Goal: Task Accomplishment & Management: Manage account settings

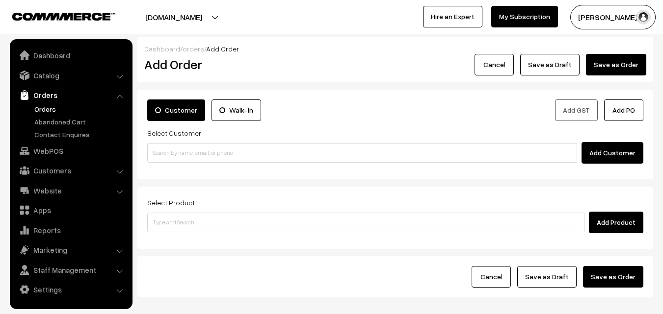
click at [197, 147] on input at bounding box center [362, 153] width 430 height 20
click at [165, 150] on input "98409 14776" at bounding box center [362, 153] width 430 height 20
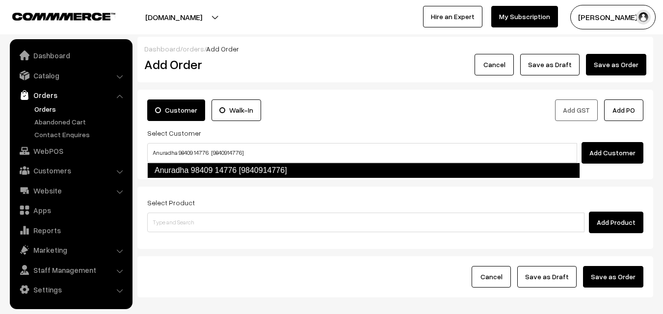
type input "Anuradha 98409 14776 [9840914776]"
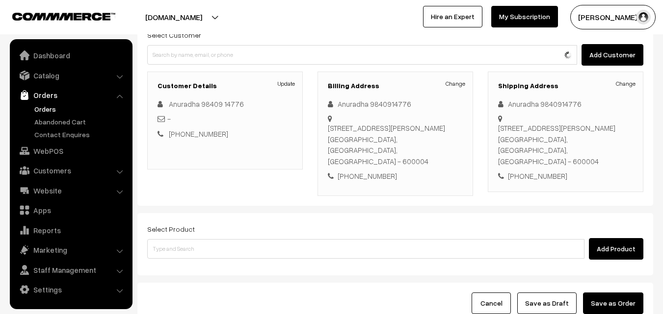
scroll to position [168, 0]
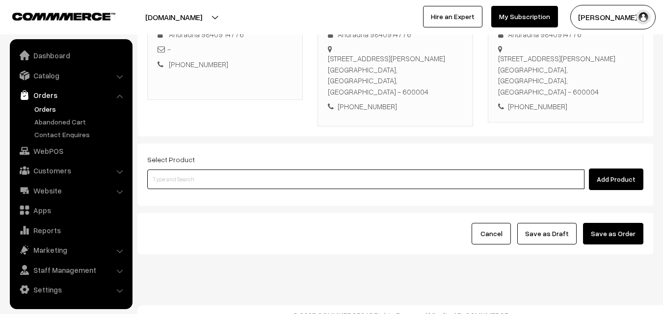
click at [285, 170] on input at bounding box center [365, 180] width 437 height 20
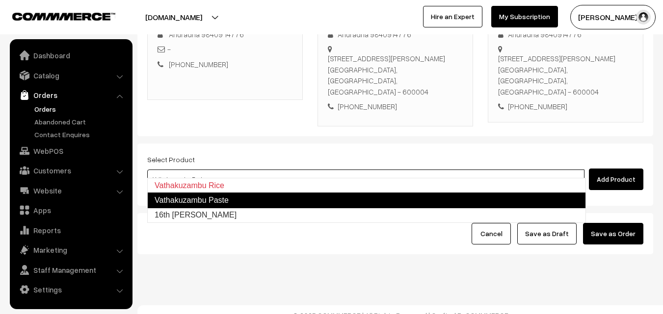
type input "16th Vathakuzambu Sadam"
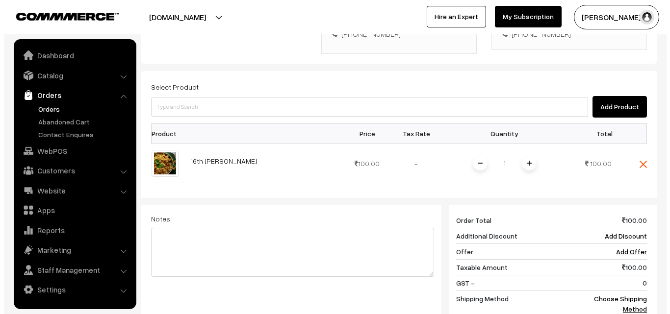
scroll to position [266, 0]
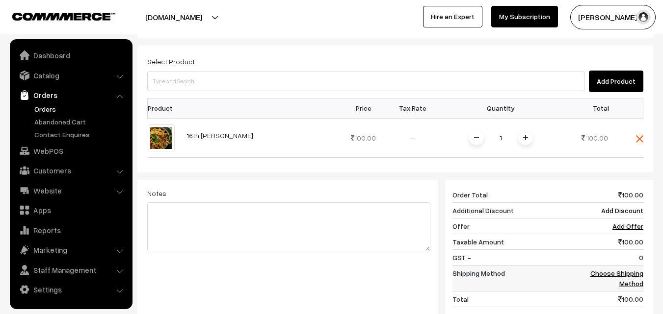
click at [634, 269] on link "Choose Shipping Method" at bounding box center [616, 278] width 53 height 19
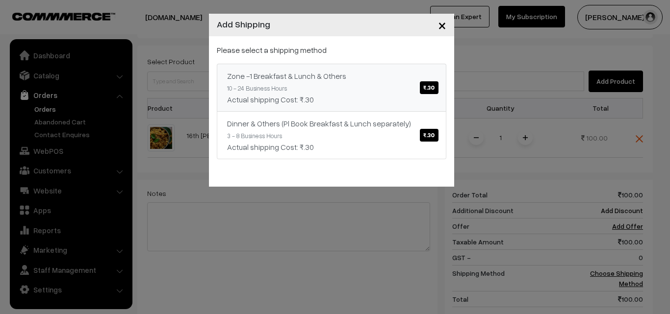
click at [342, 78] on div "Zone -1 Breakfast & Lunch & Others ₹.30" at bounding box center [331, 76] width 209 height 12
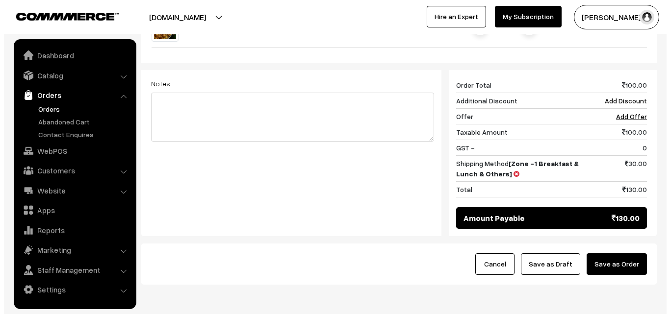
scroll to position [406, 0]
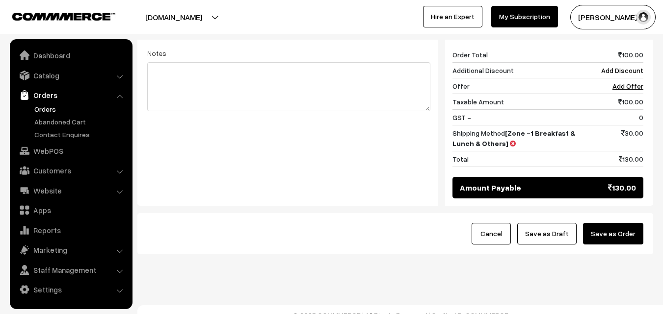
drag, startPoint x: 626, startPoint y: 234, endPoint x: 626, endPoint y: 224, distance: 9.8
click at [626, 234] on div "Cancel Save as Draft Save as Order" at bounding box center [395, 233] width 516 height 41
click at [598, 225] on button "Save as Order" at bounding box center [613, 234] width 60 height 22
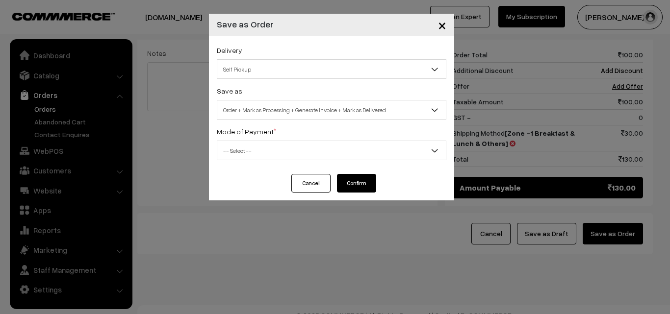
click at [348, 112] on span "Order + Mark as Processing + Generate Invoice + Mark as Delivered" at bounding box center [331, 110] width 229 height 17
click at [309, 112] on span "Order + Mark as Processing" at bounding box center [331, 110] width 229 height 17
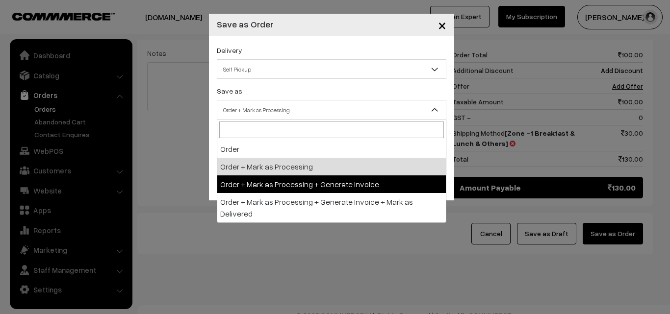
select select "3"
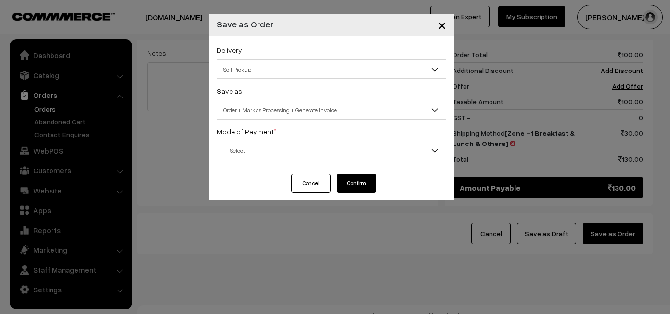
click at [295, 152] on span "-- Select --" at bounding box center [331, 150] width 229 height 17
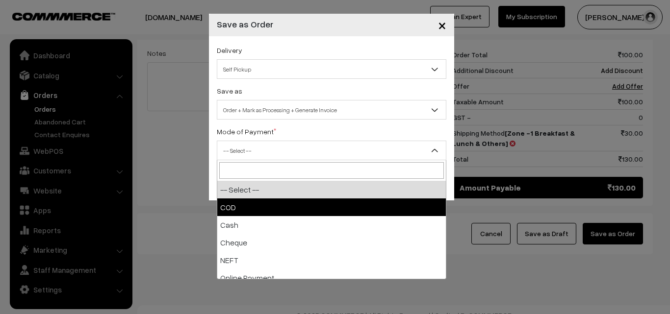
select select "1"
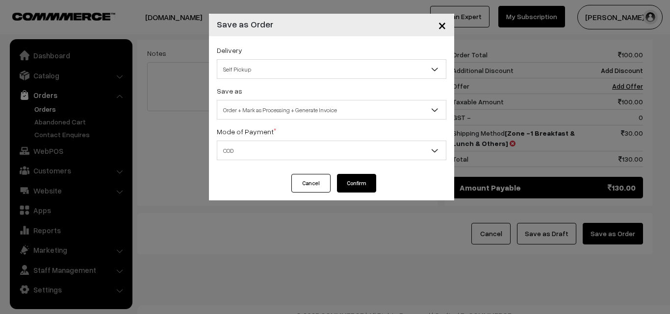
click at [359, 185] on button "Confirm" at bounding box center [356, 183] width 39 height 19
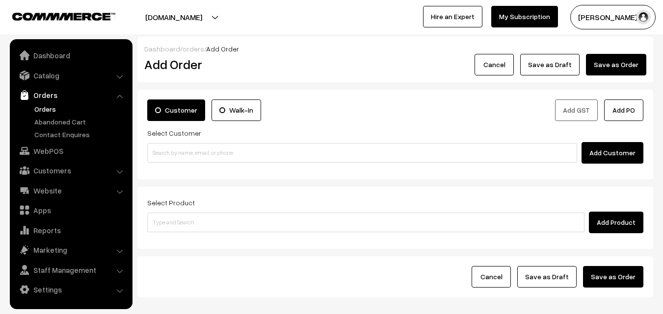
click at [54, 104] on link "Orders" at bounding box center [80, 109] width 97 height 10
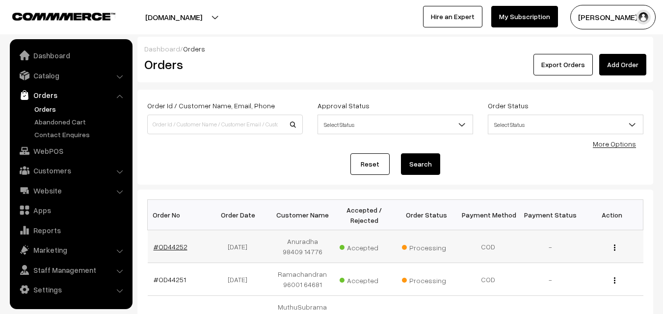
click at [165, 245] on link "#OD44252" at bounding box center [171, 247] width 34 height 8
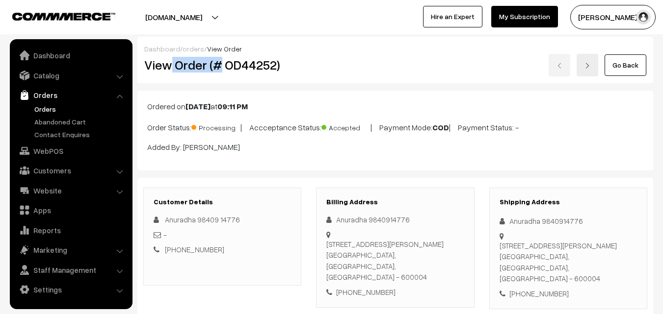
click at [219, 66] on h2 "View Order (# OD44252)" at bounding box center [222, 64] width 157 height 15
click at [179, 67] on h2 "View Order (# OD44252)" at bounding box center [222, 64] width 157 height 15
drag, startPoint x: 178, startPoint y: 64, endPoint x: 261, endPoint y: 66, distance: 83.4
click at [293, 67] on h2 "View Order (# OD44252)" at bounding box center [222, 64] width 157 height 15
copy h2 "Order (# OD44252)"
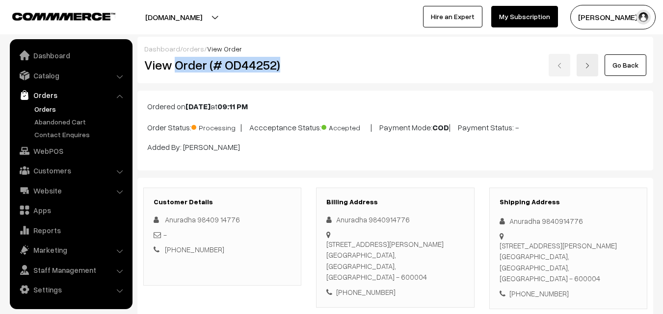
copy h2 "Order (# OD44252)"
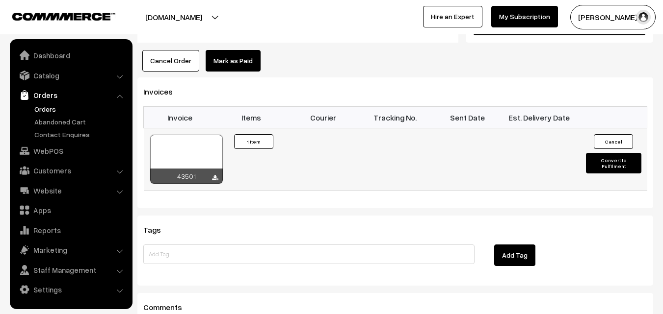
scroll to position [638, 0]
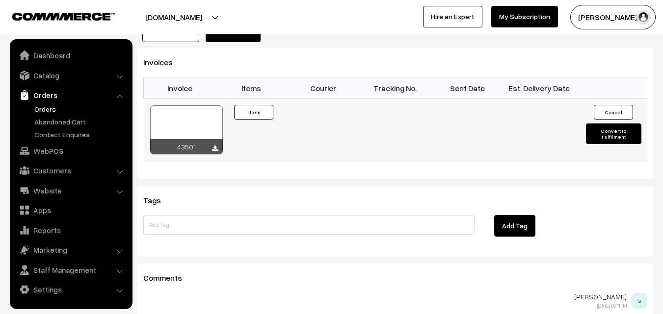
click at [195, 123] on div at bounding box center [186, 129] width 73 height 49
click at [54, 108] on link "Orders" at bounding box center [80, 109] width 97 height 10
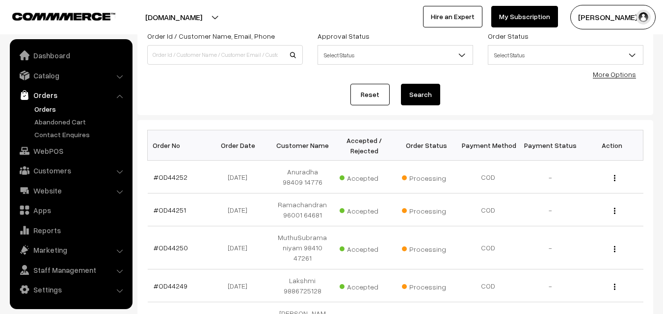
scroll to position [98, 0]
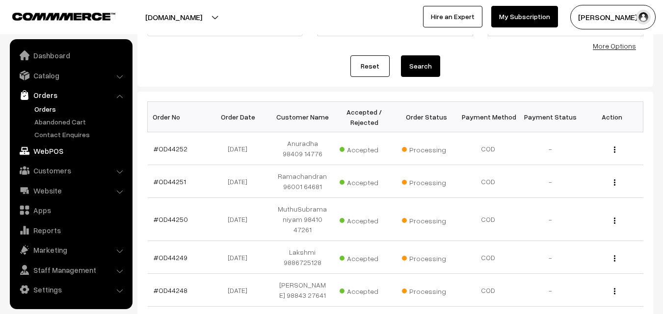
click at [60, 150] on link "WebPOS" at bounding box center [70, 151] width 117 height 18
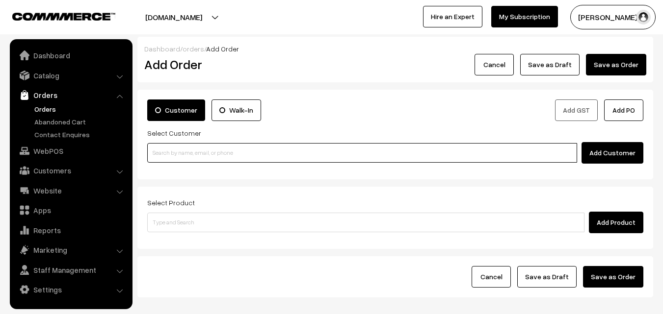
click at [234, 162] on input at bounding box center [362, 153] width 430 height 20
paste input "98844 61761"
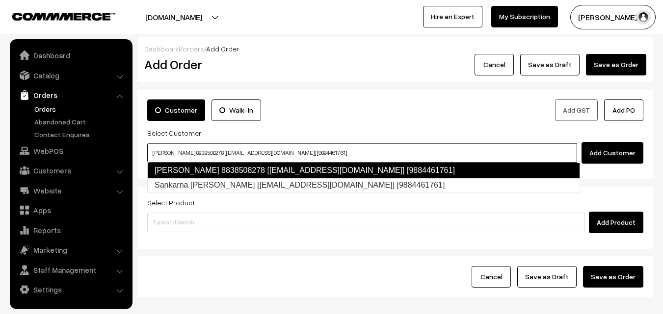
type input "Sankaran pillai 8838508278 [test14@gmail.com] [9884461761]"
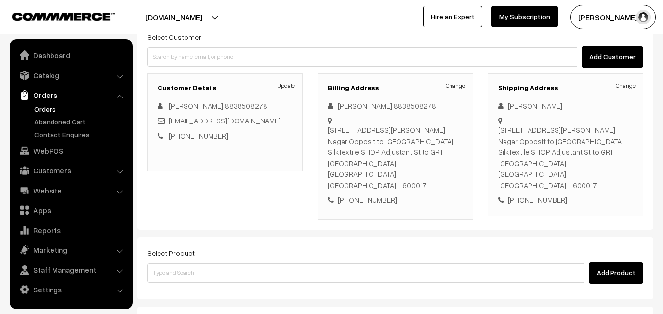
scroll to position [179, 0]
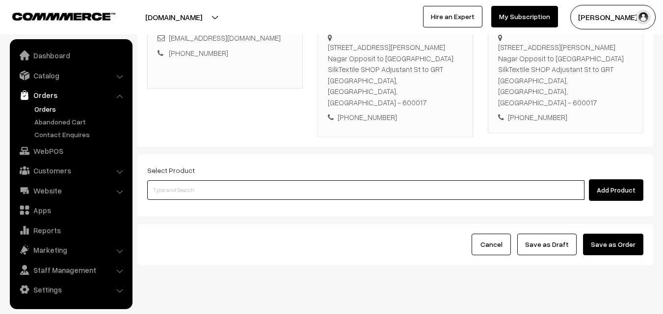
click at [318, 181] on input at bounding box center [365, 191] width 437 height 20
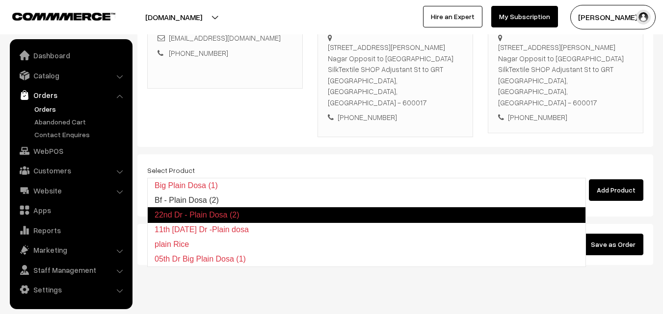
type input "Bf - Plain Dosa (2)"
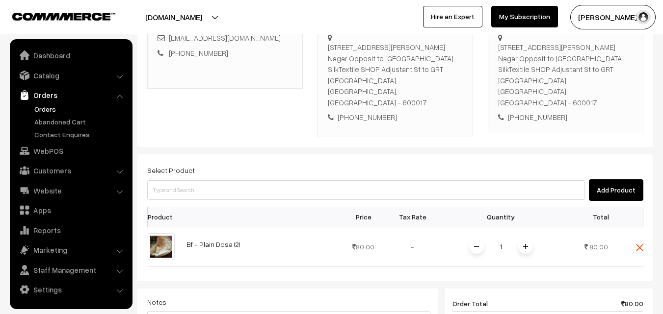
click at [528, 239] on span at bounding box center [525, 246] width 15 height 15
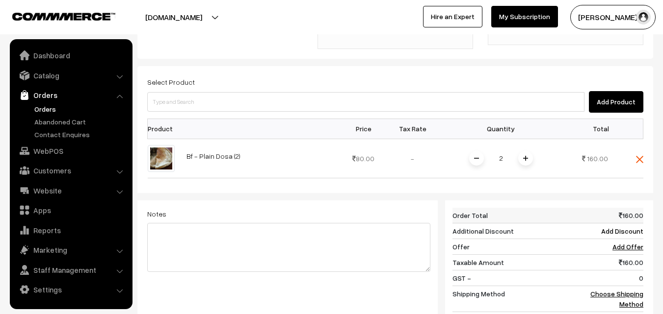
scroll to position [277, 0]
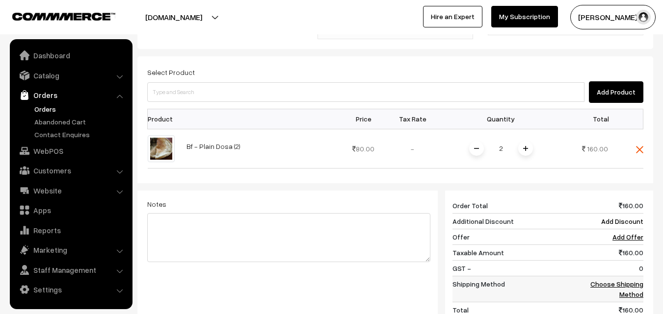
click at [627, 280] on link "Choose Shipping Method" at bounding box center [616, 289] width 53 height 19
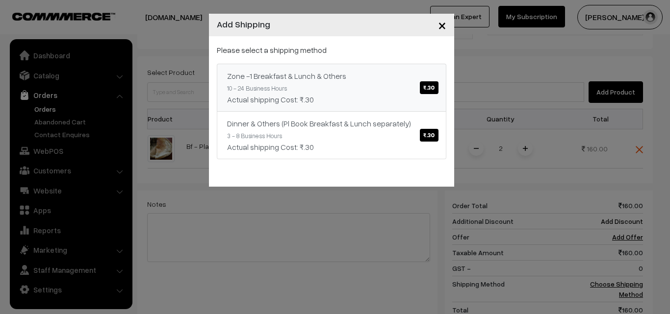
click at [427, 94] on span "₹.30" at bounding box center [429, 87] width 18 height 13
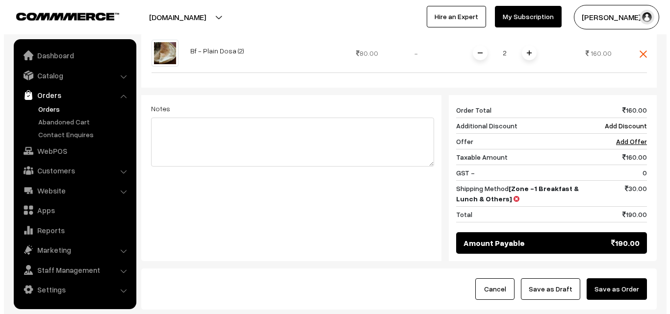
scroll to position [417, 0]
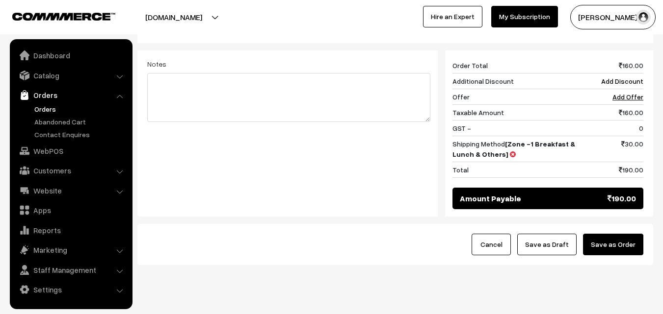
click at [623, 234] on button "Save as Order" at bounding box center [613, 245] width 60 height 22
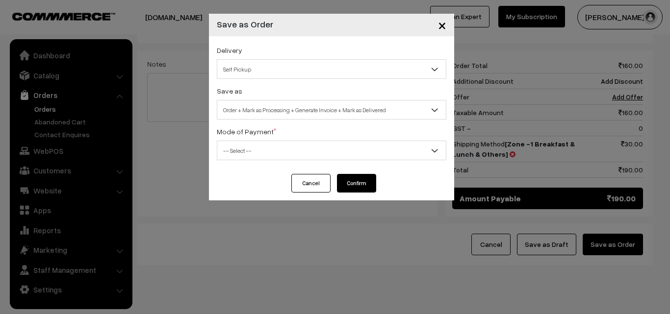
click at [275, 118] on span "Order + Mark as Processing + Generate Invoice + Mark as Delivered" at bounding box center [331, 110] width 229 height 17
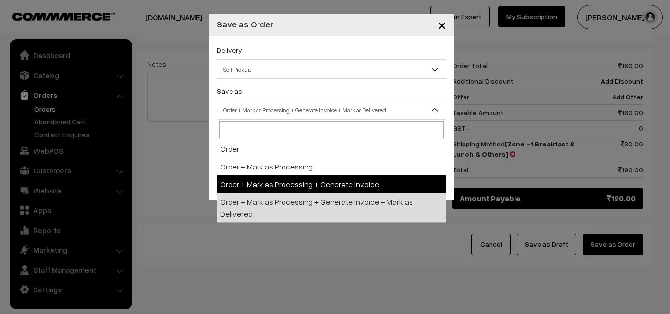
select select "3"
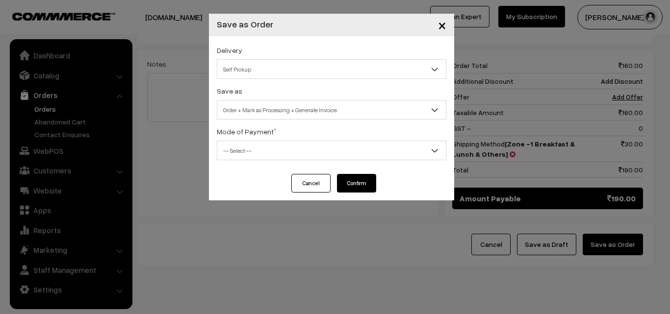
click at [252, 148] on span "-- Select --" at bounding box center [331, 150] width 229 height 17
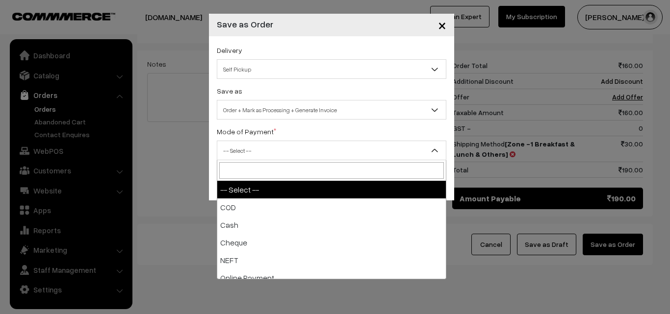
select select "1"
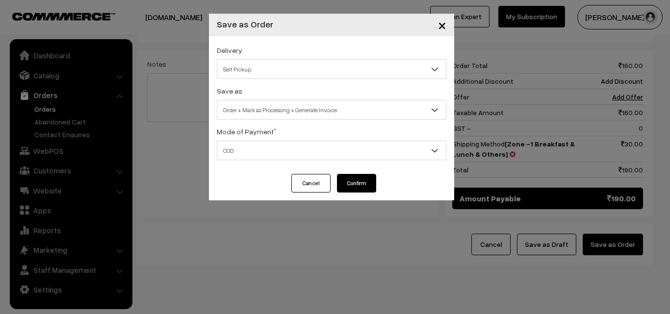
click at [368, 182] on button "Confirm" at bounding box center [356, 183] width 39 height 19
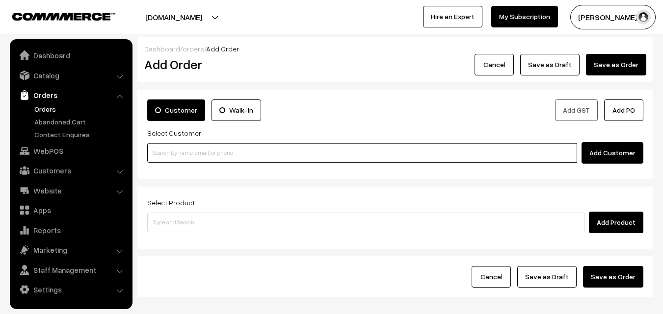
click at [212, 152] on input at bounding box center [362, 153] width 430 height 20
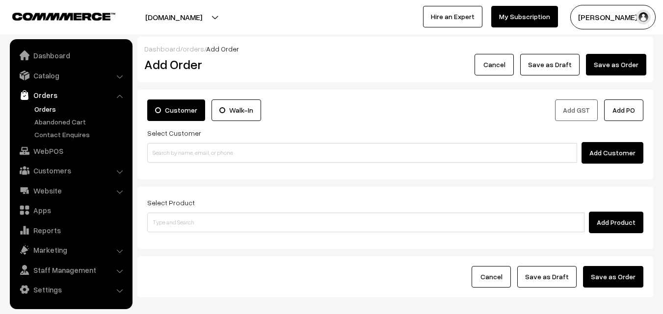
click at [40, 109] on link "Orders" at bounding box center [80, 109] width 97 height 10
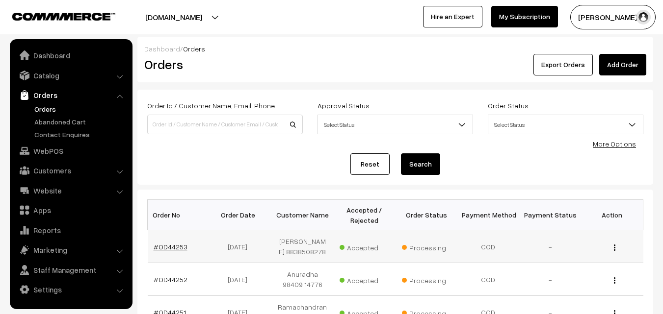
click at [169, 245] on link "#OD44253" at bounding box center [171, 247] width 34 height 8
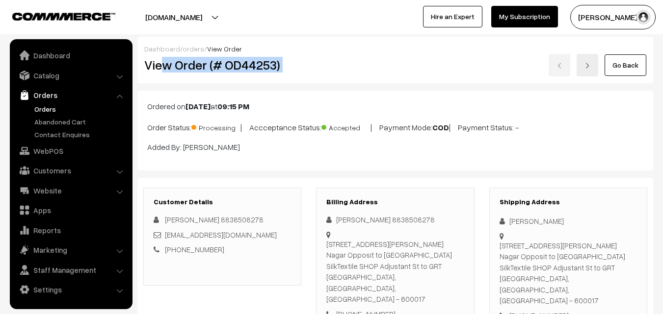
drag, startPoint x: 166, startPoint y: 61, endPoint x: 278, endPoint y: 77, distance: 112.9
click at [310, 62] on div "View Order (# OD44253) Go Back" at bounding box center [395, 65] width 517 height 23
click at [191, 77] on div "Dashboard / orders / View Order View Order (# OD44253) Go Back" at bounding box center [395, 60] width 516 height 47
click at [182, 65] on h2 "View Order (# OD44253)" at bounding box center [222, 64] width 157 height 15
drag, startPoint x: 174, startPoint y: 65, endPoint x: 357, endPoint y: 66, distance: 183.0
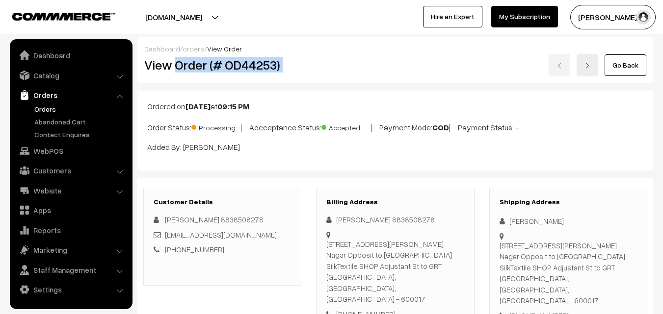
click at [357, 66] on div "View Order (# OD44253) Go Back" at bounding box center [395, 65] width 517 height 23
copy div "Order (# OD44253)"
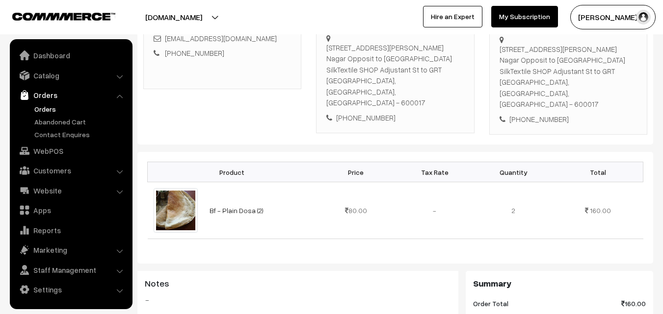
scroll to position [491, 0]
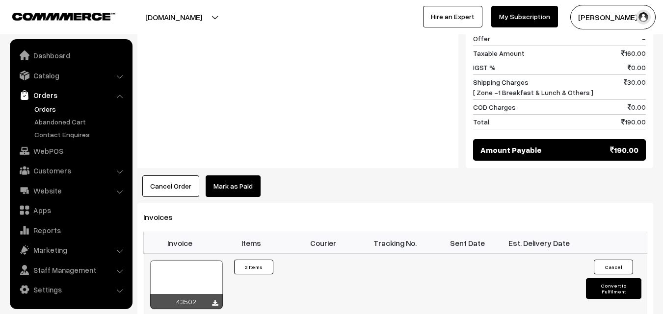
click at [195, 264] on div at bounding box center [186, 285] width 73 height 49
click at [62, 145] on link "WebPOS" at bounding box center [70, 151] width 117 height 18
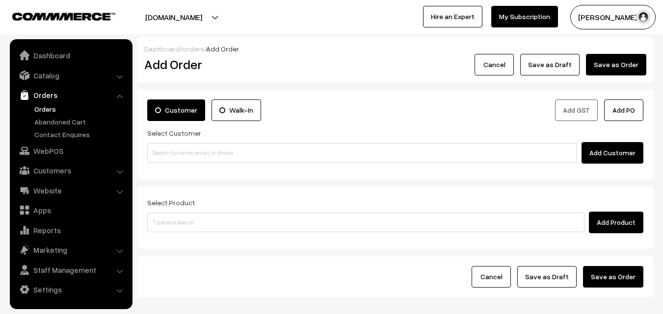
click at [175, 156] on input at bounding box center [362, 153] width 430 height 20
click at [171, 154] on input "95438 94182" at bounding box center [362, 153] width 430 height 20
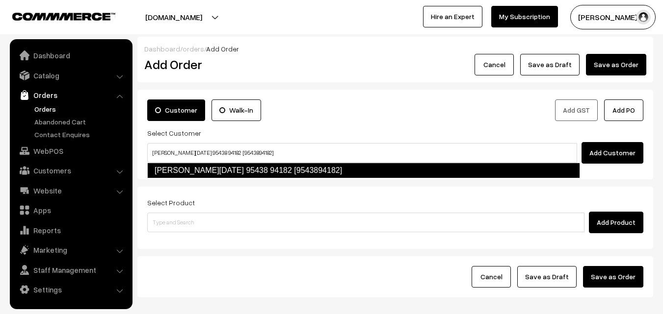
type input "Uma Raja 95438 94182 [9543894182]"
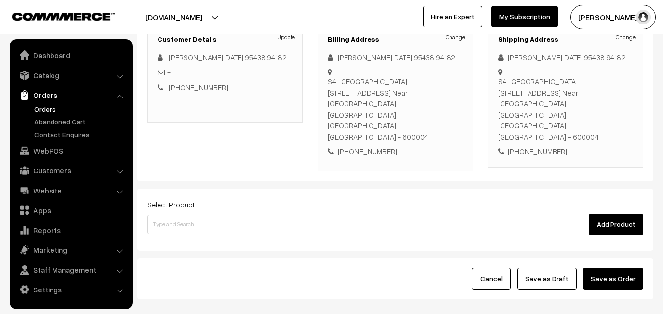
scroll to position [147, 0]
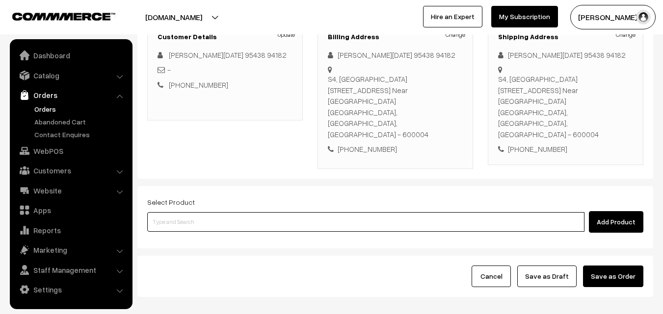
click at [336, 212] on input at bounding box center [365, 222] width 437 height 20
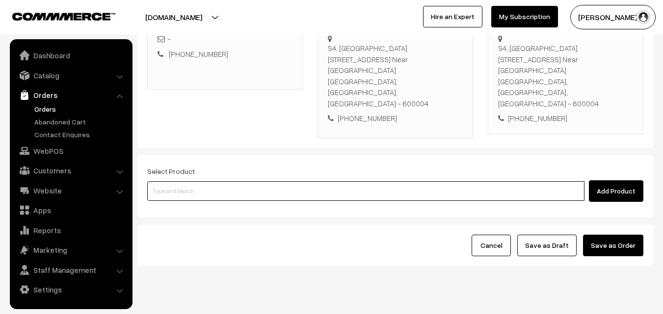
scroll to position [179, 0]
click at [259, 181] on input at bounding box center [365, 191] width 437 height 20
click at [270, 181] on input at bounding box center [365, 191] width 437 height 20
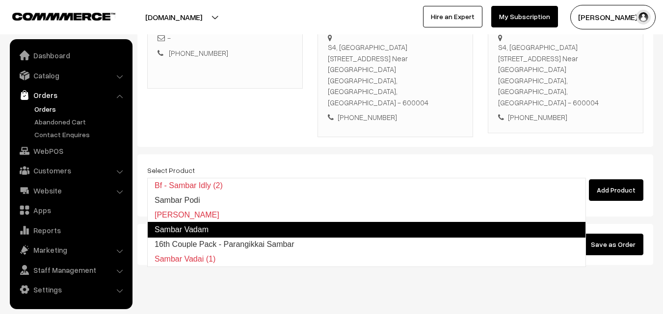
type input "16th Couple Pack - Parangikkai Sambar"
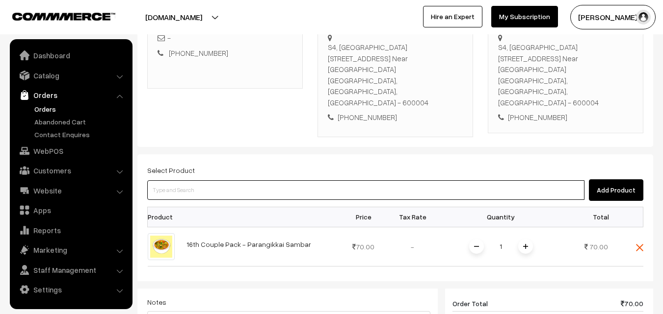
click at [263, 181] on input at bounding box center [365, 191] width 437 height 20
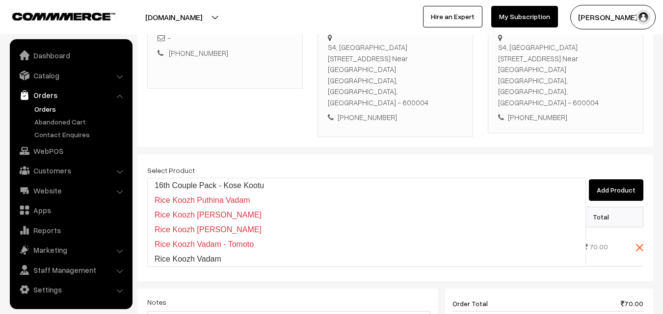
type input "16th Couple Pack - Kose Kootu"
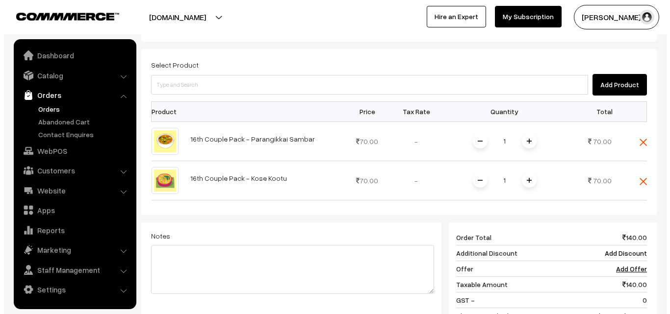
scroll to position [457, 0]
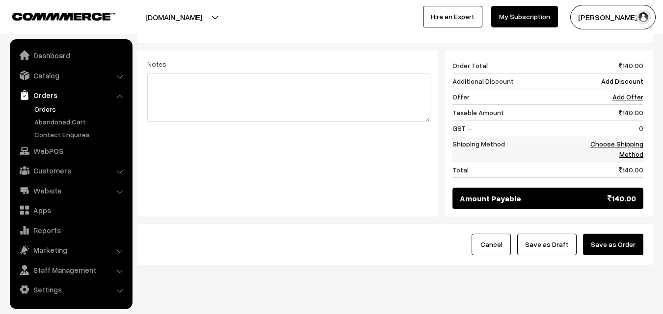
click at [639, 140] on link "Choose Shipping Method" at bounding box center [616, 149] width 53 height 19
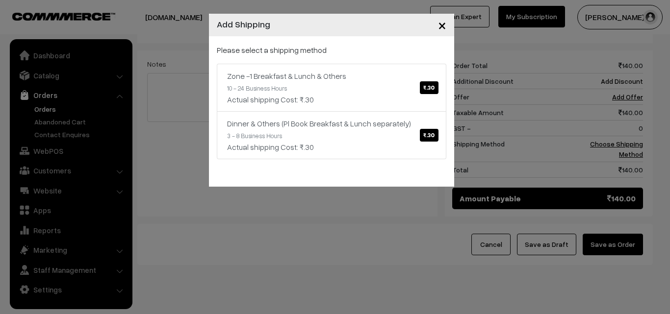
click at [243, 79] on link "Zone -1 Breakfast & Lunch & Others ₹.30 10 - 24 Business Hours Actual shipping …" at bounding box center [332, 88] width 230 height 48
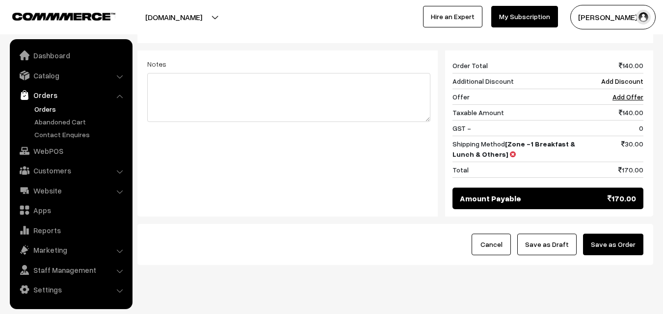
click at [627, 234] on button "Save as Order" at bounding box center [613, 245] width 60 height 22
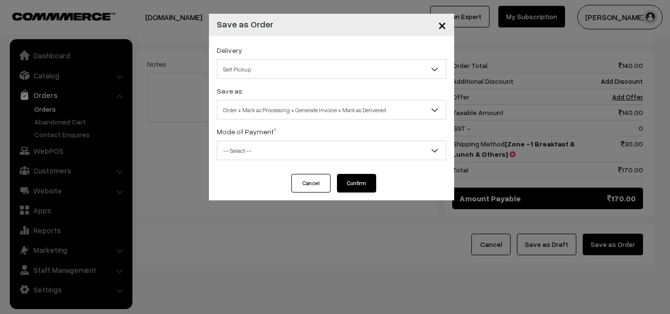
click at [306, 103] on span "Order + Mark as Processing + Generate Invoice + Mark as Delivered" at bounding box center [331, 110] width 229 height 17
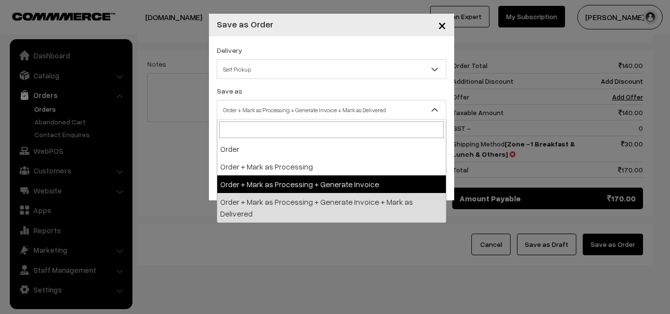
drag, startPoint x: 290, startPoint y: 185, endPoint x: 251, endPoint y: 163, distance: 44.8
select select "3"
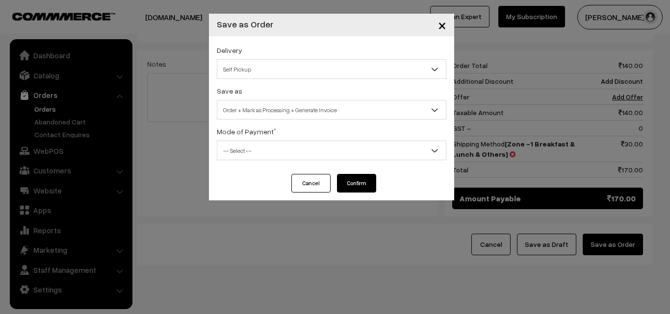
drag, startPoint x: 239, startPoint y: 145, endPoint x: 242, endPoint y: 155, distance: 10.1
click at [239, 146] on span "-- Select --" at bounding box center [331, 150] width 229 height 17
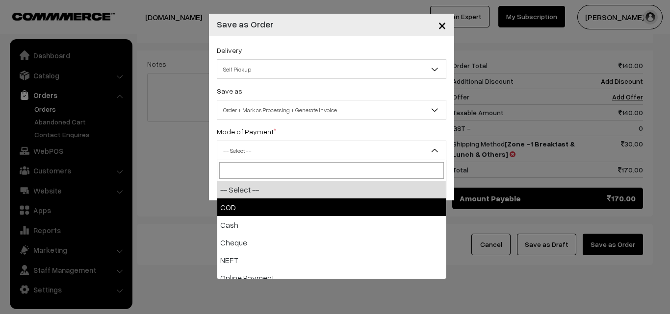
select select "1"
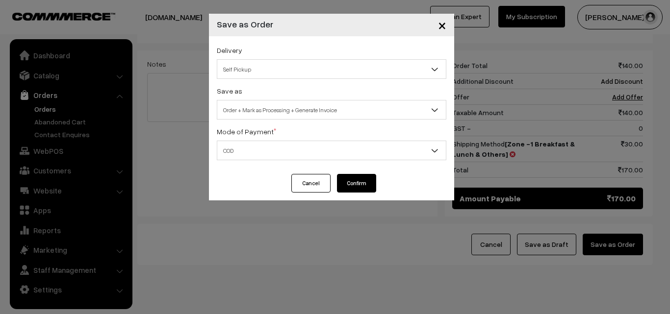
click at [354, 185] on button "Confirm" at bounding box center [356, 183] width 39 height 19
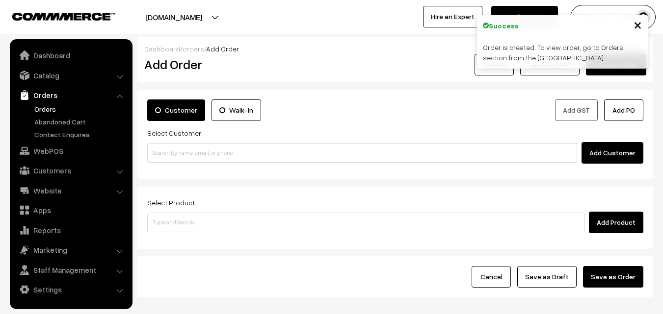
click at [44, 109] on link "Orders" at bounding box center [80, 109] width 97 height 10
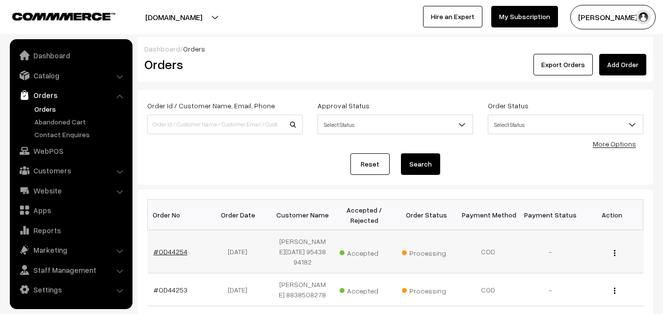
click at [179, 249] on link "#OD44254" at bounding box center [171, 252] width 34 height 8
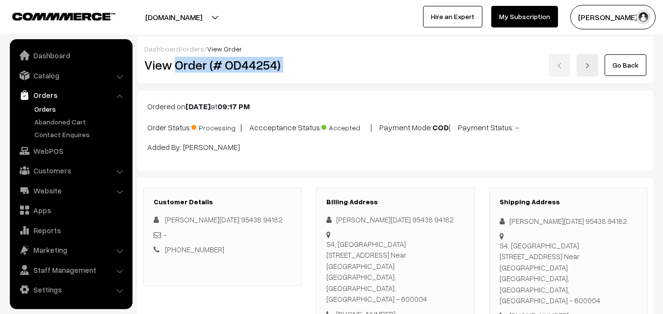
drag, startPoint x: 0, startPoint y: 0, endPoint x: 350, endPoint y: 55, distance: 354.1
click at [350, 55] on div "View Order (# OD44254) Go Back" at bounding box center [395, 65] width 517 height 23
copy div "Order (# OD44254)"
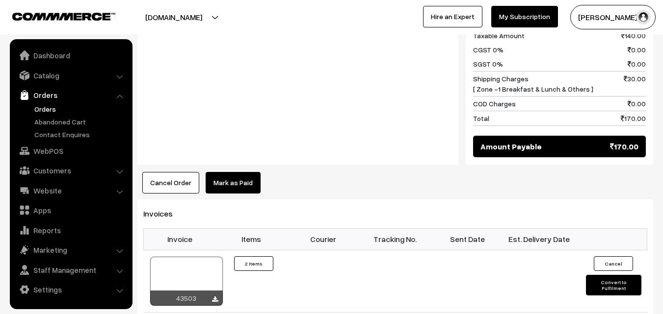
scroll to position [589, 0]
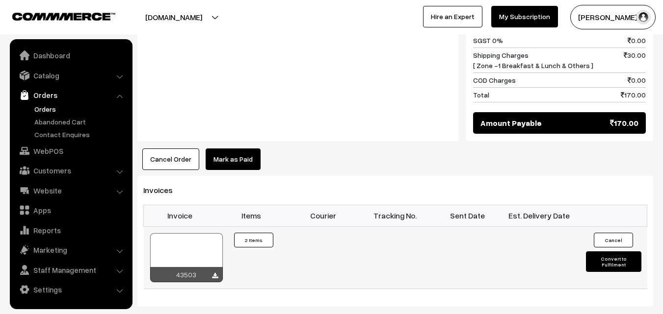
click at [186, 227] on td "43503" at bounding box center [180, 258] width 72 height 62
click at [189, 239] on div at bounding box center [186, 258] width 73 height 49
click at [48, 151] on link "WebPOS" at bounding box center [70, 151] width 117 height 18
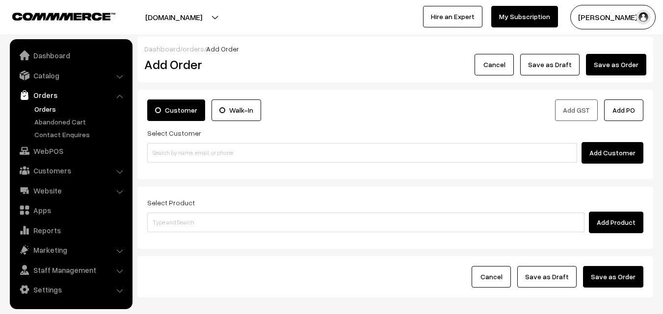
click at [158, 154] on input at bounding box center [362, 153] width 430 height 20
click at [169, 157] on input "98416 59380" at bounding box center [362, 153] width 430 height 20
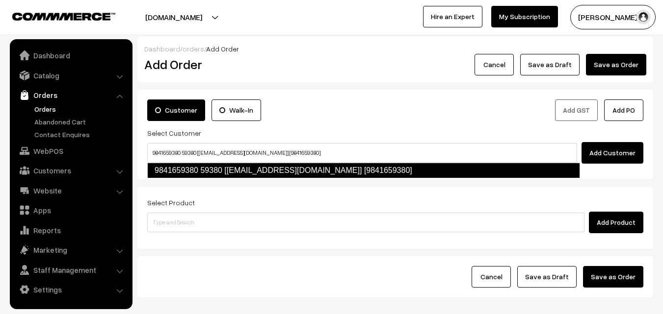
type input "9841659380 59380 [[EMAIL_ADDRESS][DOMAIN_NAME]] [9841659380]"
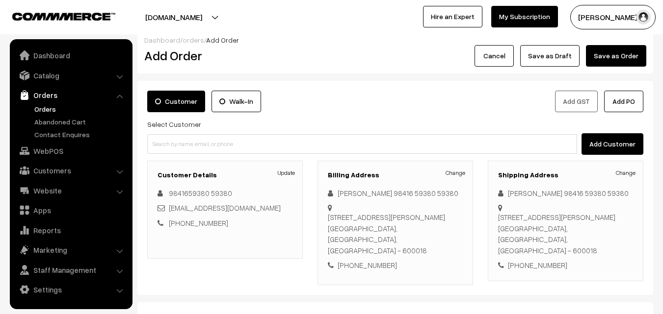
scroll to position [147, 0]
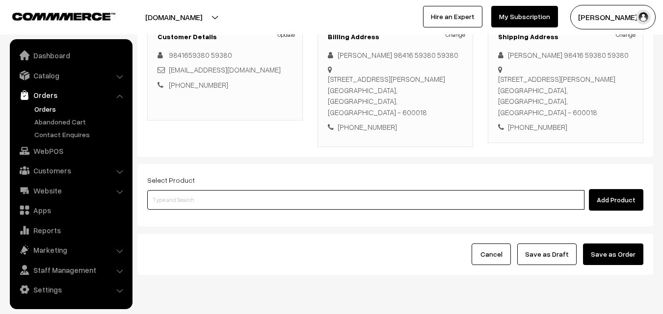
click at [312, 192] on input at bounding box center [365, 200] width 437 height 20
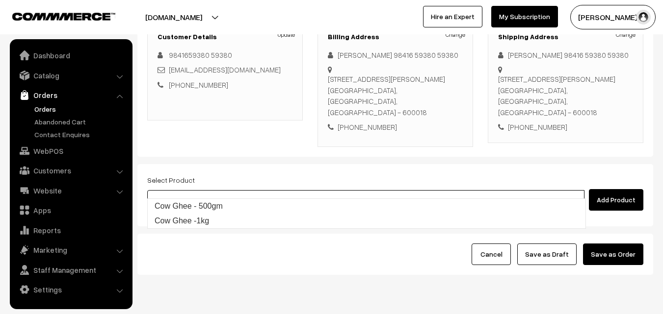
type input "Cow Ghee -1kg"
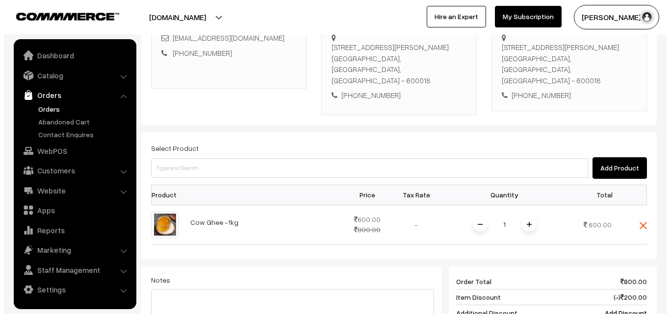
scroll to position [422, 0]
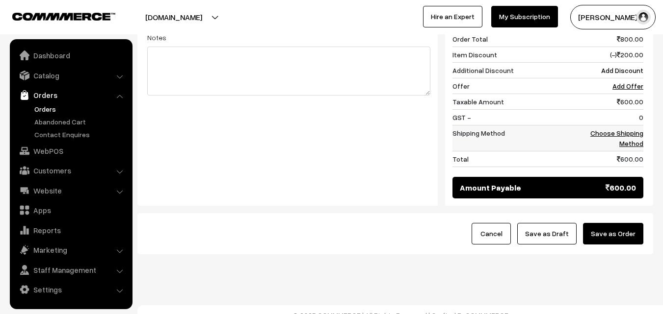
click at [632, 129] on link "Choose Shipping Method" at bounding box center [616, 138] width 53 height 19
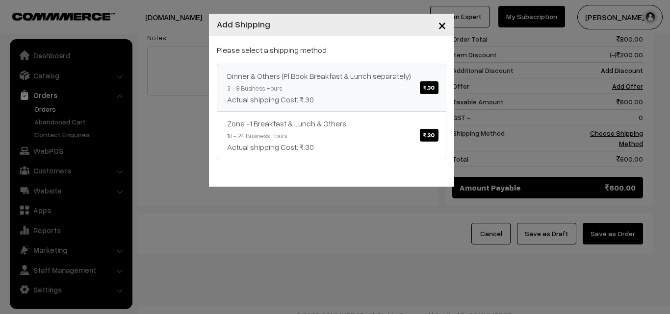
click at [371, 64] on link "Dinner & Others (Pl Book Breakfast & Lunch separately) ₹.30 3 - 8 Business Hour…" at bounding box center [332, 88] width 230 height 48
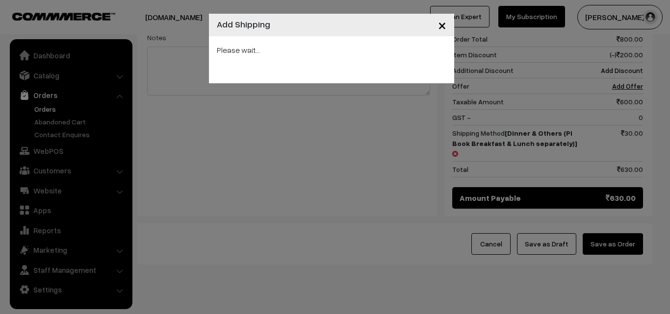
click at [629, 234] on div "× Add Shipping Please wait..." at bounding box center [335, 157] width 670 height 314
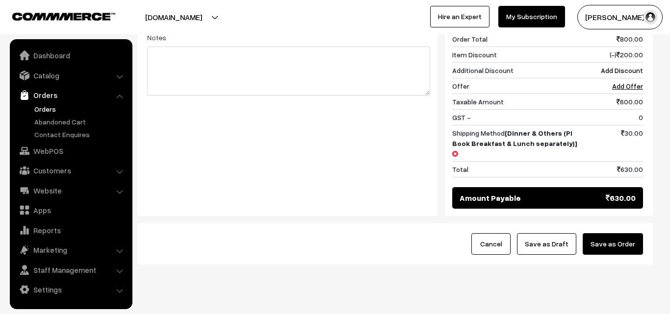
click at [627, 223] on div at bounding box center [335, 157] width 670 height 314
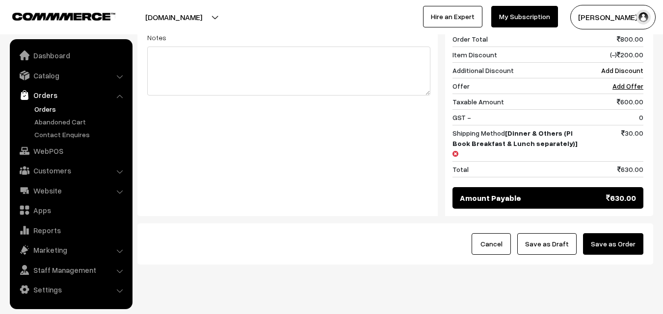
click at [627, 234] on button "Save as Order" at bounding box center [613, 245] width 60 height 22
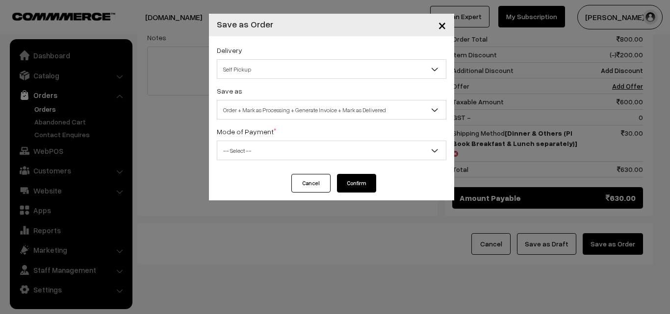
click at [293, 107] on span "Order + Mark as Processing + Generate Invoice + Mark as Delivered" at bounding box center [331, 110] width 229 height 17
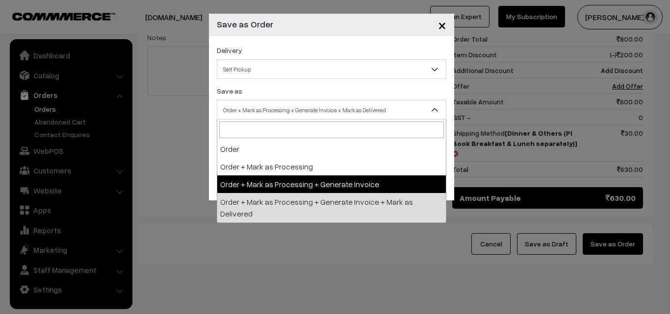
select select "3"
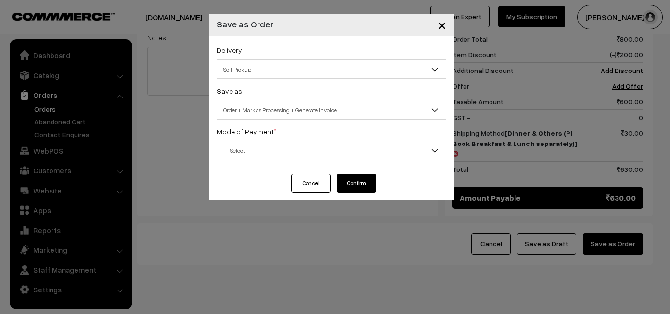
click at [285, 139] on div "Mode of Payment * -- Select -- COD Cash Cheque NEFT Online Payment DD Others --…" at bounding box center [332, 143] width 230 height 35
click at [281, 150] on span "-- Select --" at bounding box center [331, 150] width 229 height 17
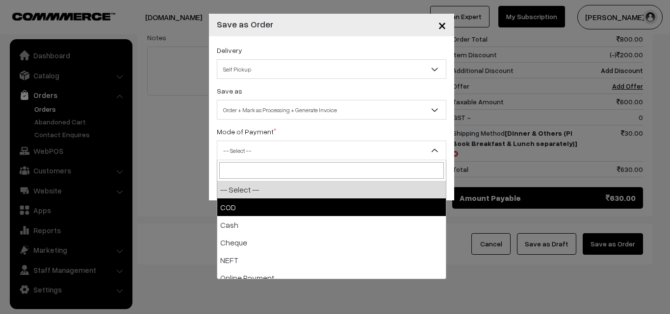
select select "2"
checkbox input "true"
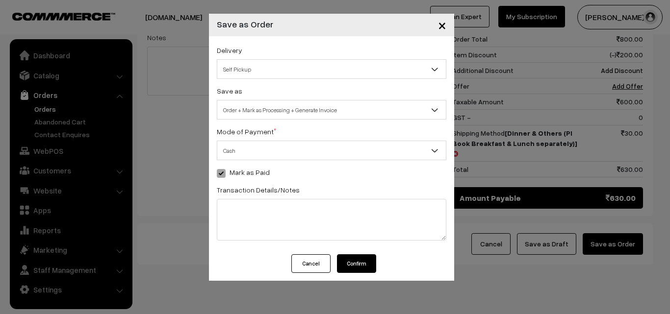
click at [352, 259] on button "Confirm" at bounding box center [356, 264] width 39 height 19
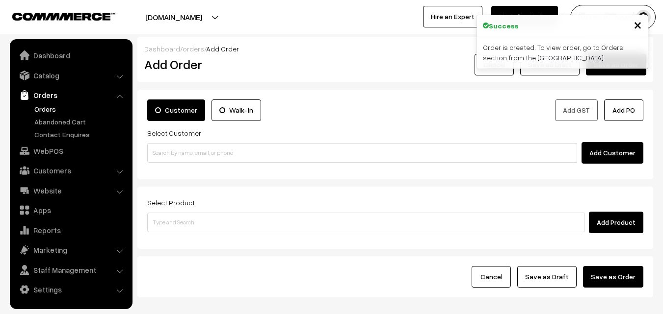
click at [50, 108] on link "Orders" at bounding box center [80, 109] width 97 height 10
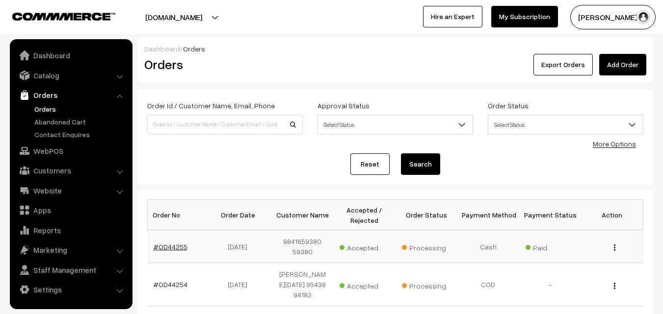
click at [164, 243] on link "#OD44255" at bounding box center [171, 247] width 34 height 8
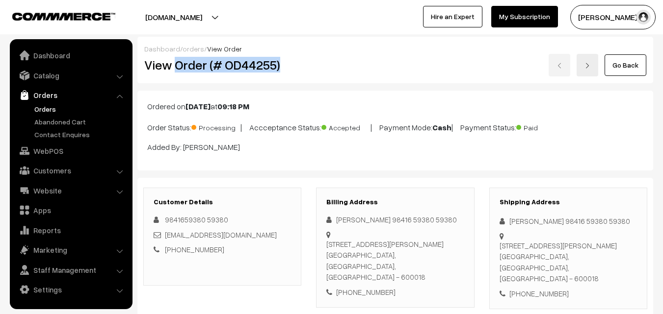
click at [304, 67] on div "View Order (# OD44255)" at bounding box center [223, 65] width 172 height 23
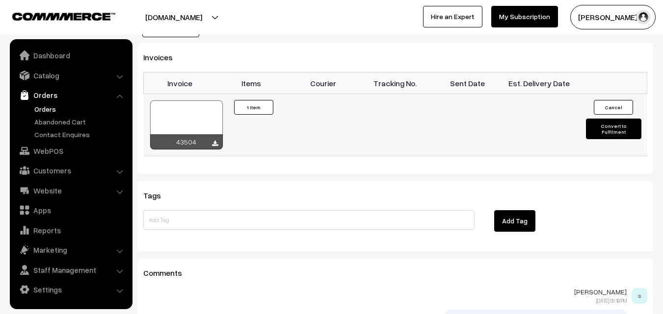
scroll to position [667, 0]
click at [196, 135] on div "43504" at bounding box center [186, 142] width 73 height 15
click at [195, 101] on div at bounding box center [186, 125] width 73 height 49
click at [51, 154] on link "WebPOS" at bounding box center [70, 151] width 117 height 18
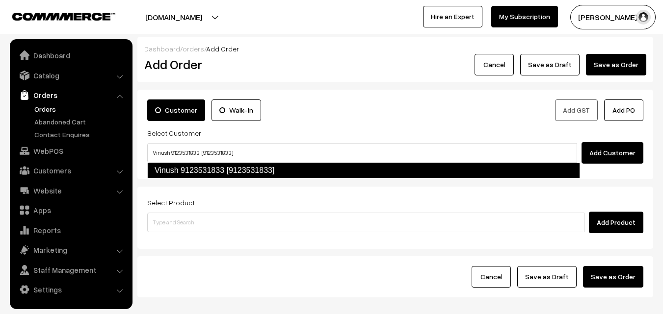
type input "Vinush 9123531833 [9123531833]"
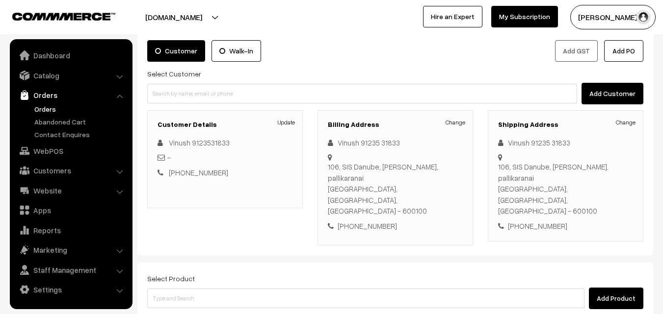
scroll to position [168, 0]
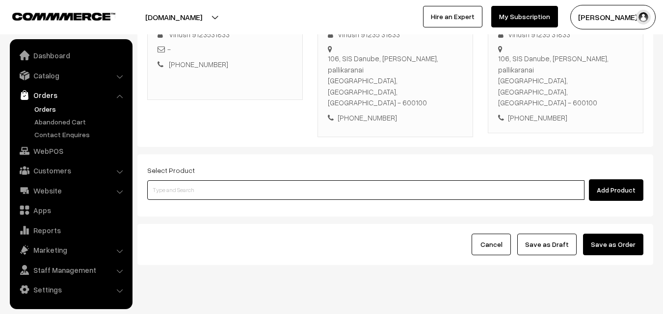
click at [219, 181] on input at bounding box center [365, 191] width 437 height 20
paste input "[DATE] - Mini Gift Combo"
type input "[DATE] - Mini Gift Combo"
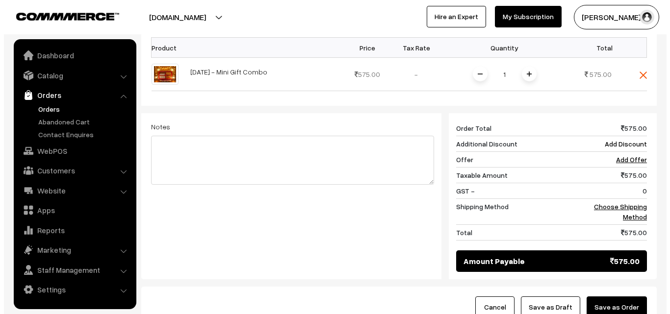
scroll to position [364, 0]
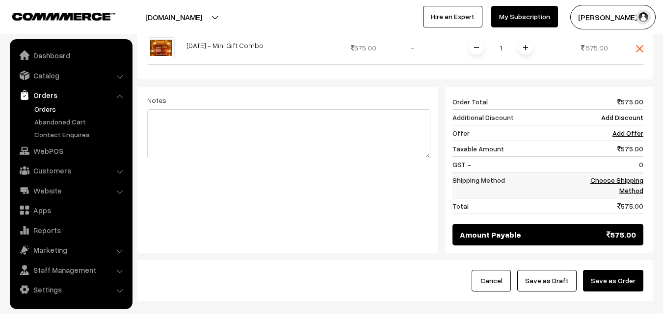
click at [632, 176] on link "Choose Shipping Method" at bounding box center [616, 185] width 53 height 19
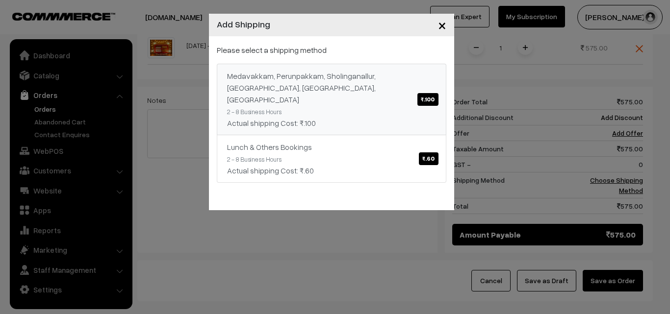
click at [351, 105] on link "Medavakkam, Perunpakkam, Sholinganallur, seliyur, Kirattur, Perambur ₹.100 2 - …" at bounding box center [332, 100] width 230 height 72
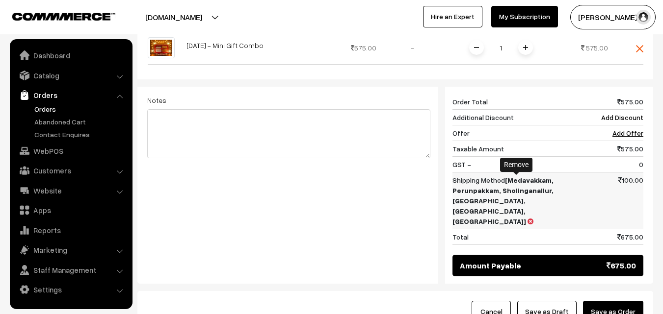
click at [527, 218] on icon at bounding box center [530, 221] width 6 height 7
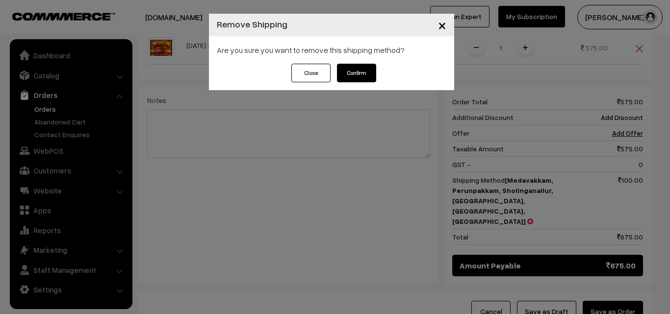
click at [359, 72] on button "Confirm" at bounding box center [356, 73] width 39 height 19
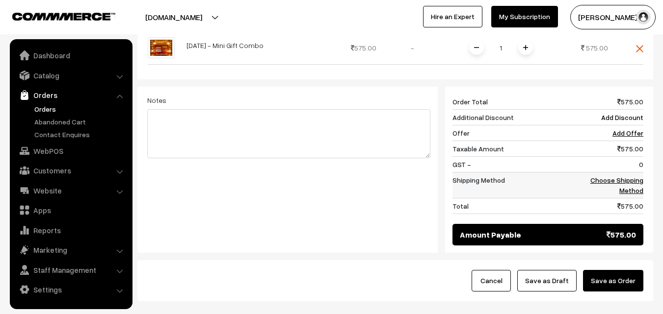
click at [634, 176] on link "Choose Shipping Method" at bounding box center [616, 185] width 53 height 19
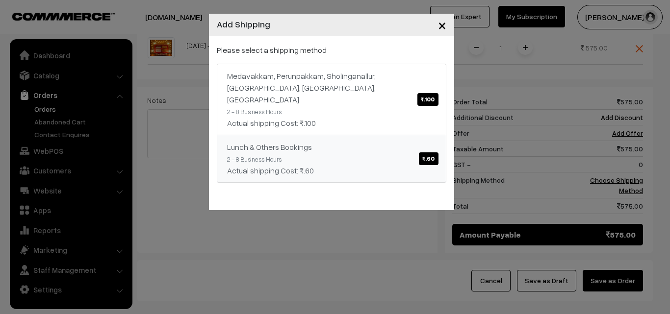
click at [372, 135] on link "Lunch & Others Bookings ₹.60 2 - 8 Business Hours Actual shipping Cost: ₹.60" at bounding box center [332, 159] width 230 height 48
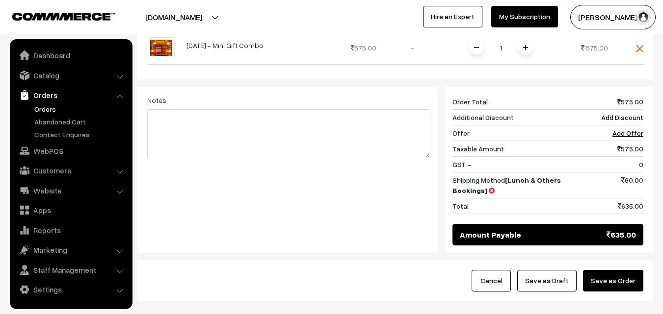
click at [645, 262] on div "Cancel Save as Draft Save as Order" at bounding box center [395, 281] width 516 height 41
click at [600, 270] on button "Save as Order" at bounding box center [613, 281] width 60 height 22
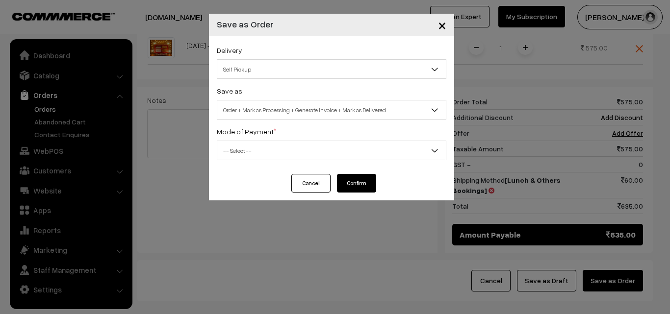
click at [351, 91] on div "Save as Order Order + Mark as Processing Order + Mark as Processing + Generate …" at bounding box center [332, 102] width 230 height 35
click at [344, 110] on span "Order + Mark as Processing + Generate Invoice + Mark as Delivered" at bounding box center [331, 110] width 229 height 17
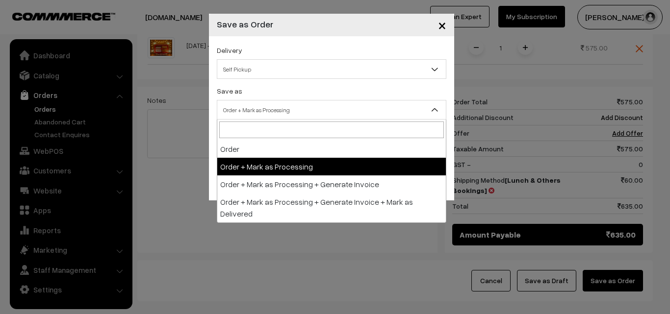
click at [290, 109] on span "Order + Mark as Processing" at bounding box center [331, 110] width 229 height 17
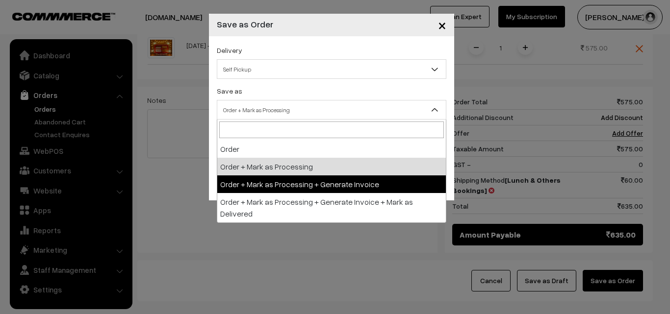
select select "3"
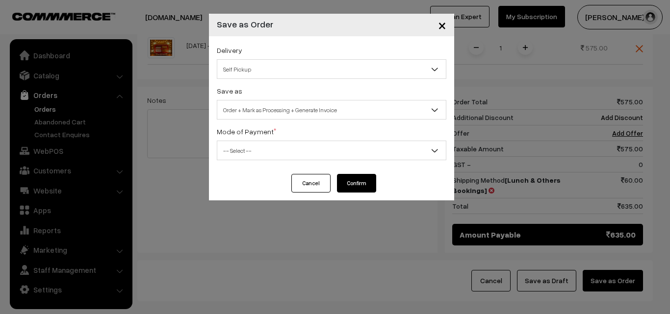
click at [275, 152] on span "-- Select --" at bounding box center [331, 150] width 229 height 17
select select "1"
click at [350, 186] on button "Confirm" at bounding box center [356, 183] width 39 height 19
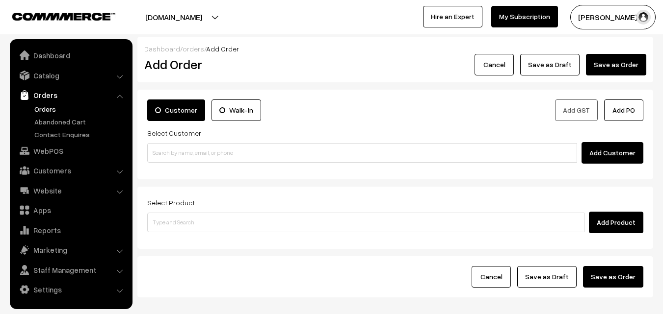
click at [46, 103] on link "Orders" at bounding box center [70, 95] width 117 height 18
click at [46, 104] on link "Orders" at bounding box center [80, 109] width 97 height 10
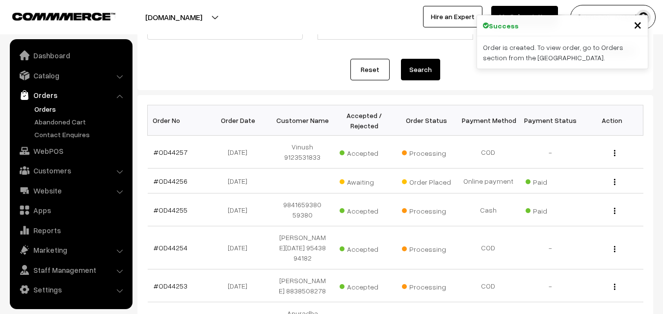
scroll to position [98, 0]
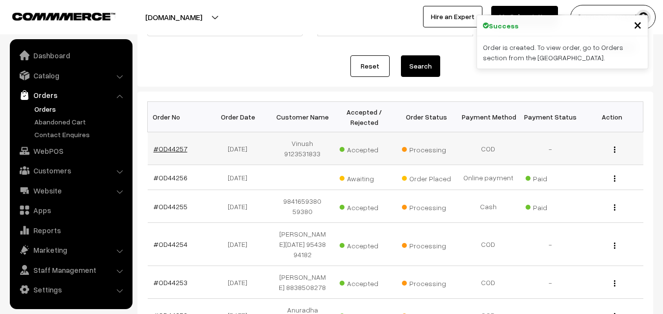
click at [174, 150] on link "#OD44257" at bounding box center [171, 149] width 34 height 8
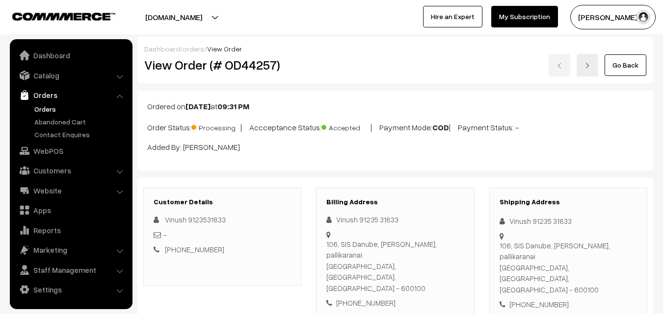
click at [176, 64] on h2 "View Order (# OD44257)" at bounding box center [222, 64] width 157 height 15
drag, startPoint x: 196, startPoint y: 65, endPoint x: 308, endPoint y: 98, distance: 116.7
click at [306, 59] on div "View Order (# OD44257)" at bounding box center [223, 65] width 172 height 23
copy h2 "Order (# OD44257)"
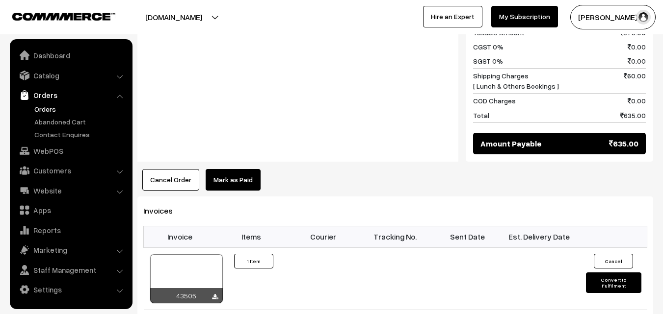
scroll to position [491, 0]
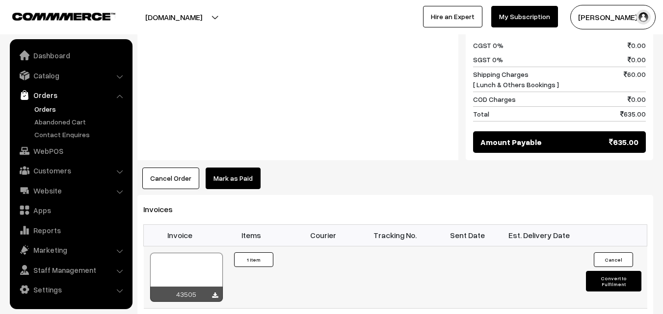
click at [176, 253] on div at bounding box center [186, 277] width 73 height 49
click at [52, 154] on link "WebPOS" at bounding box center [70, 151] width 117 height 18
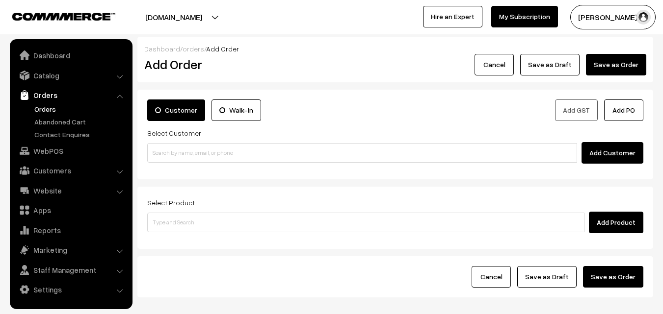
click at [215, 155] on input at bounding box center [362, 153] width 430 height 20
click at [171, 147] on input "94441 04587" at bounding box center [362, 153] width 430 height 20
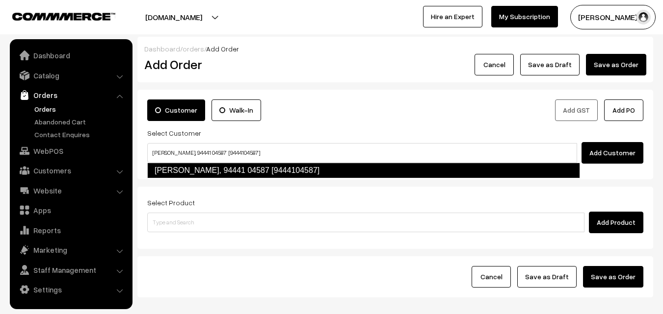
type input "R Babu, 94441 04587 [9444104587]"
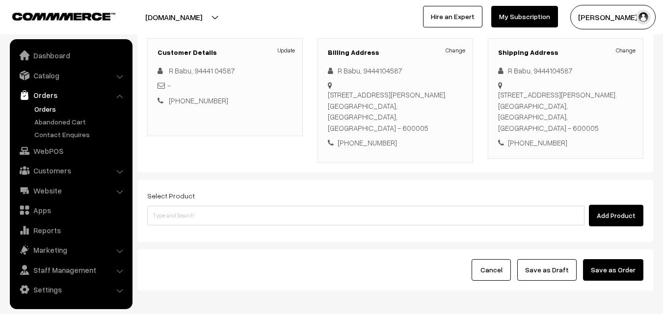
scroll to position [147, 0]
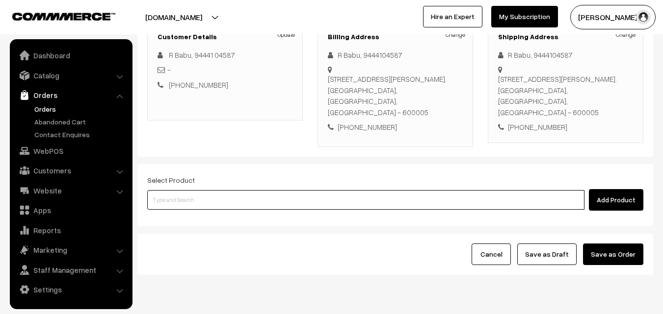
click at [286, 198] on input at bounding box center [365, 200] width 437 height 20
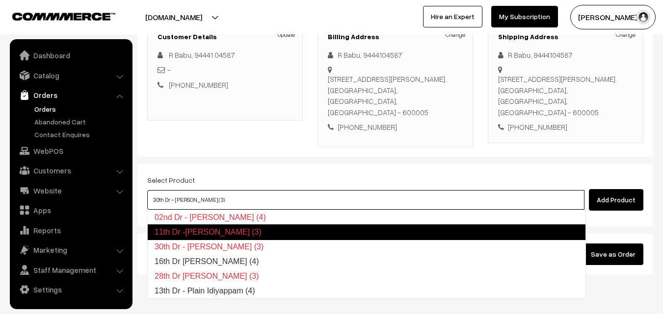
type input "16th Dr [PERSON_NAME] (4)"
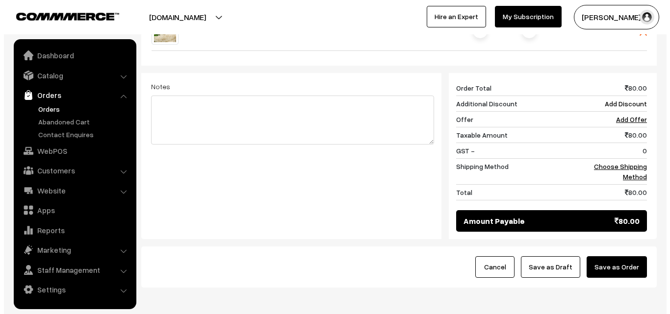
scroll to position [392, 0]
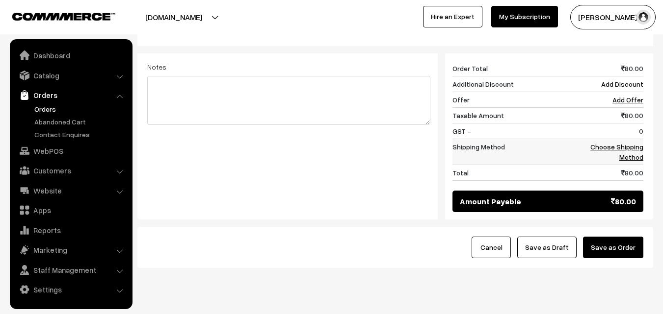
click at [636, 147] on link "Choose Shipping Method" at bounding box center [616, 152] width 53 height 19
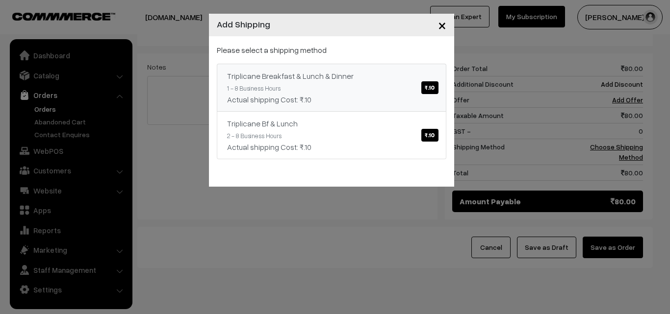
click at [369, 91] on link "Triplicane Breakfast & Lunch & Dinner ₹.10 1 - 8 Business Hours Actual shipping…" at bounding box center [332, 88] width 230 height 48
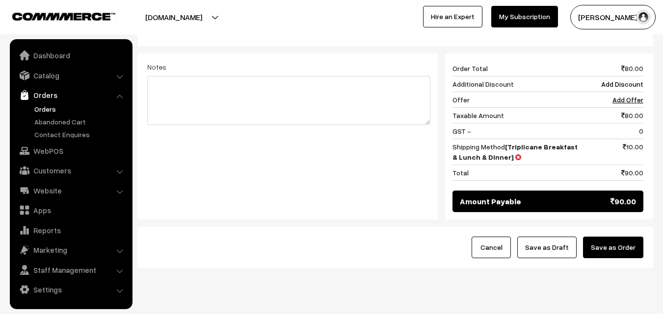
click at [635, 245] on button "Save as Order" at bounding box center [613, 248] width 60 height 22
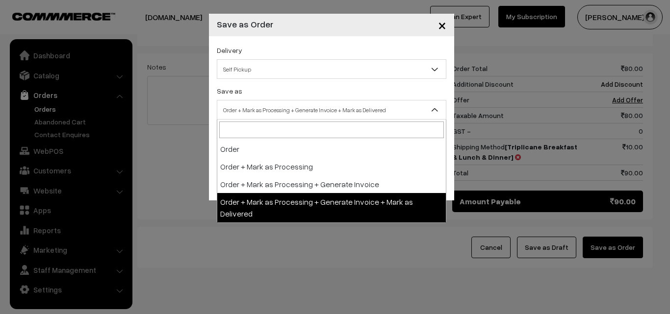
click at [320, 112] on span "Order + Mark as Processing + Generate Invoice + Mark as Delivered" at bounding box center [331, 110] width 229 height 17
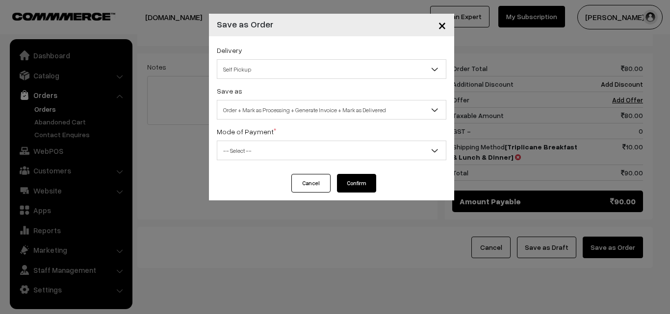
click at [453, 240] on div "× Save as Order Delivery Self Pickup Triplicane Breakfast & Lunch & Dinner (₹10…" at bounding box center [335, 157] width 670 height 314
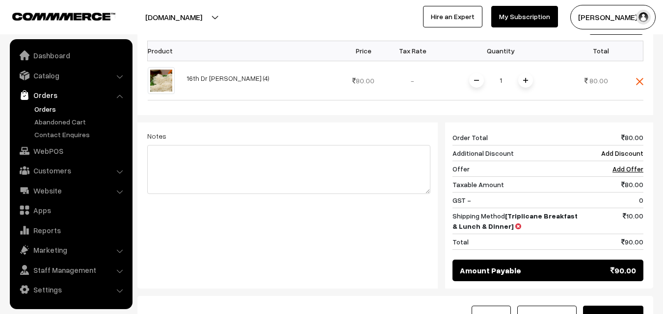
scroll to position [294, 0]
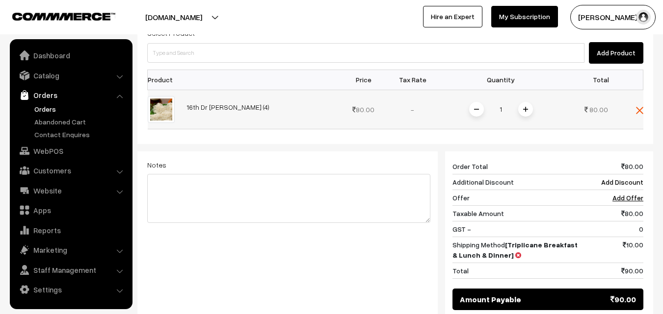
click at [532, 115] on div "1" at bounding box center [501, 109] width 74 height 17
click at [524, 109] on img at bounding box center [525, 109] width 5 height 5
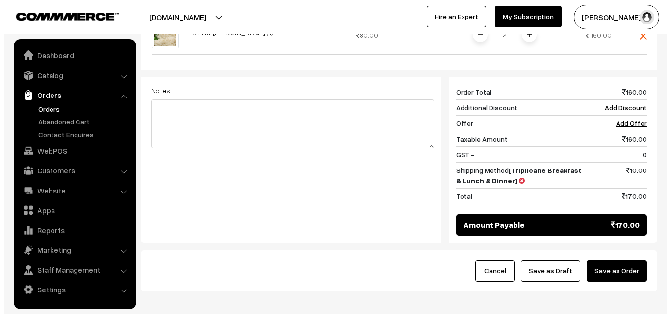
scroll to position [368, 0]
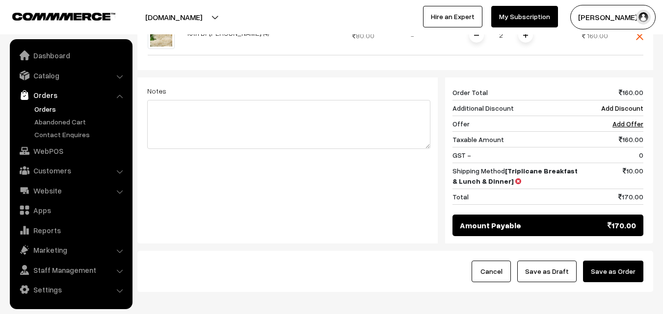
click at [621, 287] on div "Cancel Save as Draft Save as Order" at bounding box center [395, 271] width 516 height 41
click at [619, 271] on button "Save as Order" at bounding box center [613, 272] width 60 height 22
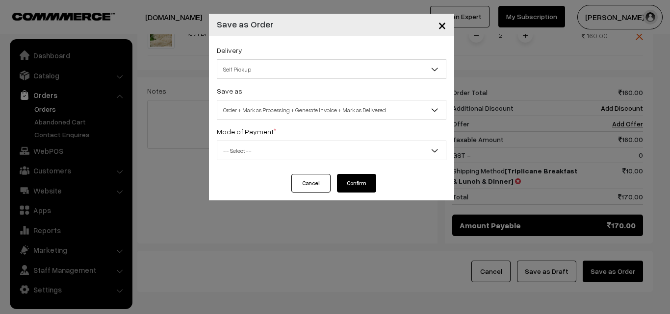
click at [278, 108] on span "Order + Mark as Processing + Generate Invoice + Mark as Delivered" at bounding box center [331, 110] width 229 height 17
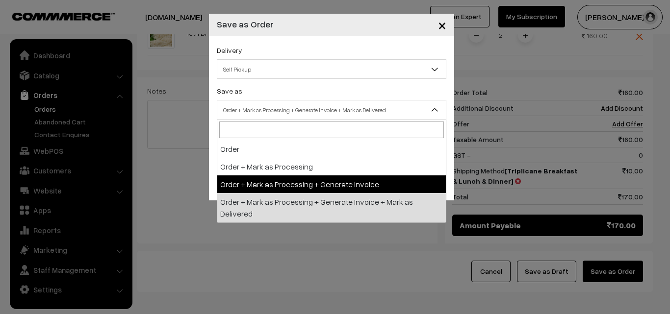
select select "3"
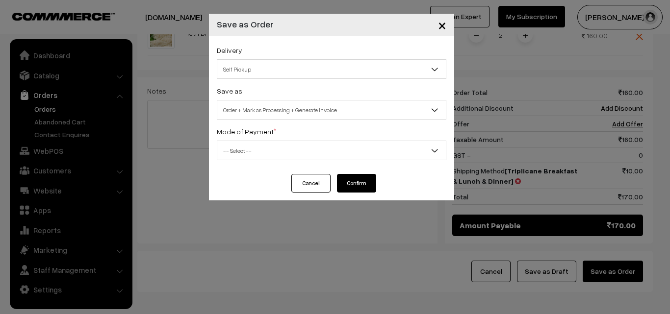
click at [263, 161] on div "Delivery Self Pickup Triplicane Breakfast & Lunch & Dinner (₹10) (1 - 8 Busines…" at bounding box center [331, 105] width 245 height 138
click at [257, 150] on span "-- Select --" at bounding box center [331, 150] width 229 height 17
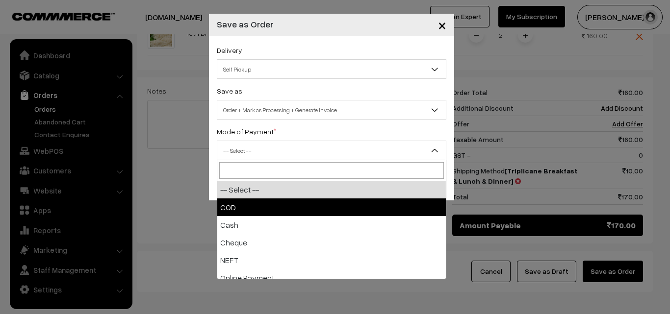
select select "1"
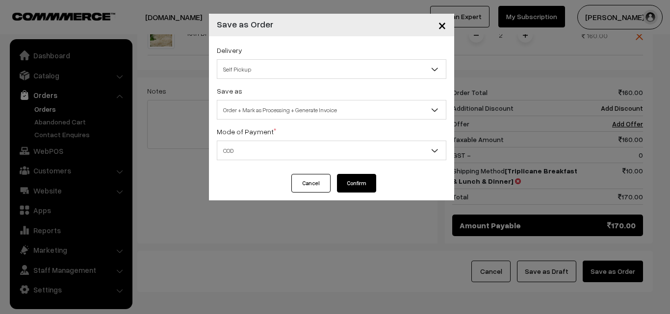
click at [351, 188] on button "Confirm" at bounding box center [356, 183] width 39 height 19
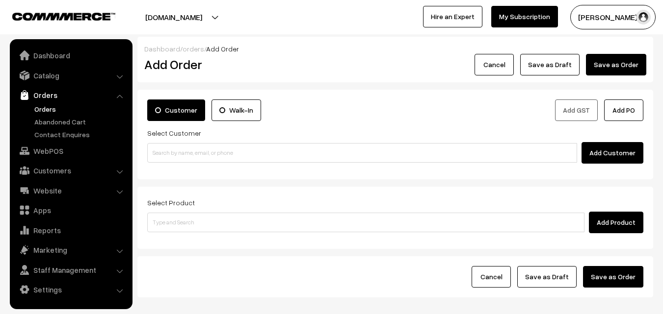
click at [52, 107] on link "Orders" at bounding box center [80, 109] width 97 height 10
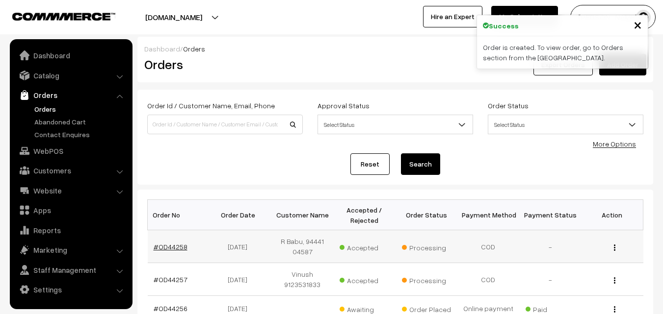
click at [174, 246] on link "#OD44258" at bounding box center [171, 247] width 34 height 8
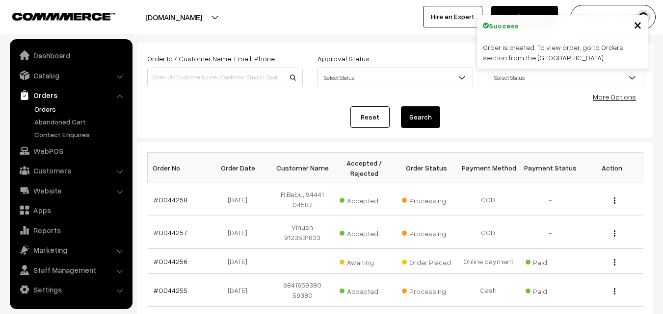
scroll to position [49, 0]
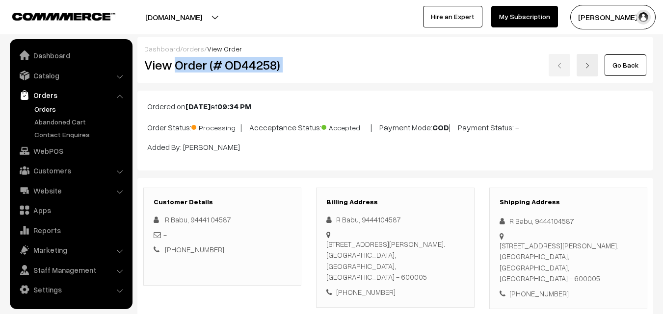
drag, startPoint x: 0, startPoint y: 0, endPoint x: 365, endPoint y: 70, distance: 371.2
click at [365, 70] on div "View Order (# OD44258) Go Back" at bounding box center [395, 65] width 517 height 23
copy div "Order (# OD44258)"
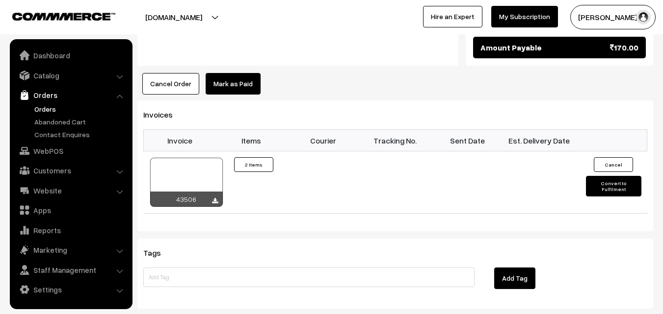
scroll to position [638, 0]
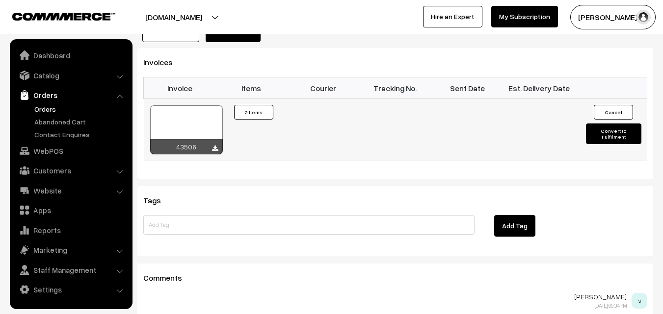
click at [181, 150] on div "43506" at bounding box center [186, 146] width 73 height 15
click at [182, 121] on div at bounding box center [186, 129] width 73 height 49
click at [61, 153] on link "WebPOS" at bounding box center [70, 151] width 117 height 18
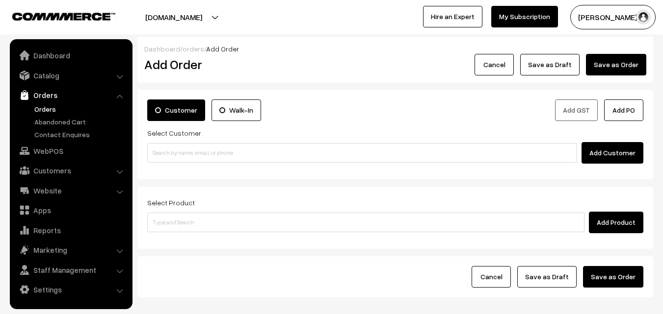
click at [191, 126] on div "Customer Walk-In" at bounding box center [268, 113] width 256 height 27
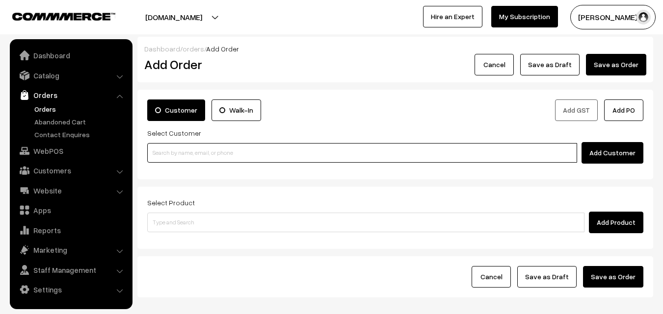
paste input "98402 39891"
click at [180, 155] on input at bounding box center [362, 153] width 430 height 20
click at [175, 154] on input "98402 39891" at bounding box center [362, 153] width 430 height 20
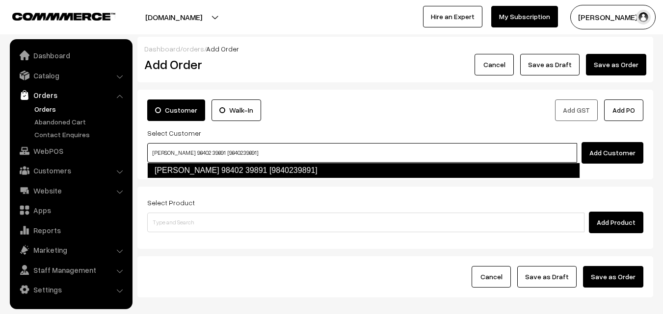
type input "[PERSON_NAME] 98402 39891 [9840239891]"
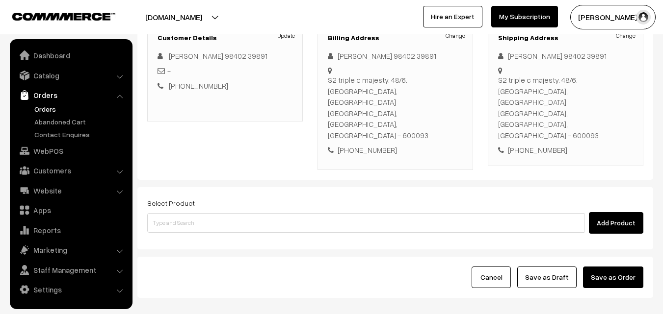
scroll to position [168, 0]
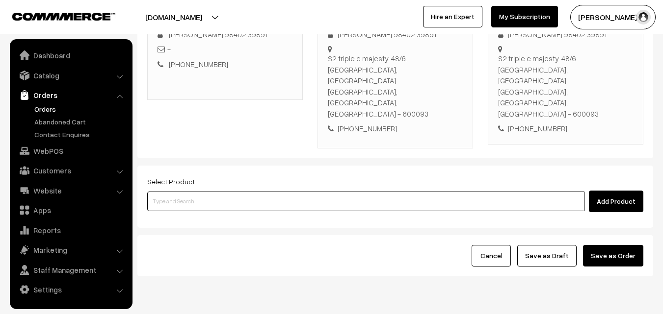
click at [276, 192] on input at bounding box center [365, 202] width 437 height 20
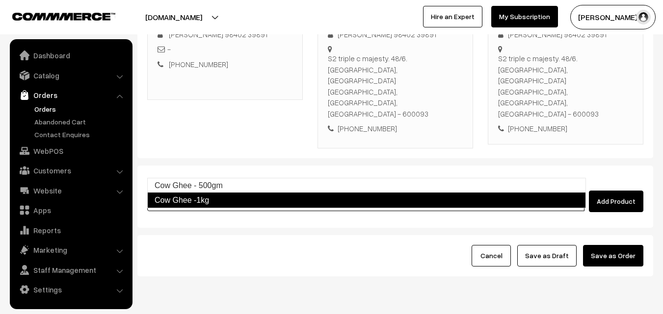
type input "Cow Ghee - 500gm"
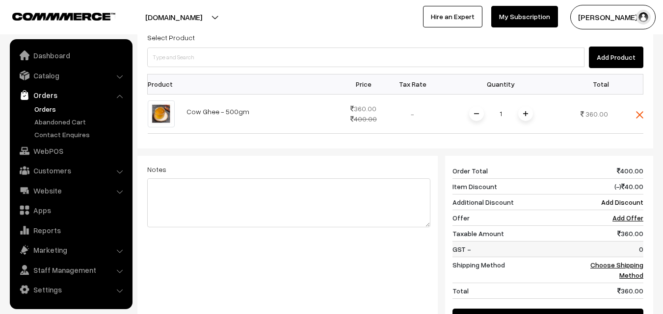
scroll to position [364, 0]
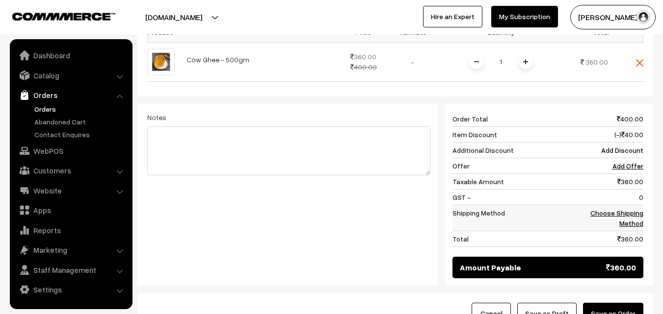
click at [631, 209] on link "Choose Shipping Method" at bounding box center [616, 218] width 53 height 19
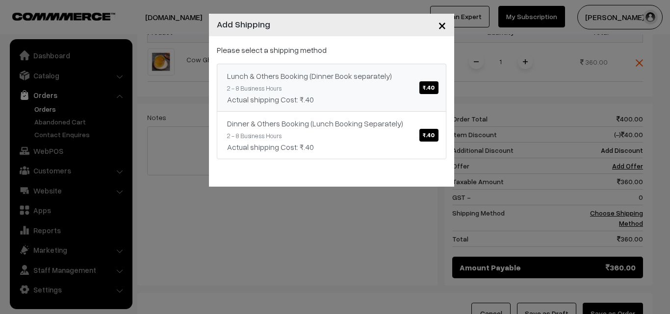
click at [365, 87] on link "Lunch & Others Booking (Dinner Book separately) ₹.40 2 - 8 Business Hours Actua…" at bounding box center [332, 88] width 230 height 48
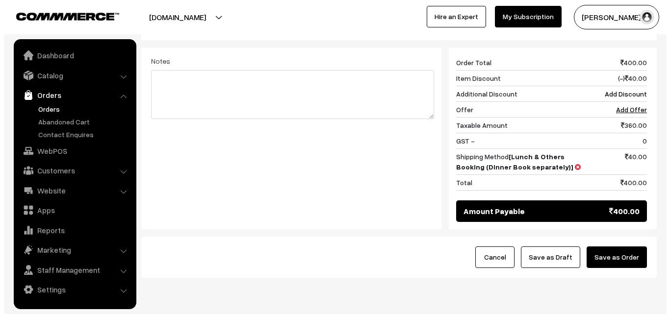
scroll to position [422, 0]
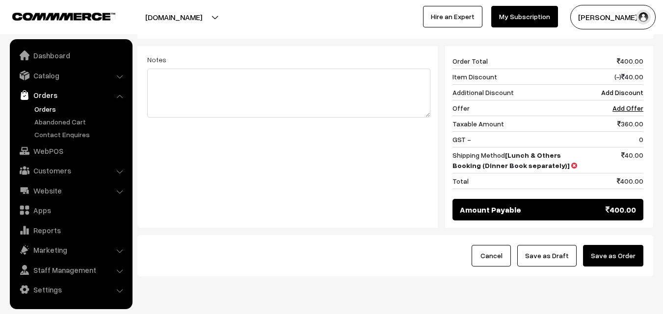
click at [634, 245] on button "Save as Order" at bounding box center [613, 256] width 60 height 22
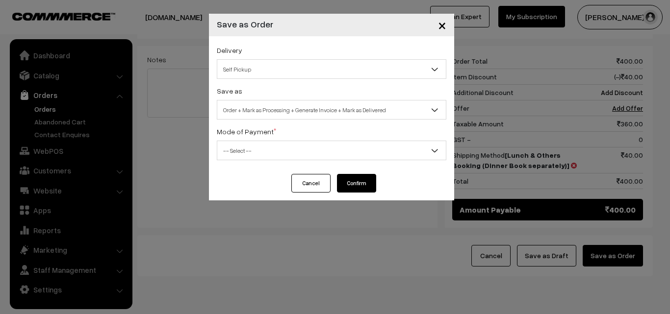
click at [331, 105] on span "Order + Mark as Processing + Generate Invoice + Mark as Delivered" at bounding box center [331, 110] width 229 height 17
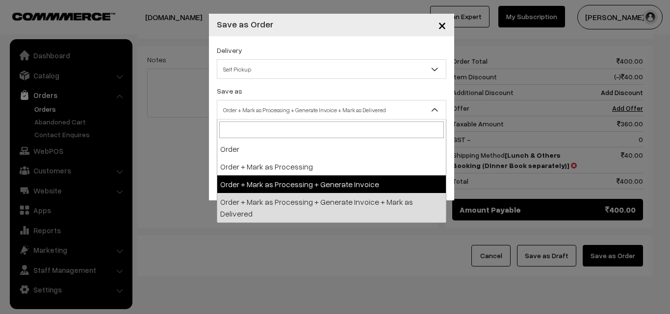
select select "3"
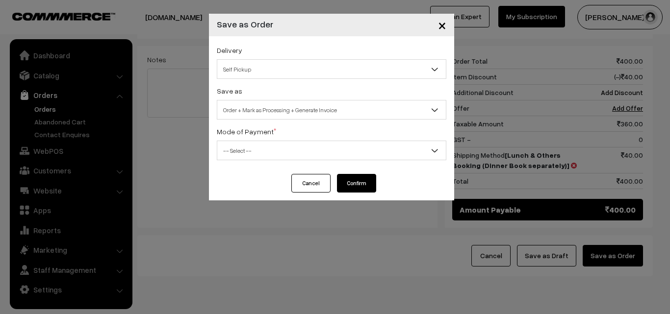
click at [285, 168] on div "Delivery Self Pickup Lunch & Others Booking (Dinner Book separately) (₹40) (2 -…" at bounding box center [331, 105] width 245 height 138
click at [281, 145] on span "-- Select --" at bounding box center [331, 150] width 229 height 17
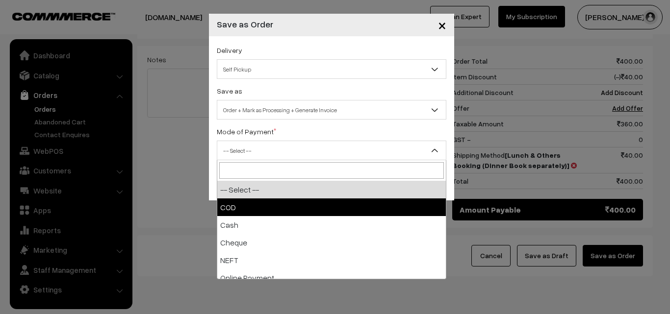
select select "1"
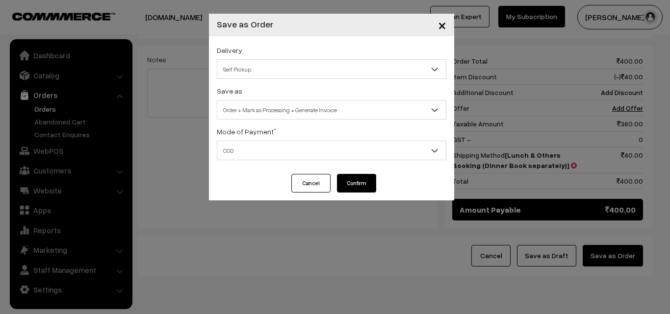
click at [356, 186] on button "Confirm" at bounding box center [356, 183] width 39 height 19
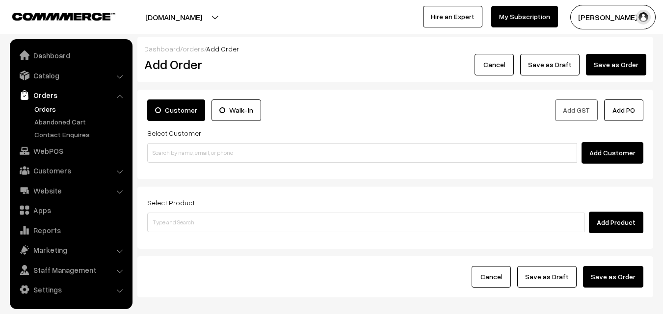
click at [44, 107] on link "Orders" at bounding box center [80, 109] width 97 height 10
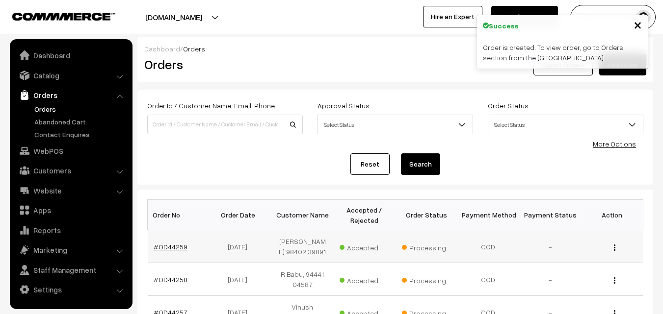
click at [178, 244] on link "#OD44259" at bounding box center [171, 247] width 34 height 8
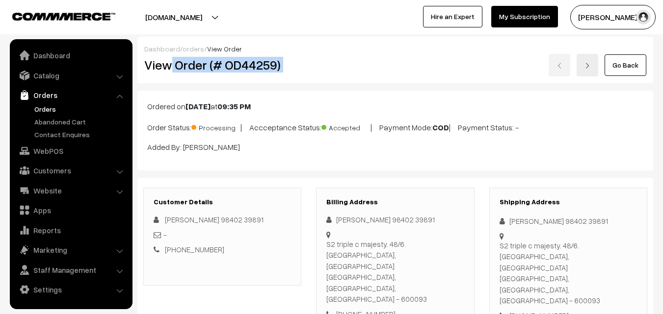
drag, startPoint x: 167, startPoint y: 67, endPoint x: 302, endPoint y: 69, distance: 134.4
click at [317, 64] on div "View Order (# OD44259) Go Back" at bounding box center [395, 65] width 517 height 23
copy div "Order (# OD44259)"
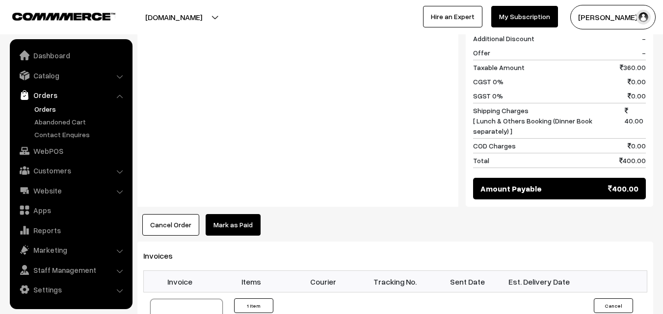
scroll to position [491, 0]
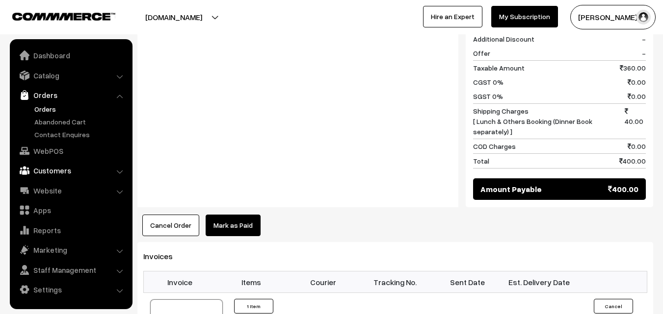
click at [63, 171] on link "Customers" at bounding box center [70, 171] width 117 height 18
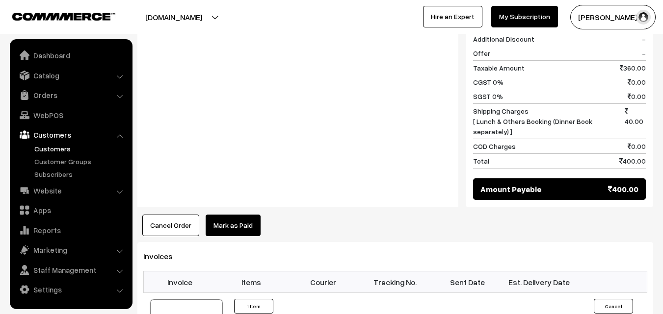
click at [60, 148] on link "Customers" at bounding box center [80, 149] width 97 height 10
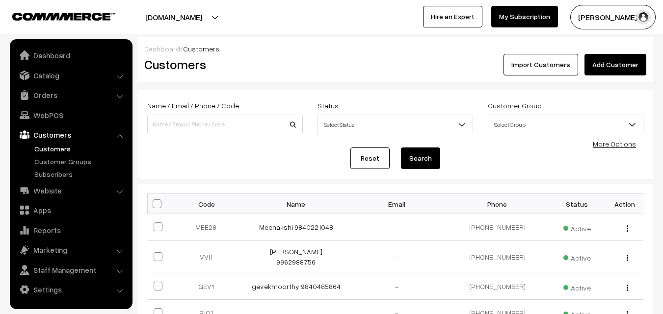
click at [608, 68] on link "Add Customer" at bounding box center [615, 65] width 62 height 22
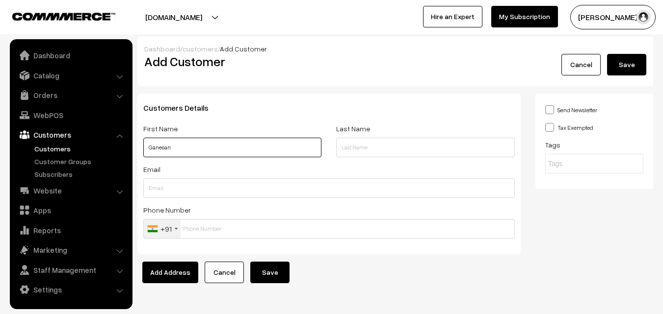
paste input "94869 18404"
type input "Ganesan 94869 18404"
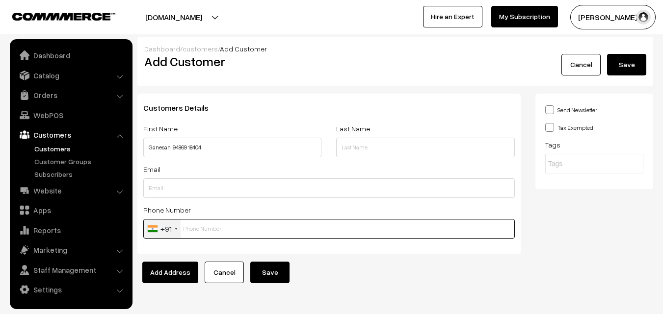
click at [199, 235] on input "text" at bounding box center [328, 229] width 371 height 20
paste input "94869 1840"
click at [199, 231] on input "text" at bounding box center [328, 229] width 371 height 20
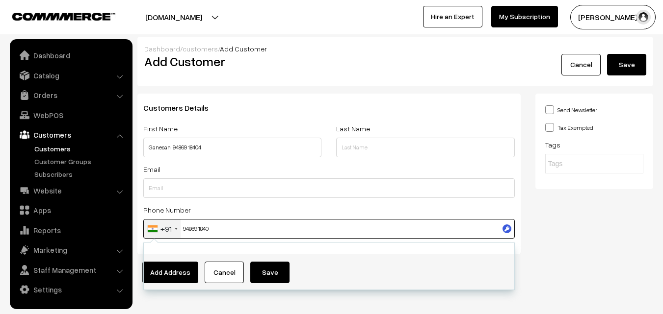
click at [198, 229] on input "94869 1840" at bounding box center [328, 229] width 371 height 20
type input "9486918404"
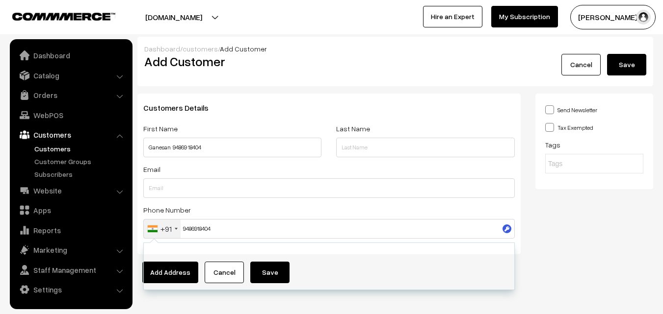
click at [582, 183] on div "Send Newsletter Tax Exempted Tags" at bounding box center [594, 142] width 118 height 96
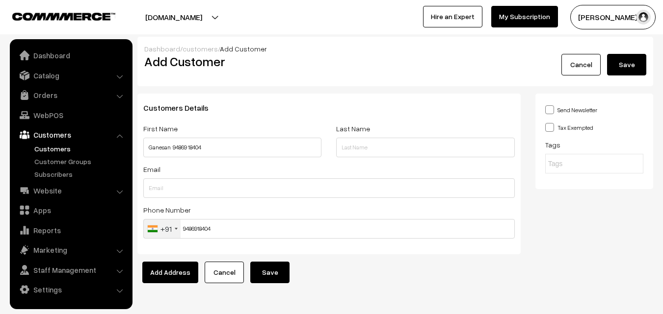
click at [630, 68] on button "Save" at bounding box center [626, 65] width 39 height 22
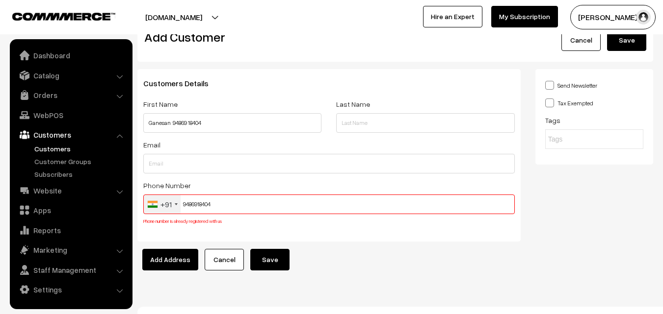
scroll to position [37, 0]
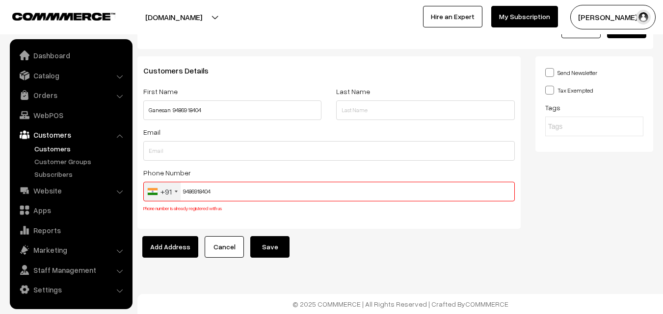
click at [210, 192] on input "9486918404" at bounding box center [328, 192] width 371 height 20
click at [209, 191] on input "9486918404" at bounding box center [328, 192] width 371 height 20
click at [38, 110] on link "WebPOS" at bounding box center [70, 115] width 117 height 18
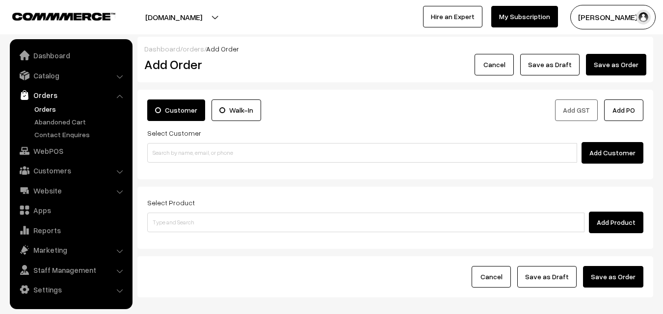
click at [187, 139] on div "Select Customer Add Customer" at bounding box center [395, 145] width 496 height 37
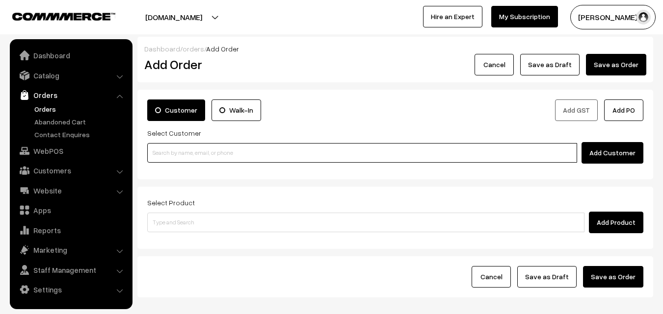
paste input "9486918404"
click at [178, 160] on input at bounding box center [362, 153] width 430 height 20
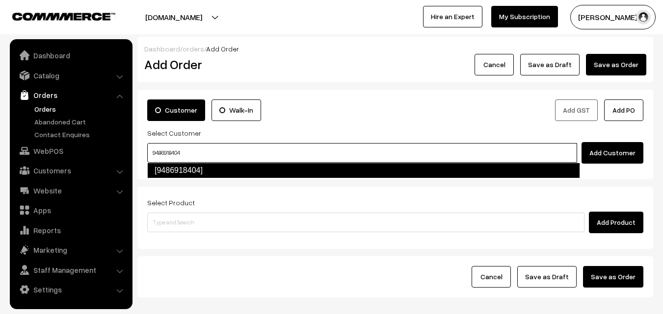
click at [176, 170] on link "[9486918404]" at bounding box center [363, 171] width 433 height 16
type input "9486918404"
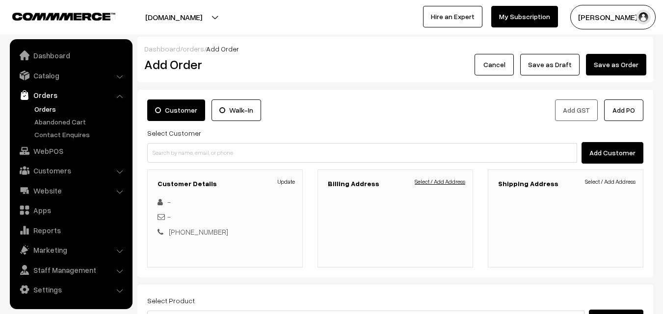
click at [437, 179] on link "Select / Add Address" at bounding box center [440, 182] width 51 height 9
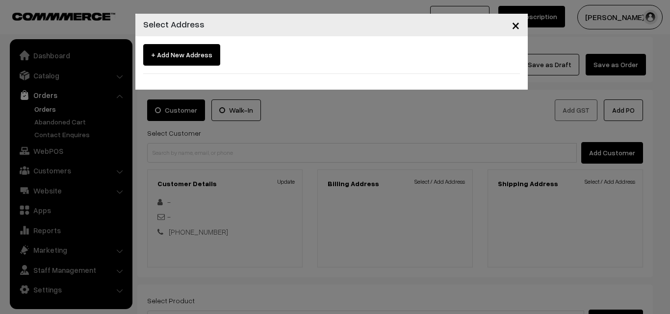
click at [192, 59] on span "+ Add New Address" at bounding box center [181, 55] width 77 height 22
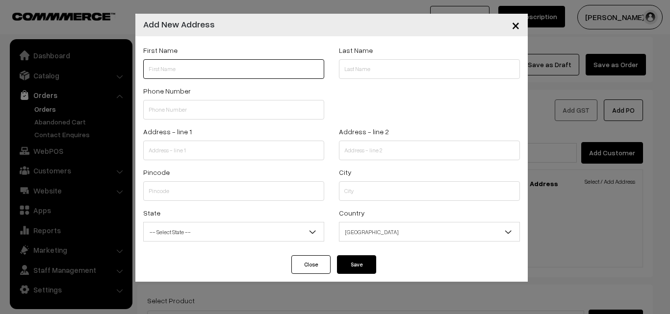
click at [191, 61] on input "text" at bounding box center [233, 69] width 181 height 20
click at [195, 73] on input "text" at bounding box center [233, 69] width 181 height 20
paste input "[PERSON_NAME]"
paste input "98840 38899"
type input "[PERSON_NAME] 98840 38899"
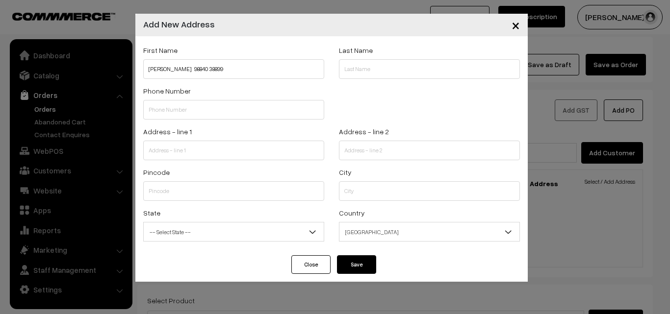
click at [194, 125] on div "Phone Number" at bounding box center [234, 105] width 196 height 41
paste input "98840 388"
click at [184, 113] on input "text" at bounding box center [233, 110] width 181 height 20
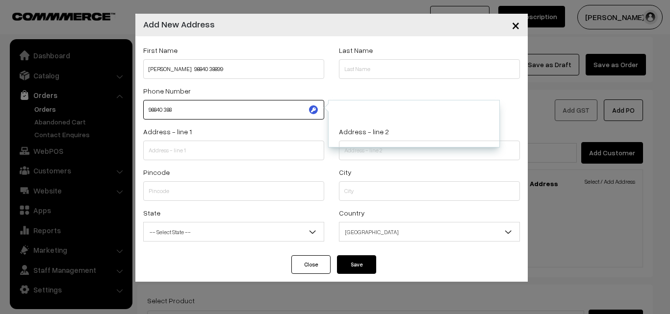
click at [176, 111] on input "98840 388" at bounding box center [233, 110] width 181 height 20
type input "9884038899"
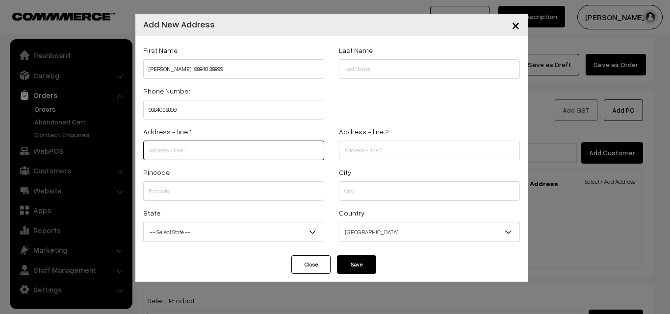
click at [195, 153] on input "text" at bounding box center [233, 151] width 181 height 20
paste input "[STREET_ADDRESS] [STREET_ADDRESS]...(Poes garden"
drag, startPoint x: 199, startPoint y: 150, endPoint x: 347, endPoint y: 154, distance: 147.7
click at [347, 154] on div "Address - line [STREET_ADDRESS] [STREET_ADDRESS]...(Poes garden Address - line …" at bounding box center [331, 146] width 391 height 41
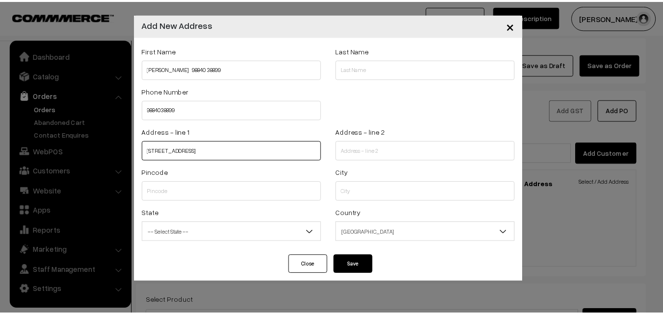
scroll to position [0, 0]
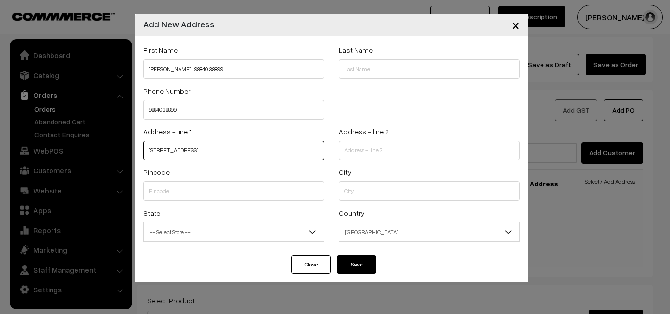
type input "[STREET_ADDRESS]"
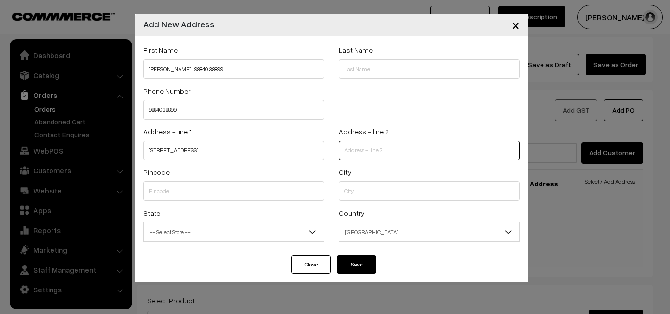
click at [385, 148] on input "text" at bounding box center [429, 151] width 181 height 20
paste input "[GEOGRAPHIC_DATA]...(Poes garden"
type input "[GEOGRAPHIC_DATA]...(Poes garden"
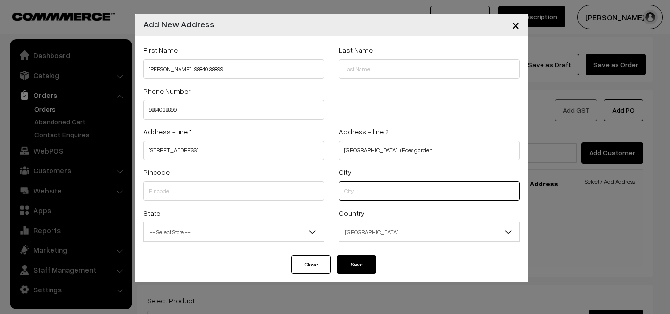
click at [368, 186] on input "text" at bounding box center [429, 192] width 181 height 20
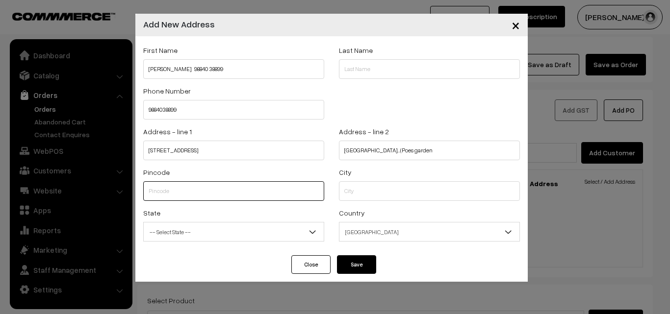
click at [259, 194] on input "text" at bounding box center [233, 192] width 181 height 20
type input "600086"
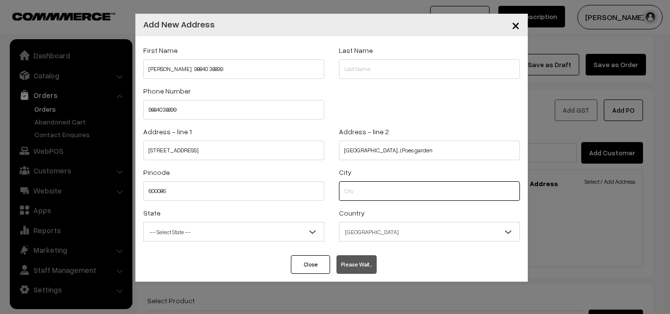
type input "Chennai"
select select "[GEOGRAPHIC_DATA]"
click at [396, 185] on input "Chennaic" at bounding box center [429, 192] width 181 height 20
type input "Chennai"
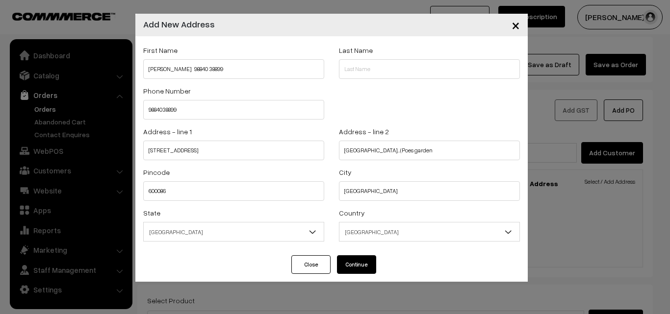
click at [353, 264] on button "Continue" at bounding box center [356, 265] width 39 height 19
select select
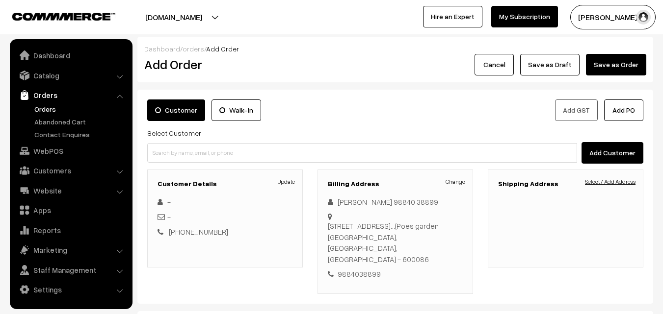
click at [613, 179] on link "Select / Add Address" at bounding box center [610, 182] width 51 height 9
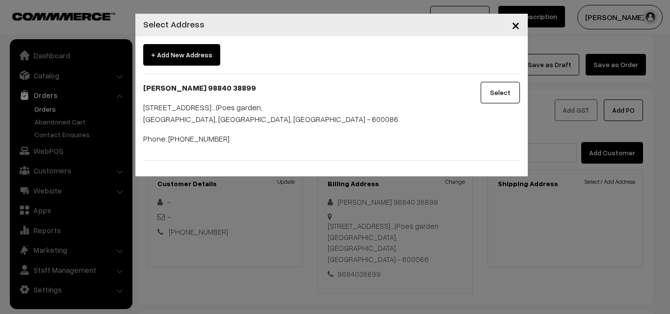
click at [496, 93] on button "Select" at bounding box center [500, 93] width 39 height 22
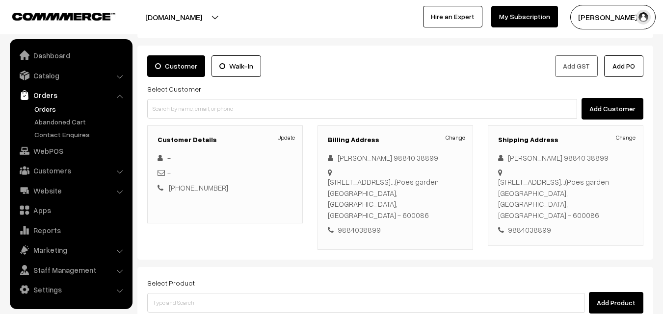
scroll to position [168, 0]
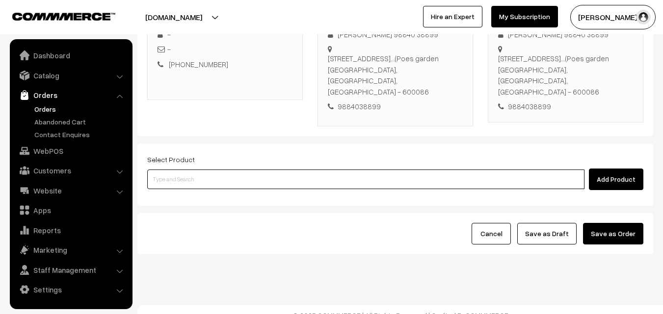
click at [353, 170] on input at bounding box center [365, 180] width 437 height 20
click at [198, 170] on input at bounding box center [365, 180] width 437 height 20
paste input "16th With Rice"
type input "16th With Rice"
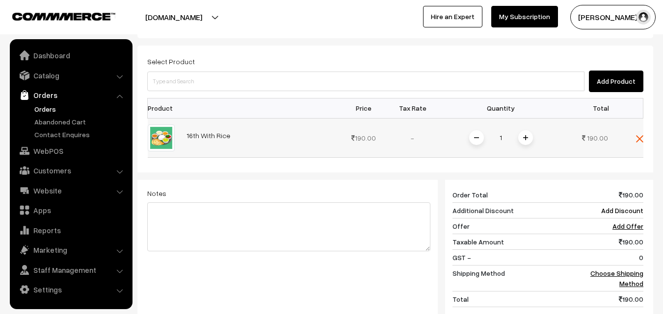
click at [524, 130] on span at bounding box center [525, 137] width 15 height 15
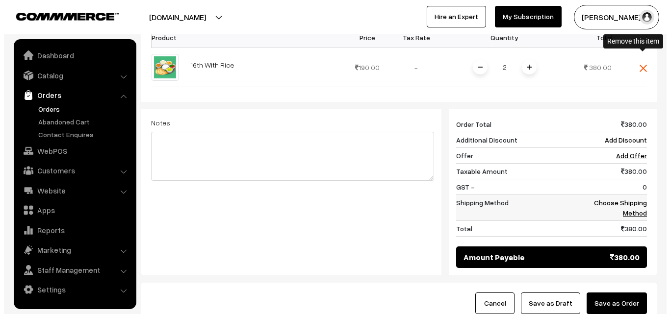
scroll to position [406, 0]
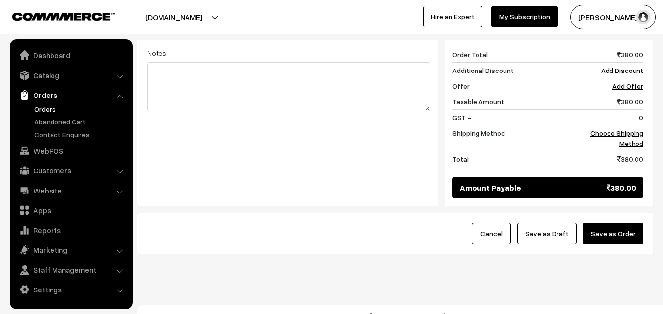
click at [646, 120] on div "380 Order Total 380.00 Additional Discount Add Discount Offer Add Offer Taxable…" at bounding box center [544, 123] width 213 height 166
click at [638, 129] on link "Choose Shipping Method" at bounding box center [616, 138] width 53 height 19
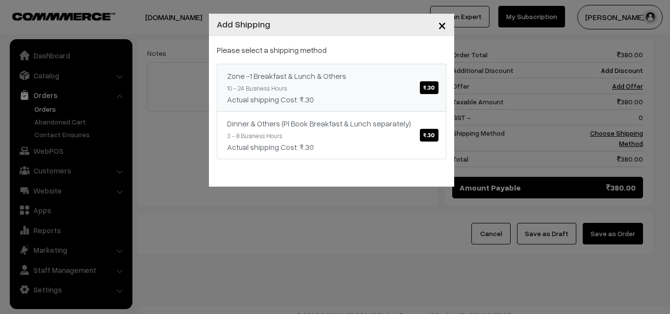
click at [385, 88] on link "Zone -1 Breakfast & Lunch & Others ₹.30 10 - 24 Business Hours Actual shipping …" at bounding box center [332, 88] width 230 height 48
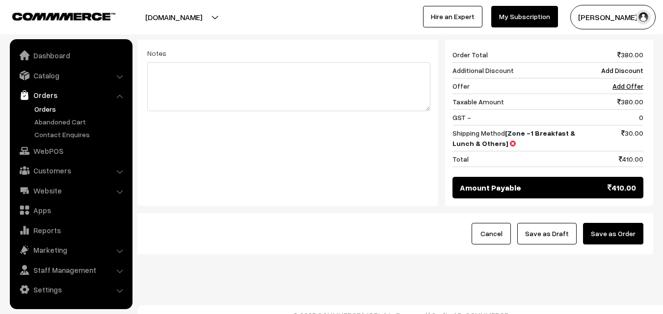
click at [630, 225] on button "Save as Order" at bounding box center [613, 234] width 60 height 22
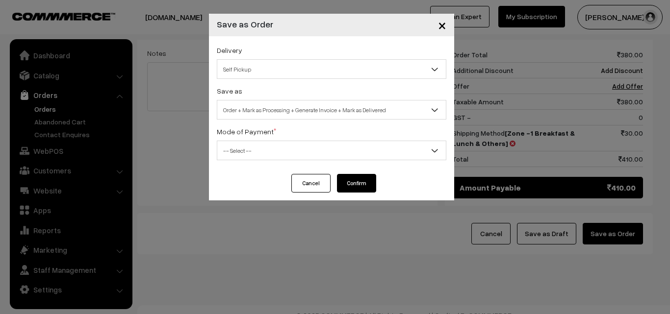
click at [295, 111] on span "Order + Mark as Processing + Generate Invoice + Mark as Delivered" at bounding box center [331, 110] width 229 height 17
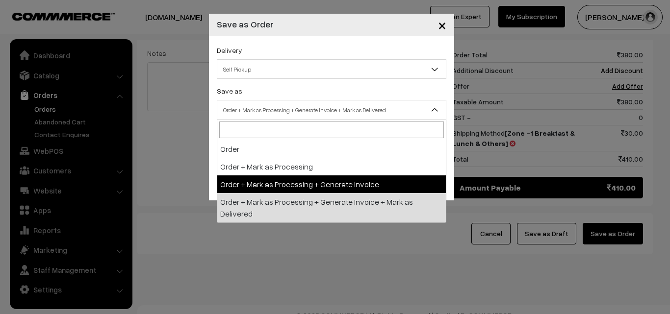
select select "3"
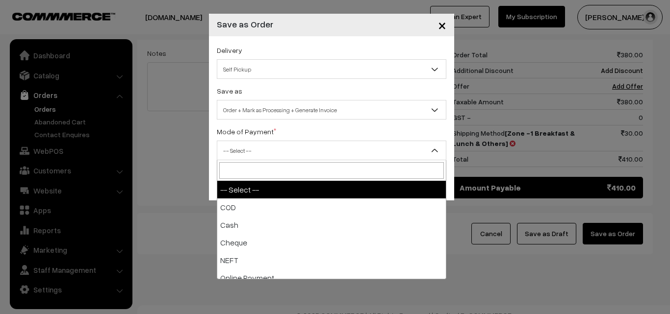
click at [252, 151] on span "-- Select --" at bounding box center [331, 150] width 229 height 17
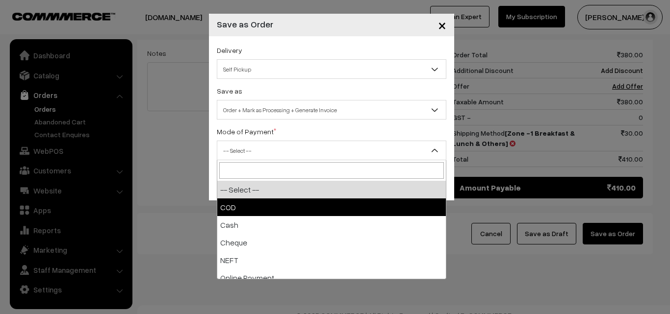
drag, startPoint x: 250, startPoint y: 210, endPoint x: 246, endPoint y: 200, distance: 10.6
select select "1"
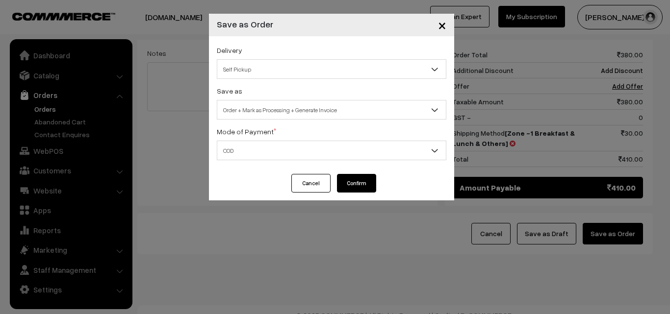
click at [354, 185] on button "Confirm" at bounding box center [356, 183] width 39 height 19
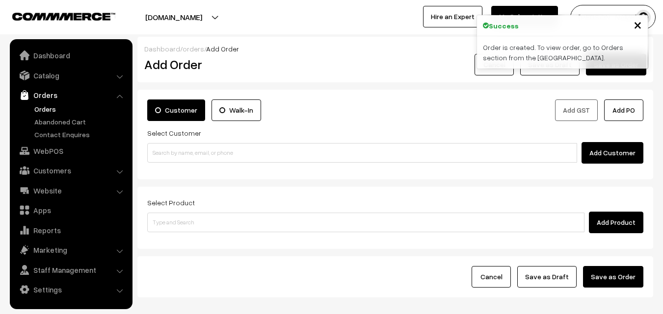
click at [51, 107] on link "Orders" at bounding box center [80, 109] width 97 height 10
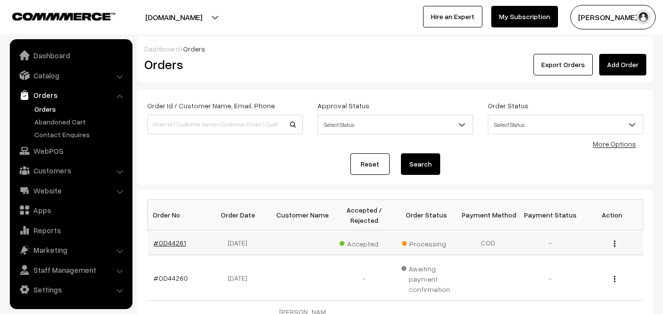
click at [173, 244] on link "#OD44261" at bounding box center [170, 243] width 32 height 8
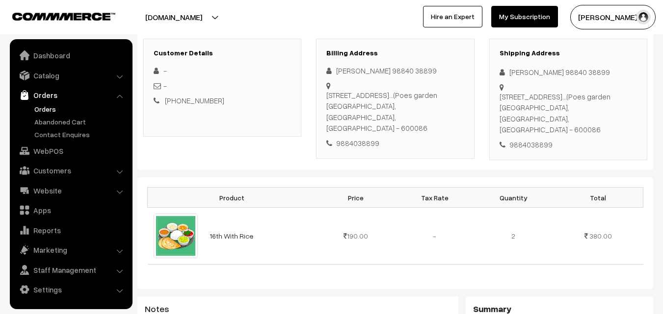
scroll to position [147, 0]
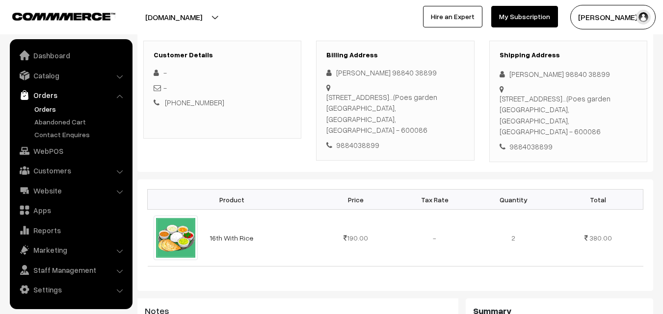
drag, startPoint x: 196, startPoint y: 107, endPoint x: 195, endPoint y: 101, distance: 6.9
click at [196, 107] on div "+91 9486918404" at bounding box center [222, 102] width 137 height 11
click at [195, 99] on link "+91 9486918404" at bounding box center [194, 102] width 59 height 9
click at [194, 104] on link "+91 9486918404" at bounding box center [194, 102] width 59 height 9
click at [199, 105] on link "+91 9486918404" at bounding box center [194, 102] width 59 height 9
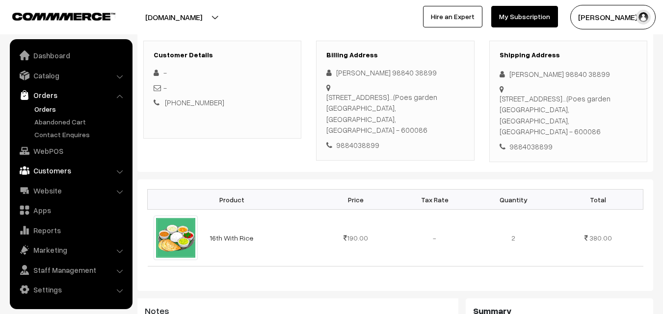
click at [65, 172] on link "Customers" at bounding box center [70, 171] width 117 height 18
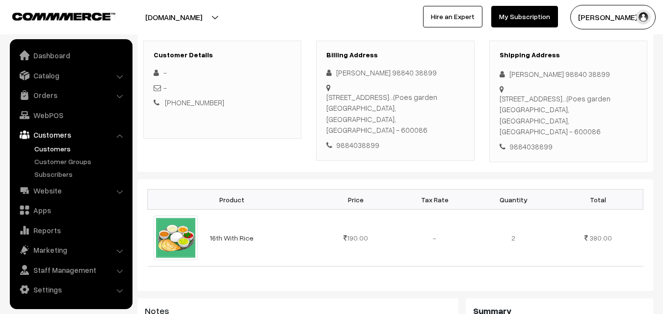
click at [57, 150] on link "Customers" at bounding box center [80, 149] width 97 height 10
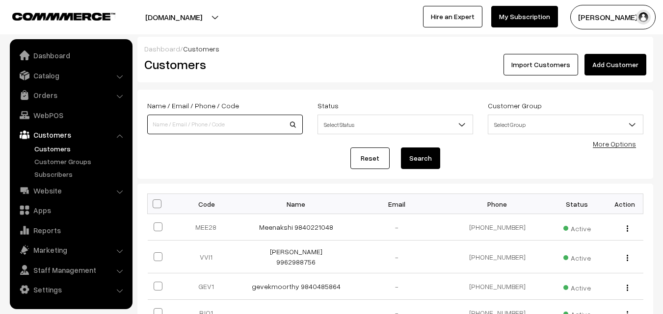
click at [198, 118] on input at bounding box center [225, 125] width 156 height 20
click at [187, 123] on input at bounding box center [225, 125] width 156 height 20
paste input "94869 18404"
click at [167, 122] on input "94869 18404" at bounding box center [225, 125] width 156 height 20
click at [173, 121] on input "94869 18404" at bounding box center [225, 125] width 156 height 20
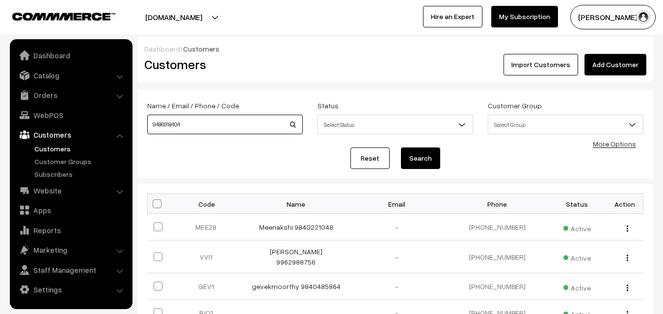
type input "9486918404"
click at [401, 148] on button "Search" at bounding box center [420, 159] width 39 height 22
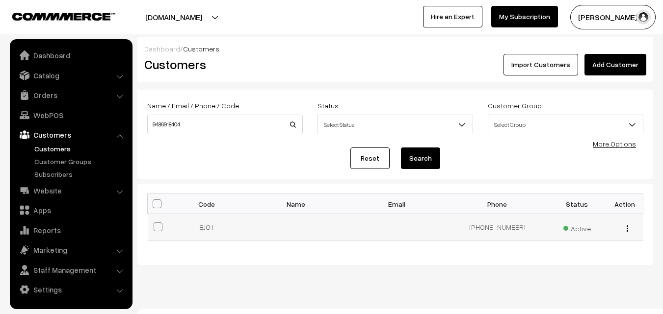
click at [627, 230] on img "button" at bounding box center [626, 229] width 1 height 6
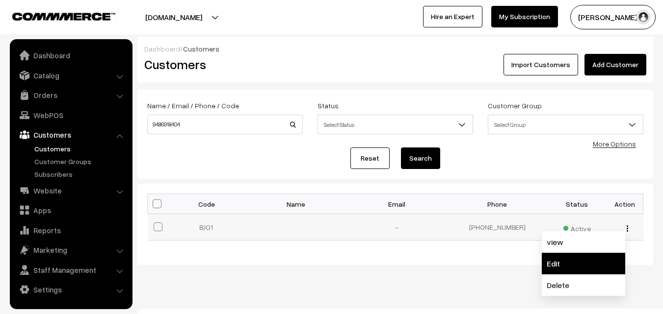
click at [567, 265] on link "Edit" at bounding box center [583, 264] width 83 height 22
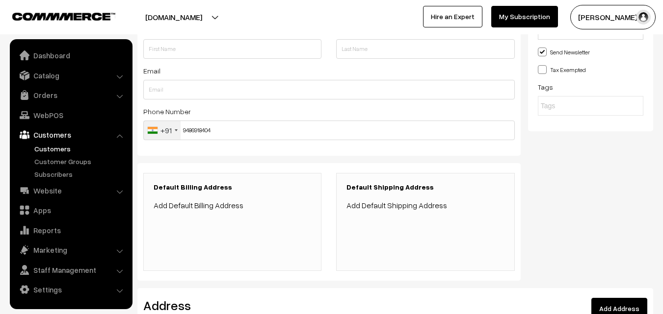
scroll to position [49, 0]
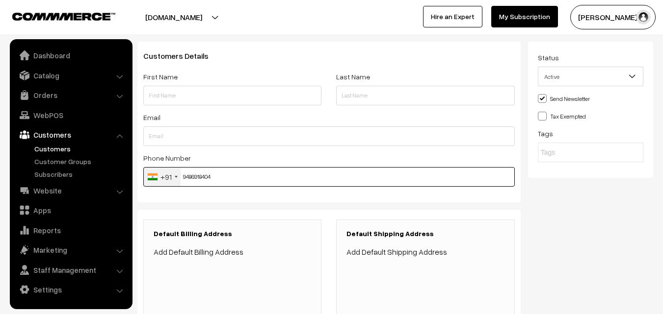
click at [198, 178] on input "9486918404" at bounding box center [328, 177] width 371 height 20
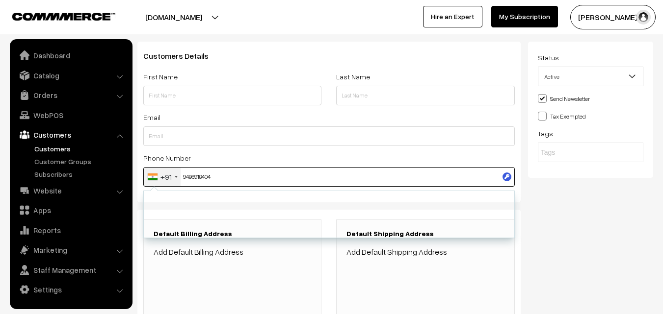
click at [198, 178] on input "9486918404" at bounding box center [328, 177] width 371 height 20
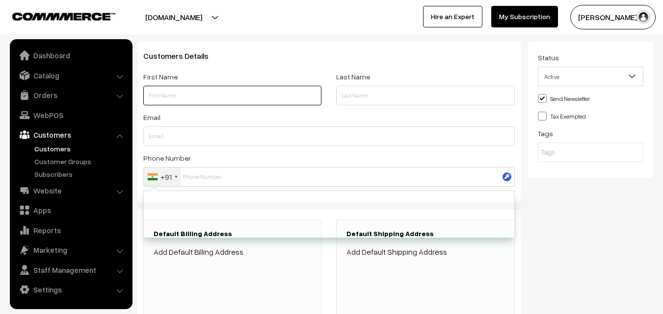
click at [196, 88] on input "text" at bounding box center [232, 96] width 178 height 20
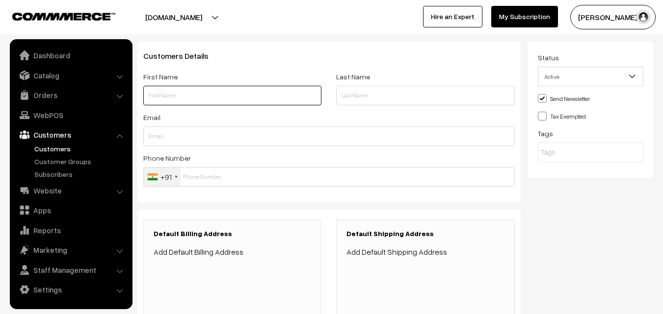
paste input "[PERSON_NAME]"
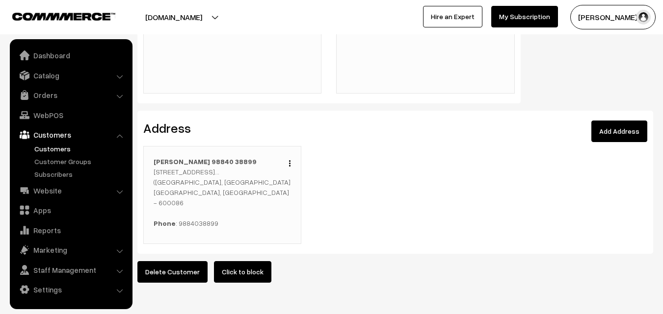
scroll to position [294, 0]
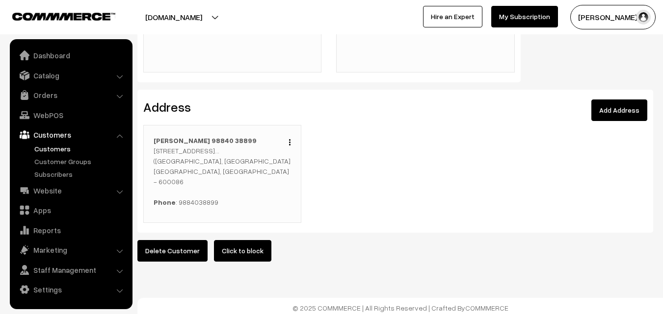
click at [192, 190] on p "[PERSON_NAME] 98840 [STREET_ADDRESS] Phone : [PHONE_NUMBER]" at bounding box center [222, 171] width 137 height 72
copy p "9884038899"
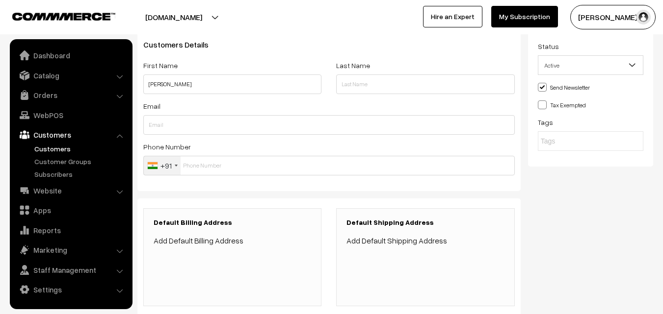
scroll to position [0, 0]
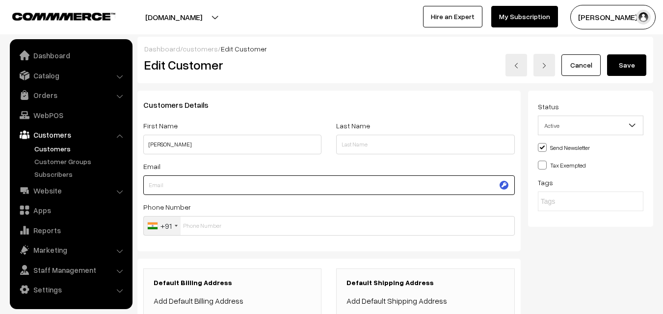
click at [187, 189] on input "text" at bounding box center [328, 186] width 371 height 20
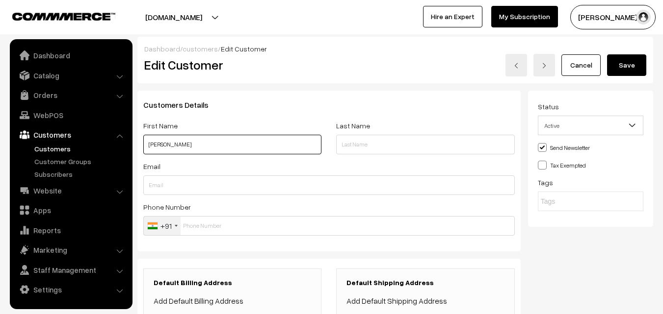
click at [200, 143] on input "Shyam Duseja" at bounding box center [232, 145] width 178 height 20
paste input "9884038899"
type input "Shyam Duseja 9884038899"
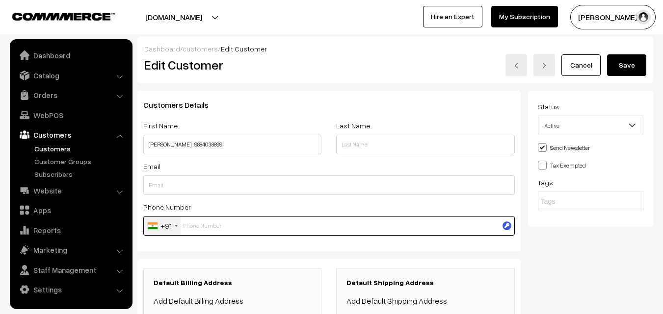
click at [208, 218] on input "text" at bounding box center [328, 226] width 371 height 20
paste input "9884038899"
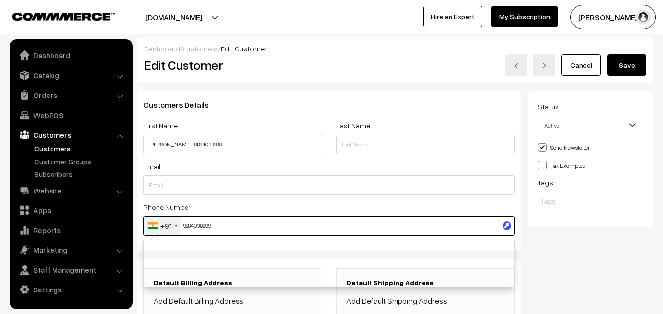
type input "9884038899"
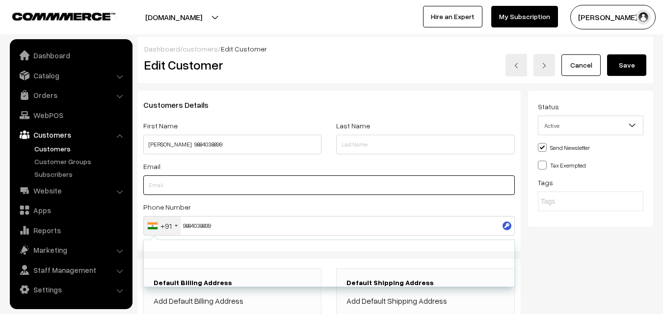
click at [246, 181] on input "text" at bounding box center [328, 186] width 371 height 20
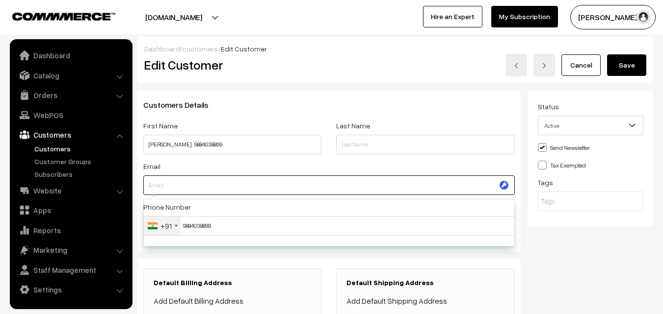
scroll to position [275, 0]
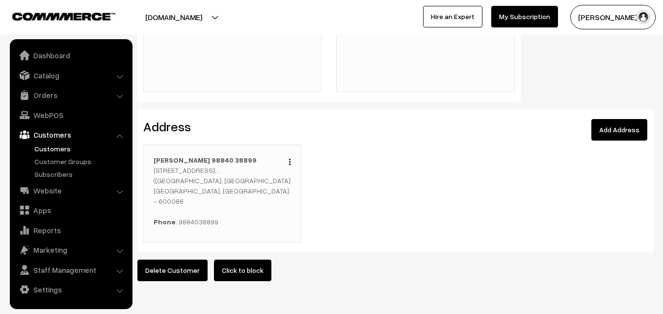
click at [291, 156] on div "Edit Duplicate Delete" at bounding box center [287, 161] width 7 height 12
click at [290, 159] on img "button" at bounding box center [289, 162] width 1 height 6
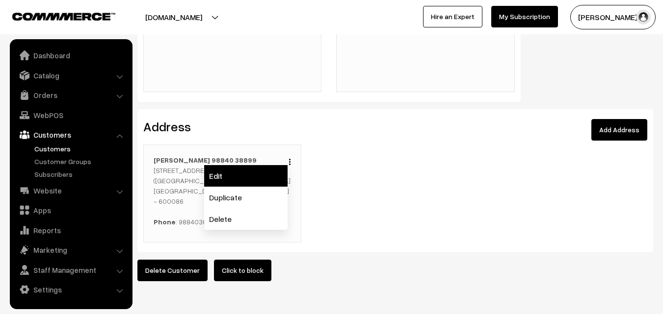
click at [255, 179] on link "Edit" at bounding box center [245, 176] width 83 height 22
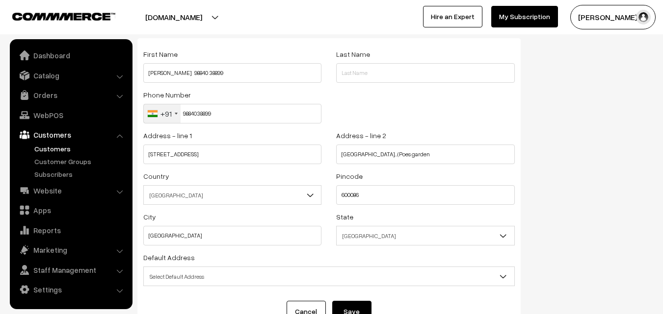
scroll to position [133, 0]
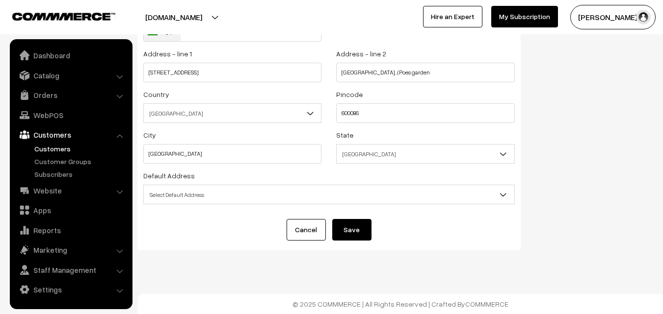
click at [207, 195] on span "Select Default Address" at bounding box center [329, 194] width 370 height 17
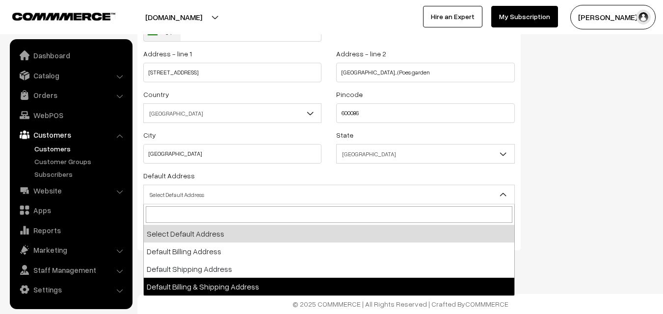
select select "3"
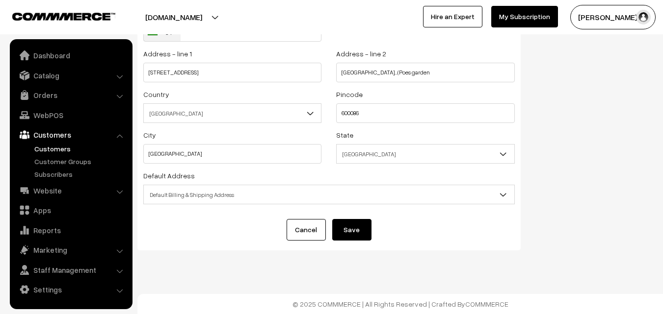
click at [359, 226] on button "Save" at bounding box center [351, 230] width 39 height 22
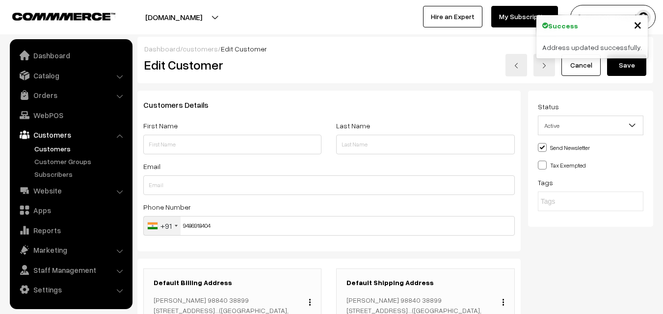
click at [633, 61] on button "Save" at bounding box center [626, 65] width 39 height 22
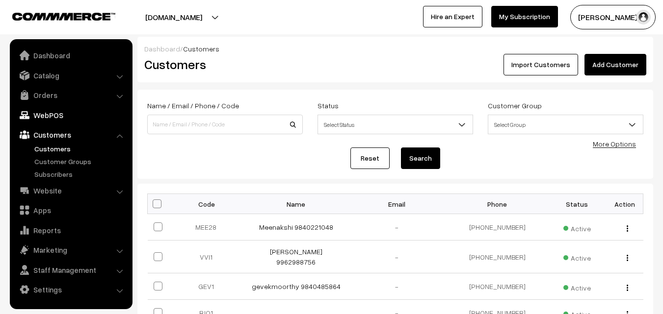
click at [75, 120] on link "WebPOS" at bounding box center [70, 115] width 117 height 18
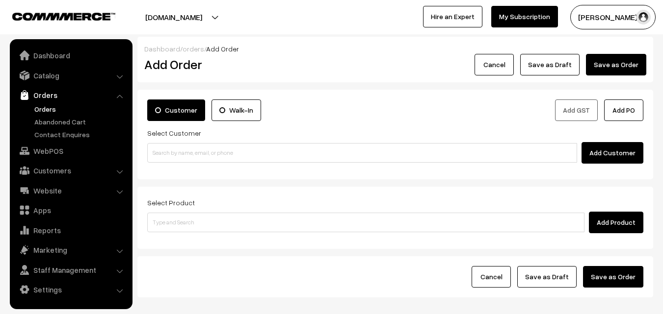
click at [51, 111] on link "Orders" at bounding box center [80, 109] width 97 height 10
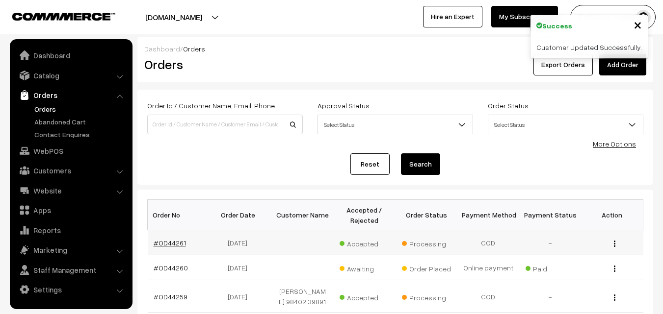
click at [180, 244] on link "#OD44261" at bounding box center [170, 243] width 32 height 8
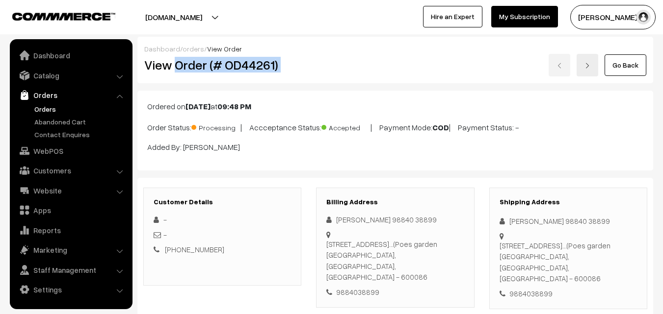
drag, startPoint x: 0, startPoint y: 0, endPoint x: 320, endPoint y: 53, distance: 324.3
click at [322, 55] on div "View Order (# OD44261) Go Back" at bounding box center [395, 65] width 517 height 23
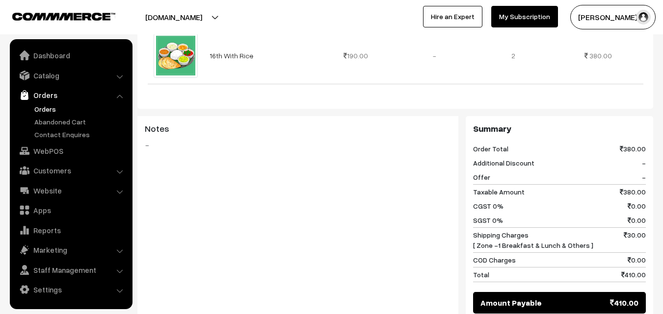
scroll to position [491, 0]
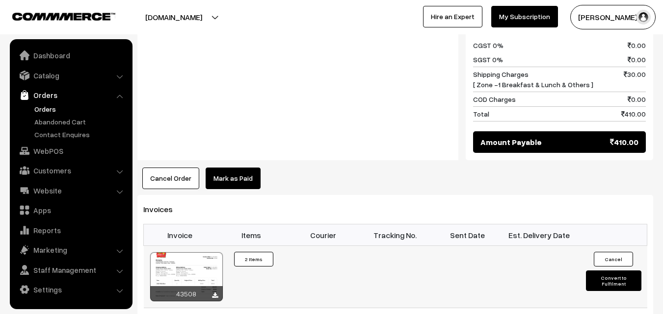
click at [232, 250] on td "Invoice #43508 × Products Quantity 2 Items" at bounding box center [251, 277] width 72 height 62
click at [219, 259] on div at bounding box center [186, 277] width 73 height 49
click at [55, 172] on link "Customers" at bounding box center [70, 171] width 117 height 18
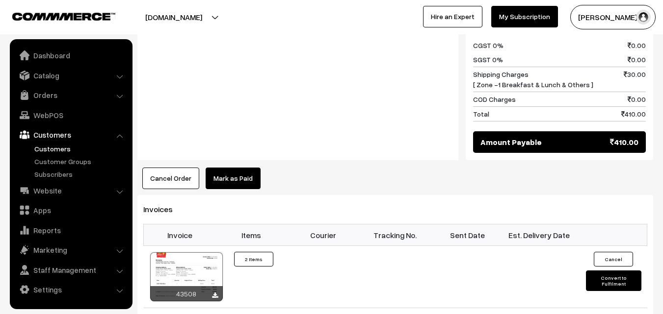
click at [61, 147] on link "Customers" at bounding box center [80, 149] width 97 height 10
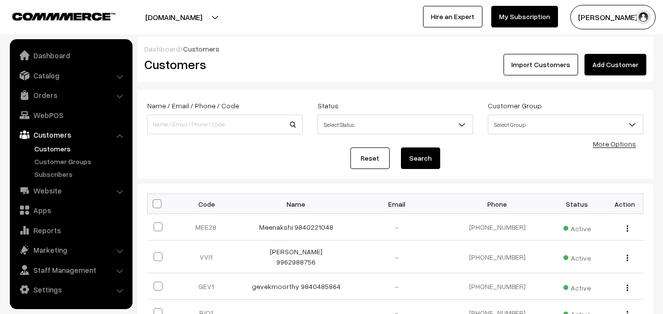
click at [612, 63] on link "Add Customer" at bounding box center [615, 65] width 62 height 22
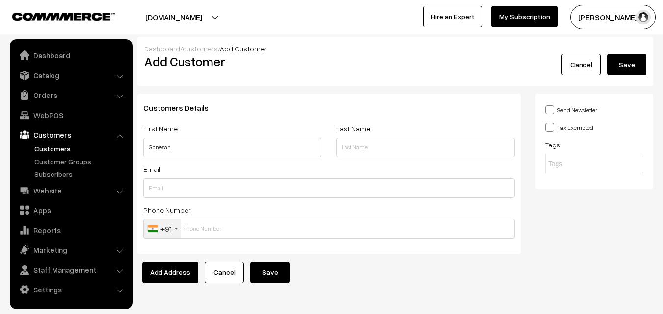
drag, startPoint x: 191, startPoint y: 136, endPoint x: 182, endPoint y: 154, distance: 20.0
click at [191, 137] on div "First Name Ganesan" at bounding box center [232, 140] width 178 height 35
click at [180, 154] on input "Ganesan" at bounding box center [232, 148] width 178 height 20
paste input "94869 18404"
type input "Ganesan 94869 18404"
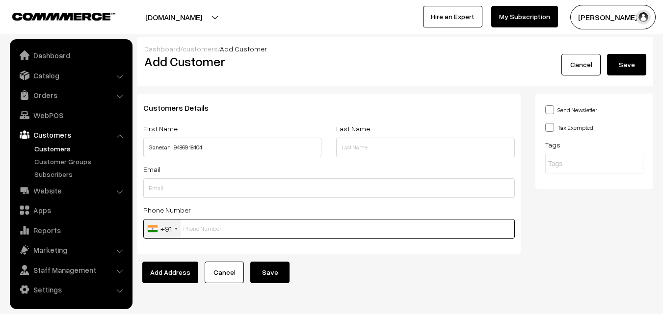
click at [201, 223] on input "text" at bounding box center [328, 229] width 371 height 20
paste input "94869 184"
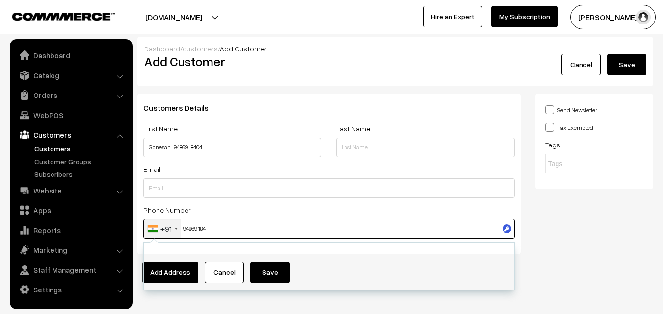
click at [193, 229] on input "94869 184" at bounding box center [328, 229] width 371 height 20
type input "9486918404"
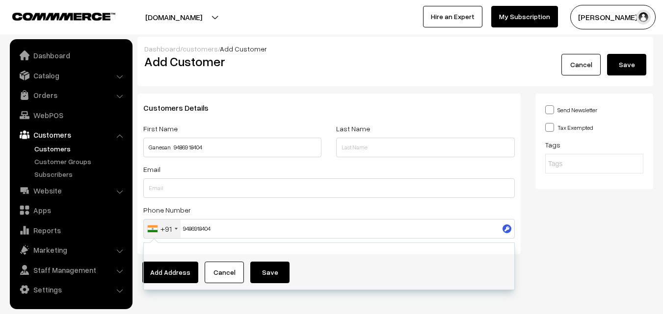
click at [386, 203] on div "Customers Details First Name Ganesan 94869 18404 Last Name Email Phone Number +…" at bounding box center [328, 174] width 383 height 161
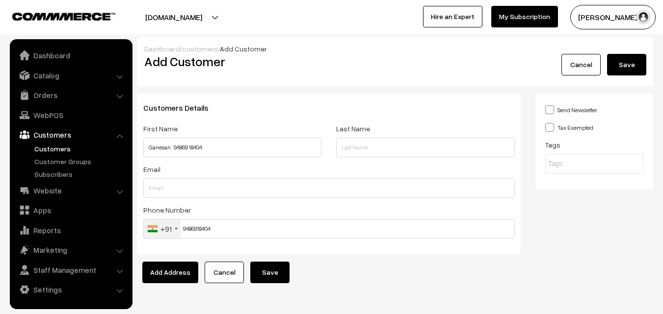
click at [626, 72] on button "Save" at bounding box center [626, 65] width 39 height 22
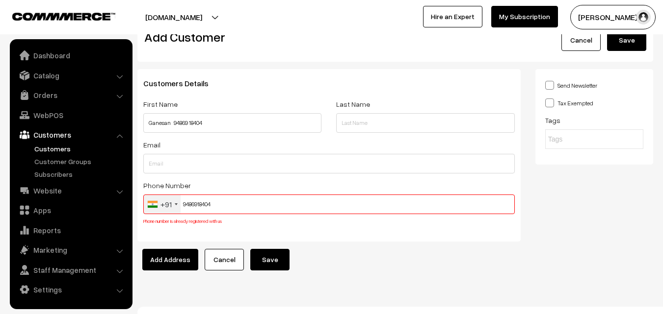
scroll to position [37, 0]
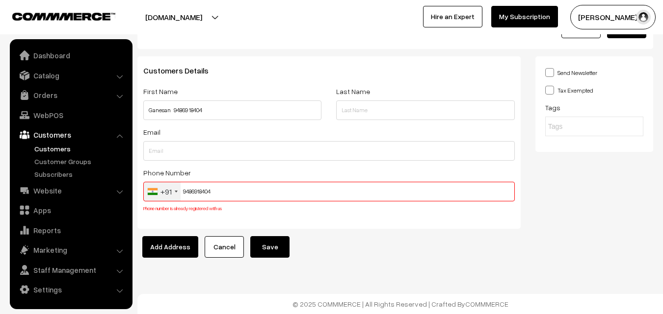
click at [199, 186] on input "9486918404" at bounding box center [328, 192] width 371 height 20
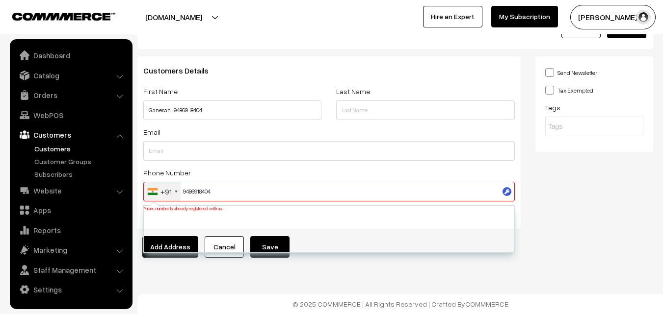
click at [199, 186] on input "9486918404" at bounding box center [328, 192] width 371 height 20
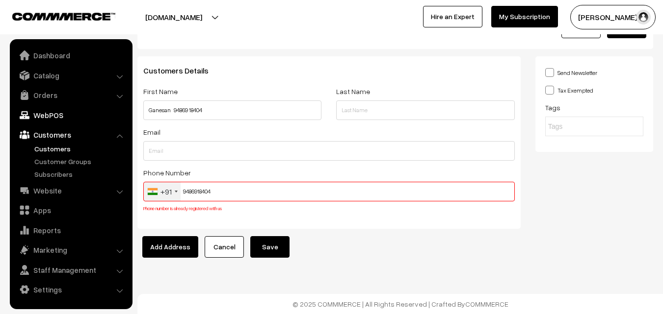
click at [71, 114] on link "WebPOS" at bounding box center [70, 115] width 117 height 18
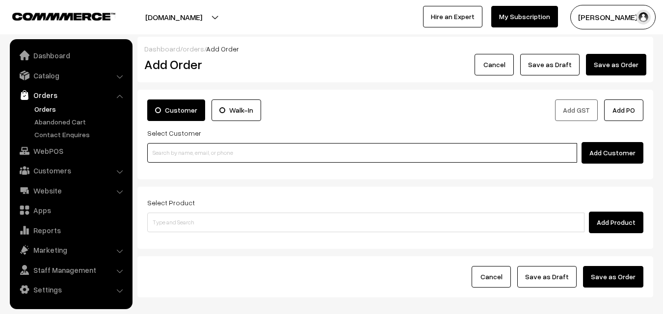
click at [202, 148] on input at bounding box center [362, 153] width 430 height 20
paste input "9486918404"
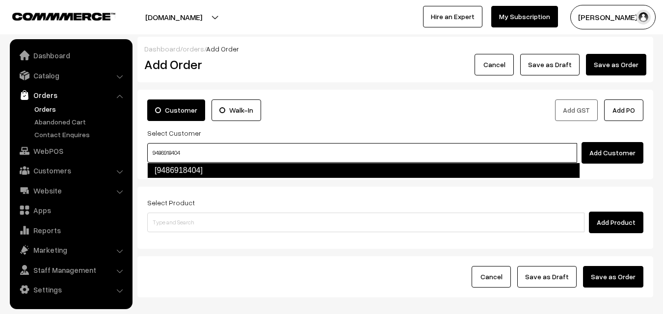
click at [184, 167] on link "[9486918404]" at bounding box center [363, 171] width 433 height 16
type input "9486918404"
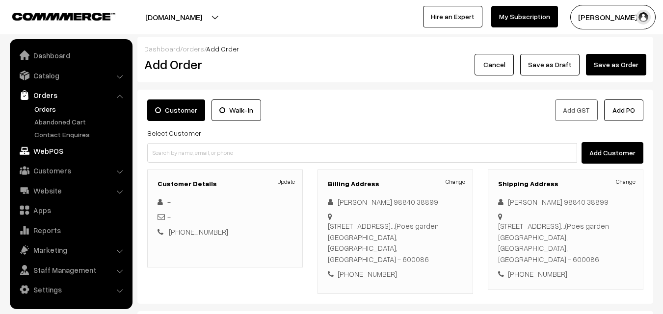
click at [52, 151] on link "WebPOS" at bounding box center [70, 151] width 117 height 18
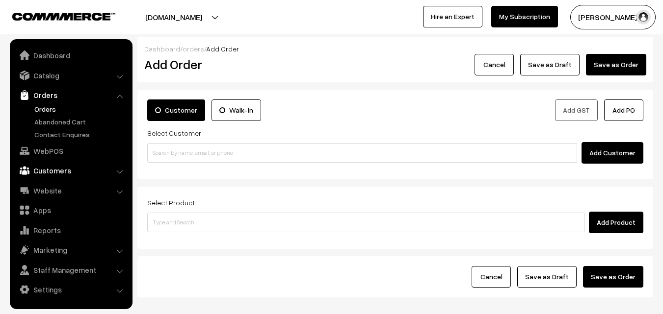
click at [61, 172] on link "Customers" at bounding box center [70, 171] width 117 height 18
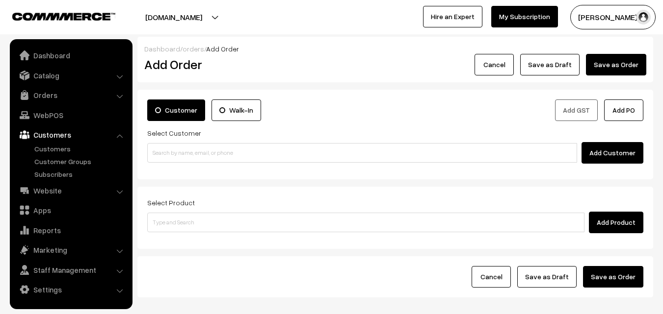
click at [53, 141] on link "Customers" at bounding box center [70, 135] width 117 height 18
click at [52, 148] on link "Customers" at bounding box center [80, 149] width 97 height 10
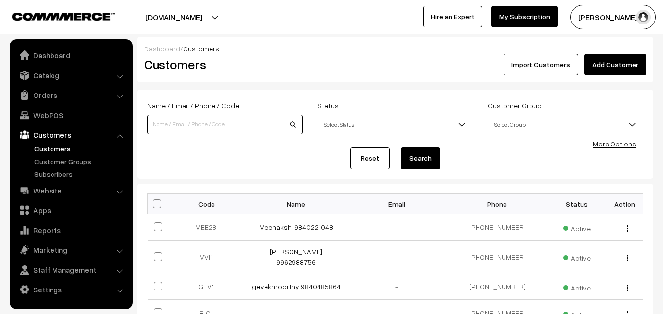
click at [174, 128] on input at bounding box center [225, 125] width 156 height 20
paste input "9486918404"
type input "9486918404"
click at [401, 148] on button "Search" at bounding box center [420, 159] width 39 height 22
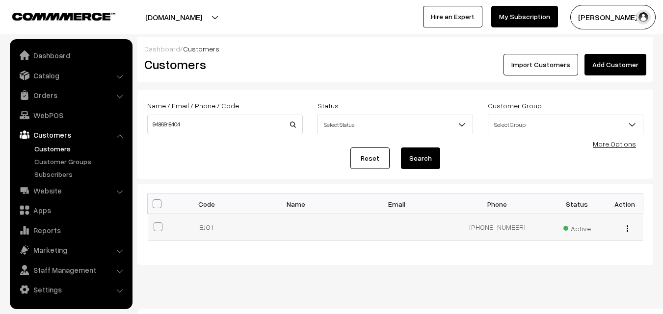
click at [629, 228] on div "view Edit Delete" at bounding box center [624, 227] width 25 height 10
click at [625, 229] on div "view Edit Delete" at bounding box center [624, 227] width 25 height 10
click at [627, 227] on img "button" at bounding box center [626, 229] width 1 height 6
click at [598, 262] on link "Edit" at bounding box center [583, 264] width 83 height 22
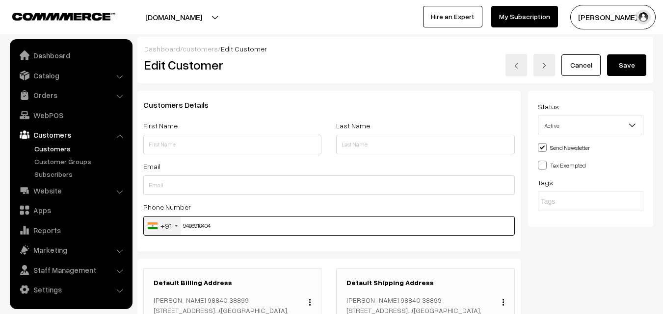
click at [205, 226] on input "9486918404" at bounding box center [328, 226] width 371 height 20
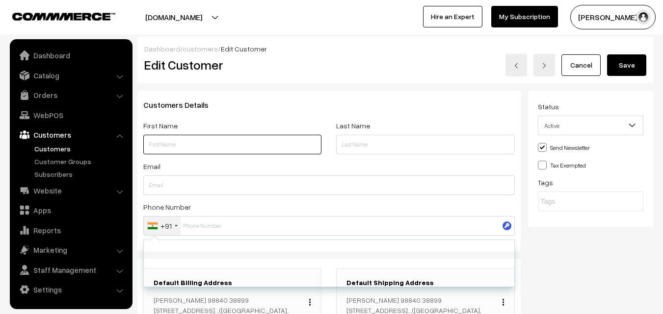
click at [200, 148] on input "text" at bounding box center [232, 145] width 178 height 20
paste input "Shyam Duseja"
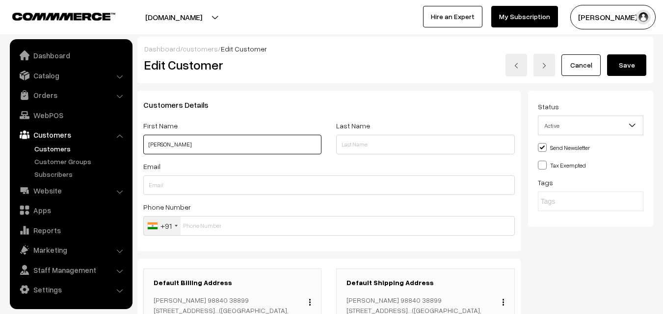
paste input "98840 38899"
type input "Shyam Duseja 98840 38899"
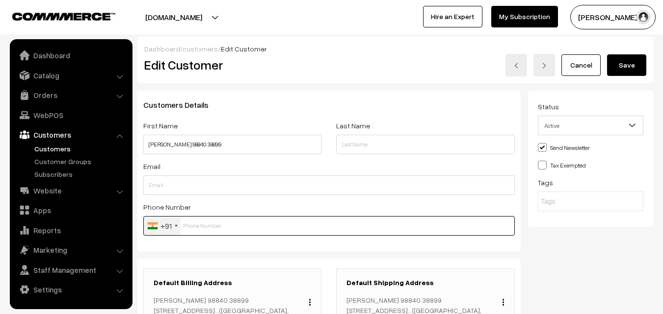
click at [210, 223] on input "text" at bounding box center [328, 226] width 371 height 20
paste input "98840 3889"
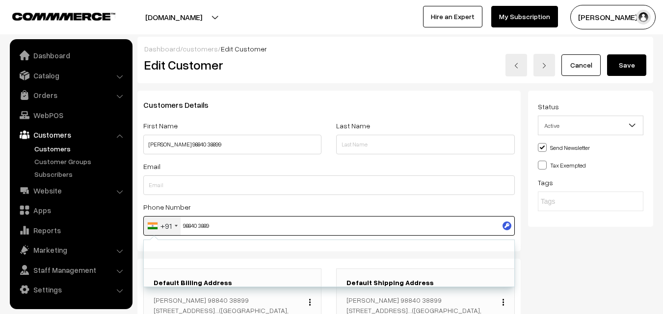
click at [199, 228] on input "98840 3889" at bounding box center [328, 226] width 371 height 20
click at [202, 225] on input "98840 3889" at bounding box center [328, 226] width 371 height 20
type input "9884038899"
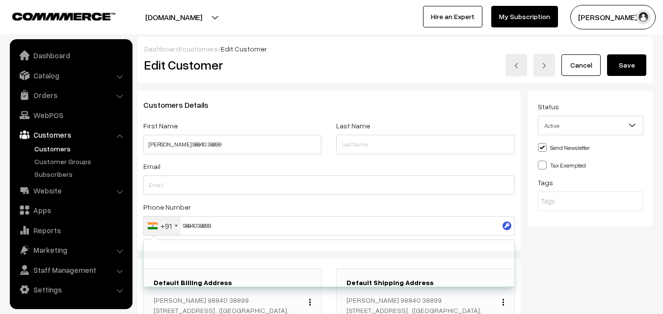
click at [621, 67] on button "Save" at bounding box center [626, 65] width 39 height 22
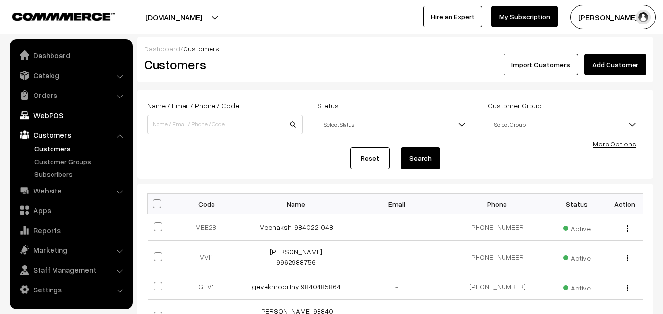
click at [50, 119] on link "WebPOS" at bounding box center [70, 115] width 117 height 18
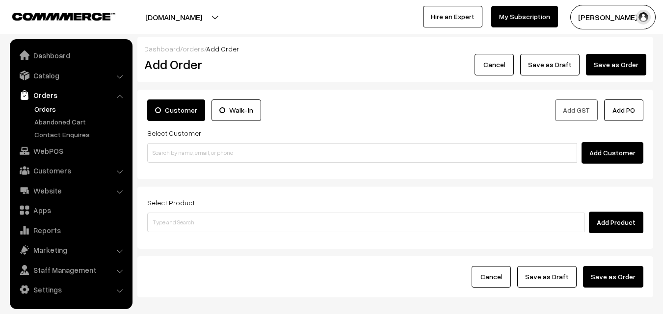
drag, startPoint x: 220, startPoint y: 139, endPoint x: 215, endPoint y: 148, distance: 10.3
click at [222, 143] on div "Select Customer Add Customer" at bounding box center [395, 145] width 496 height 37
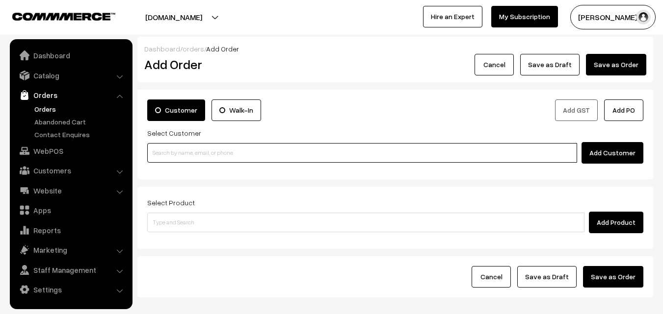
paste input "94869 18404"
drag, startPoint x: 215, startPoint y: 148, endPoint x: 195, endPoint y: 149, distance: 20.6
click at [214, 148] on input "94869 18404" at bounding box center [362, 153] width 430 height 20
click at [167, 152] on input "94869 18404" at bounding box center [362, 153] width 430 height 20
click at [173, 151] on input "94869 18404" at bounding box center [362, 153] width 430 height 20
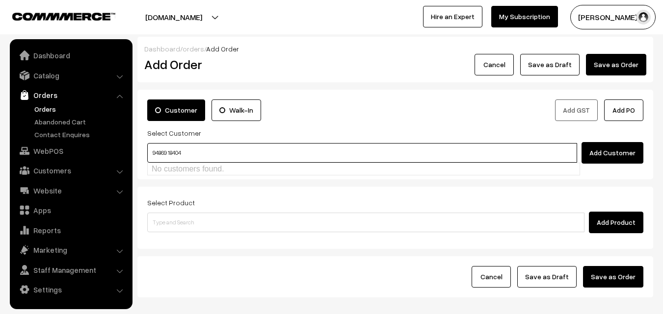
type input "9486918404"
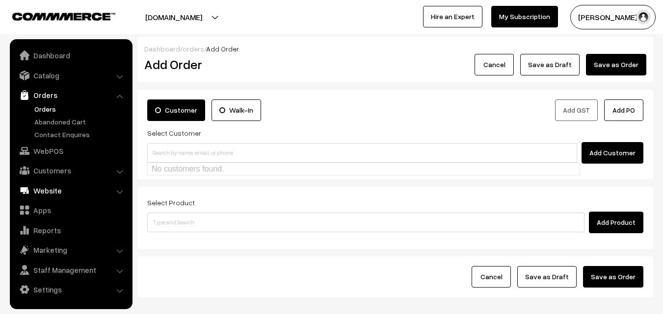
click at [90, 183] on link "Website" at bounding box center [70, 191] width 117 height 18
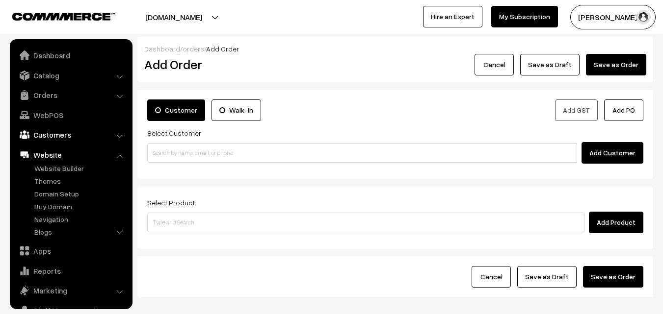
click at [62, 131] on link "Customers" at bounding box center [70, 135] width 117 height 18
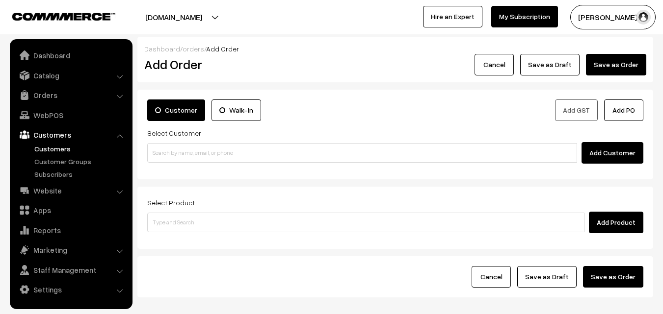
click at [64, 147] on link "Customers" at bounding box center [80, 149] width 97 height 10
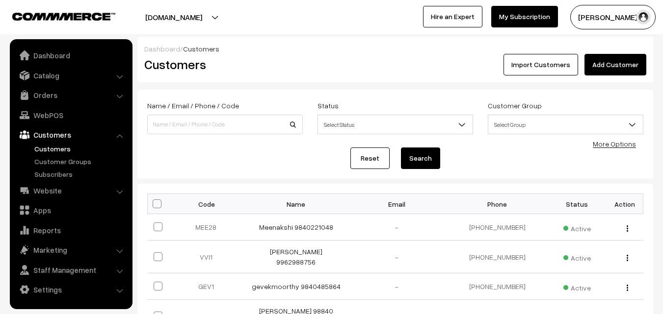
click at [609, 61] on link "Add Customer" at bounding box center [615, 65] width 62 height 22
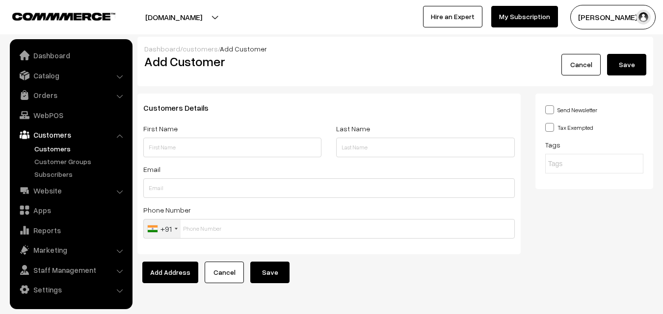
click at [149, 154] on input "text" at bounding box center [232, 148] width 178 height 20
click at [157, 148] on input "text" at bounding box center [232, 148] width 178 height 20
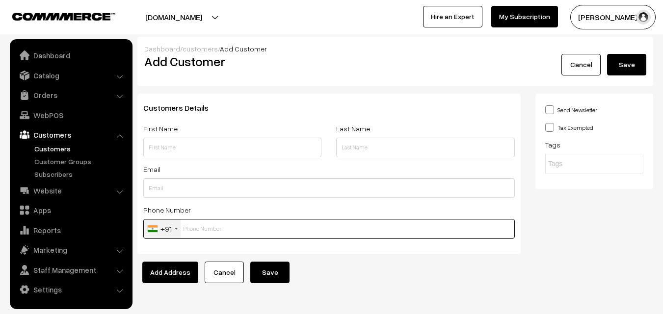
click at [208, 224] on input "text" at bounding box center [328, 229] width 371 height 20
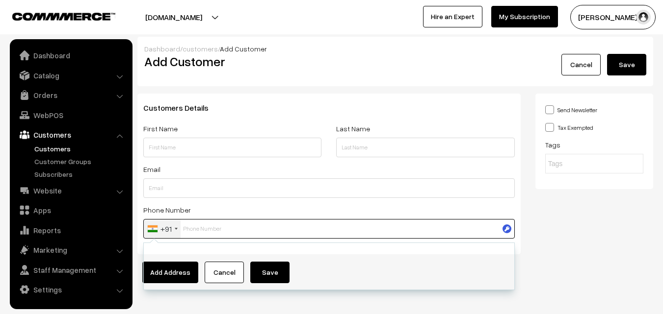
paste input "Ganesan"
type input "Ganesan"
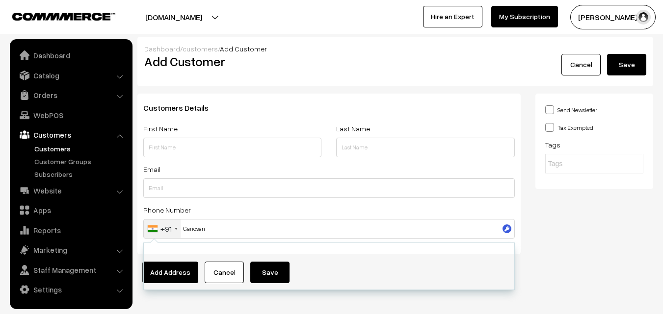
click at [174, 134] on div "First Name" at bounding box center [232, 140] width 178 height 35
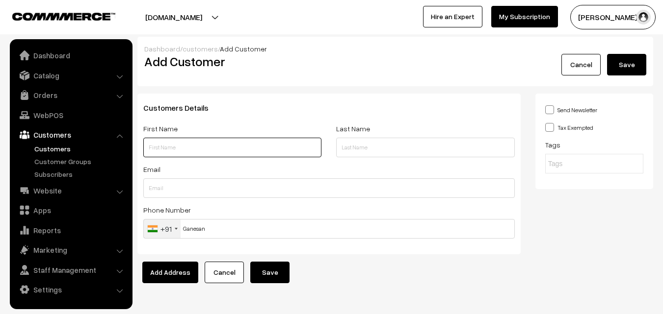
click at [171, 151] on input "text" at bounding box center [232, 148] width 178 height 20
paste input "Ganesan"
type input "Ganesan"
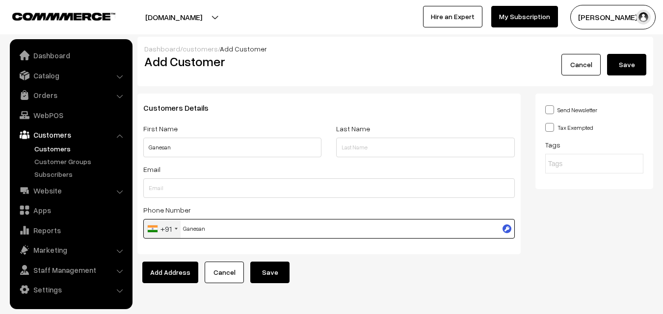
click at [193, 227] on input "Ganesan" at bounding box center [328, 229] width 371 height 20
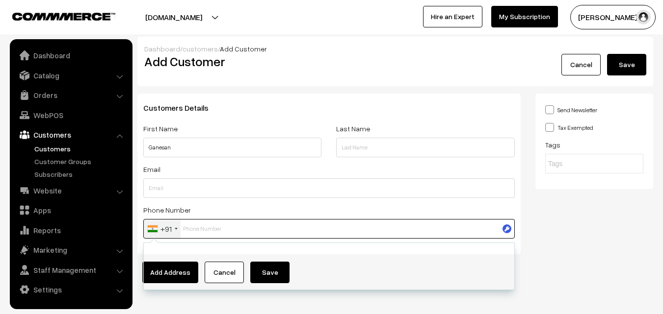
paste input "94869 1840"
type input "94869 1840"
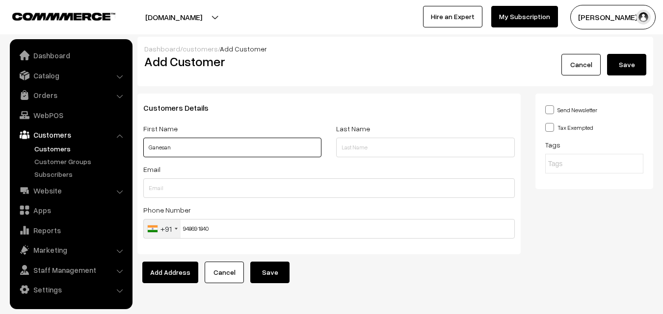
click at [190, 148] on input "Ganesan" at bounding box center [232, 148] width 178 height 20
paste input "94869 18404"
type input "Ganesan 94869 18404"
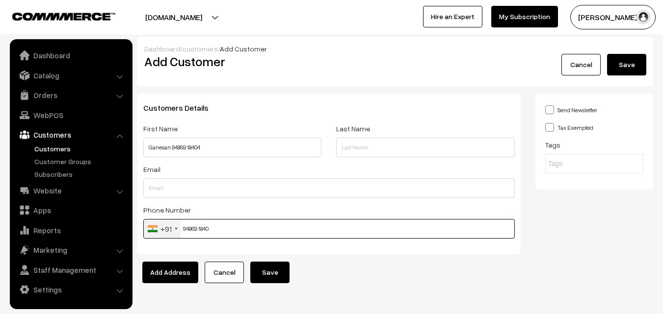
click at [200, 232] on input "94869 1840" at bounding box center [328, 229] width 371 height 20
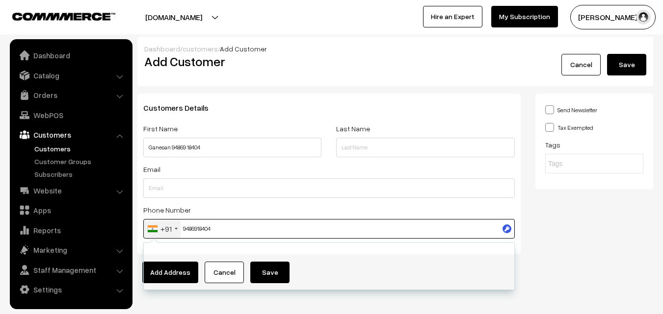
type input "9486918404"
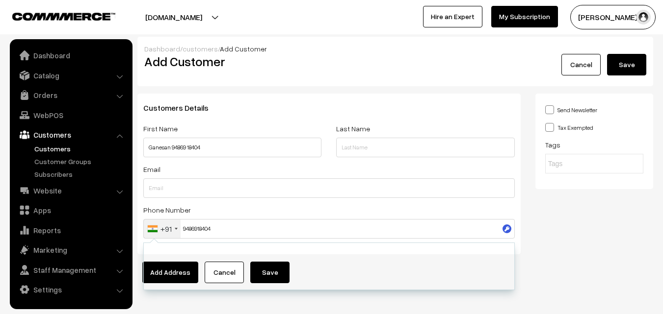
click at [636, 59] on button "Save" at bounding box center [626, 65] width 39 height 22
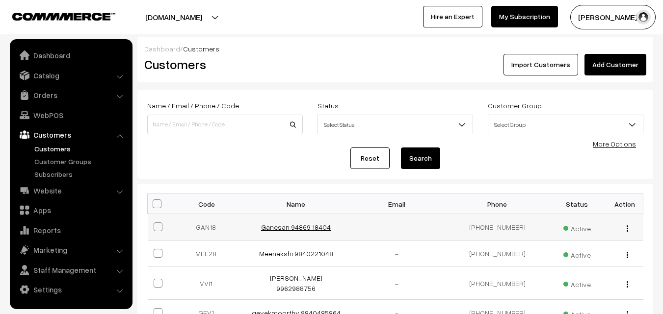
drag, startPoint x: 257, startPoint y: 233, endPoint x: 324, endPoint y: 224, distance: 67.9
click at [348, 223] on tr "GAN18 Ganesan 94869 18404 - [PHONE_NUMBER] Active view Edit Delete" at bounding box center [396, 227] width 496 height 26
copy tr "Ganesan 94869 18404"
click at [316, 224] on link "Ganesan 94869 18404" at bounding box center [296, 227] width 70 height 8
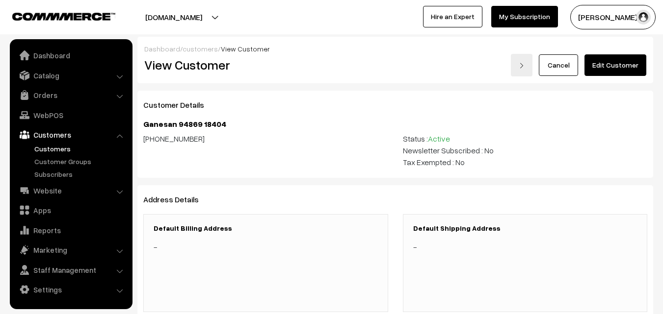
click at [596, 64] on link "Edit Customer" at bounding box center [615, 65] width 62 height 22
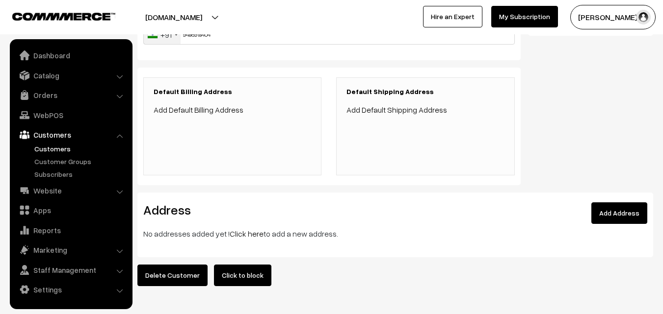
scroll to position [227, 0]
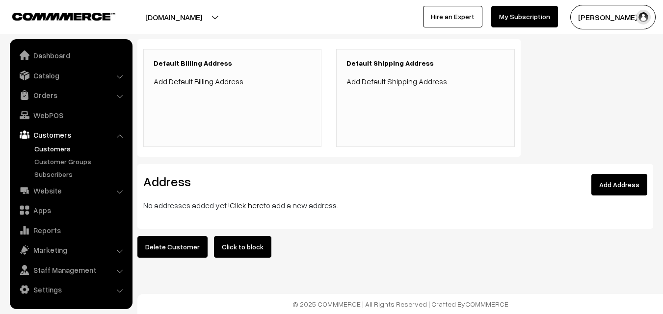
click at [228, 202] on p "No addresses added yet ! Click here to add a new address." at bounding box center [395, 206] width 504 height 12
click at [237, 201] on link "Click here" at bounding box center [247, 206] width 34 height 10
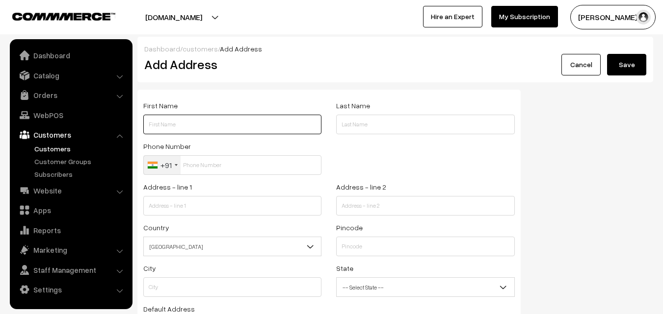
click at [192, 132] on input "text" at bounding box center [232, 125] width 178 height 20
paste input "Ganesan 94869 18404"
click at [193, 126] on input "Ganesan 94869 18404" at bounding box center [232, 125] width 178 height 20
type input "Ganesan 9486918404"
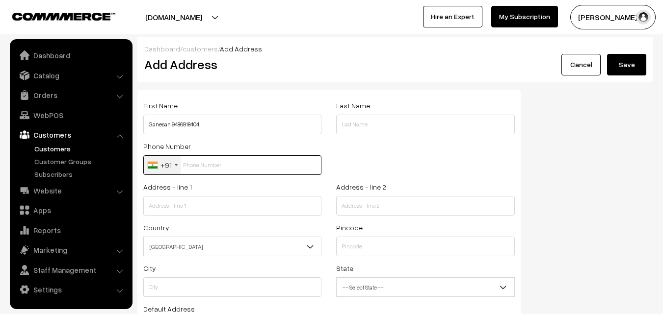
click at [214, 160] on input "text" at bounding box center [232, 166] width 178 height 20
paste input "9486918404"
type input "9486918404"
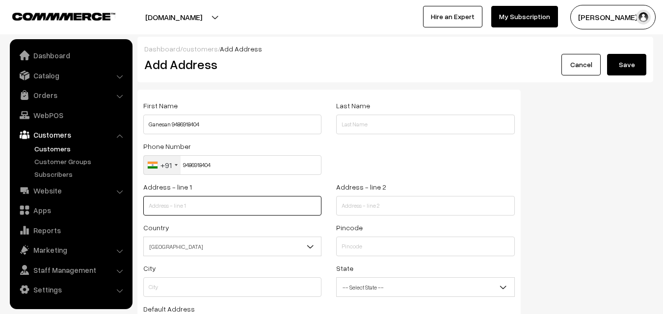
click at [212, 211] on input "text" at bounding box center [232, 206] width 178 height 20
paste input "S2 shiva sakthi Appartments 4 canal bank road East Abiramapuram Mylapore Chenna…"
drag, startPoint x: 199, startPoint y: 206, endPoint x: 320, endPoint y: 215, distance: 121.6
click at [319, 216] on div "Address - line 1 S2 shiva sakthi Appartments 4 canal bank road East Abiramapura…" at bounding box center [232, 201] width 193 height 41
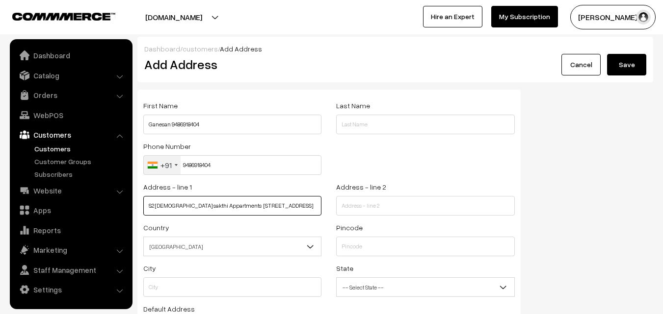
scroll to position [0, 0]
type input "S2 shiva sakthi Appartments 4 canal bank road"
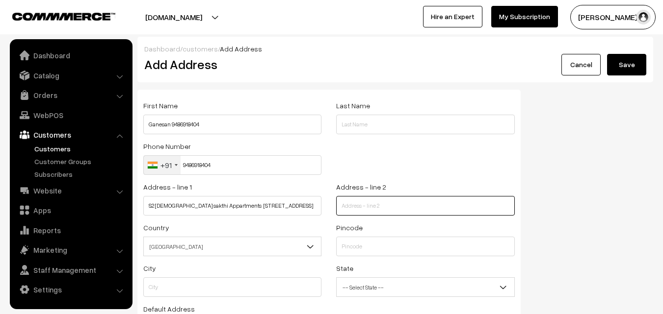
click at [366, 213] on input "text" at bounding box center [425, 206] width 178 height 20
paste input "East Abiramapuram Mylapore Chennai 600004"
type input "East Abiramapuram Mylapore Chennai 600004"
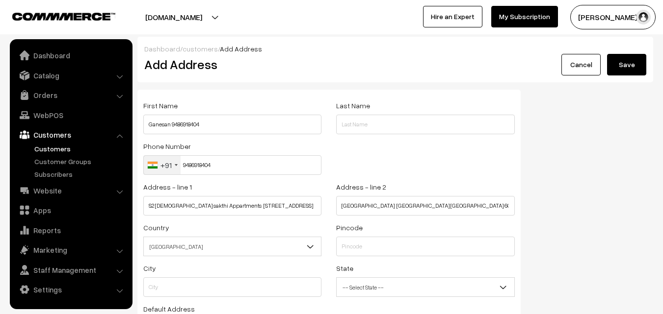
click at [363, 236] on div "Pincode" at bounding box center [425, 239] width 178 height 35
click at [374, 251] on input "text" at bounding box center [425, 247] width 178 height 20
type input "600004"
type input "Chennai"
select select "Tamil Nadu"
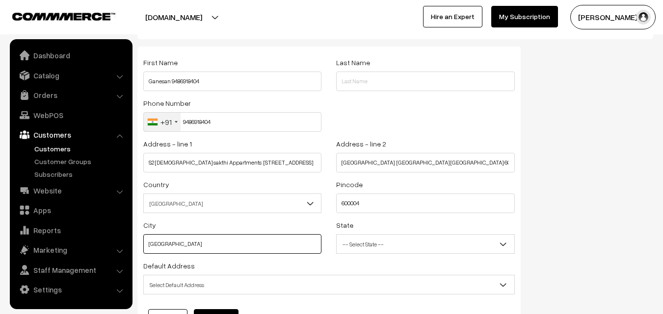
scroll to position [49, 0]
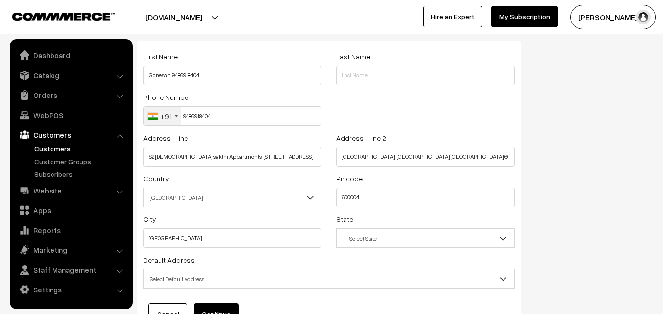
click at [219, 283] on span "Select Default Address" at bounding box center [329, 279] width 370 height 17
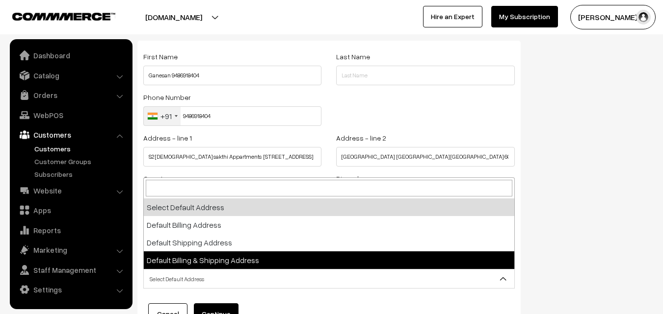
select select "3"
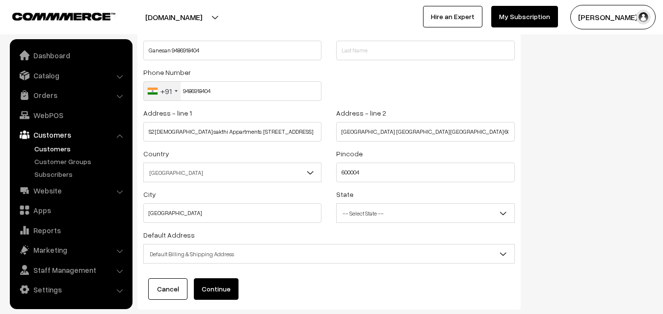
scroll to position [98, 0]
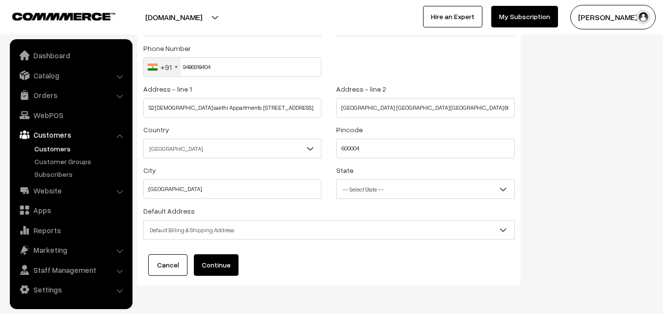
click at [221, 273] on button "Continue" at bounding box center [216, 266] width 45 height 22
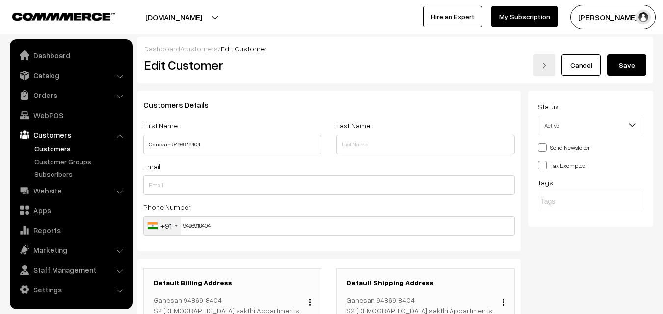
click at [637, 71] on button "Save" at bounding box center [626, 65] width 39 height 22
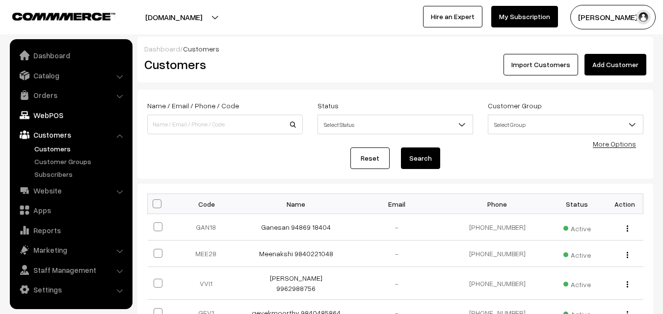
click at [43, 118] on link "WebPOS" at bounding box center [70, 115] width 117 height 18
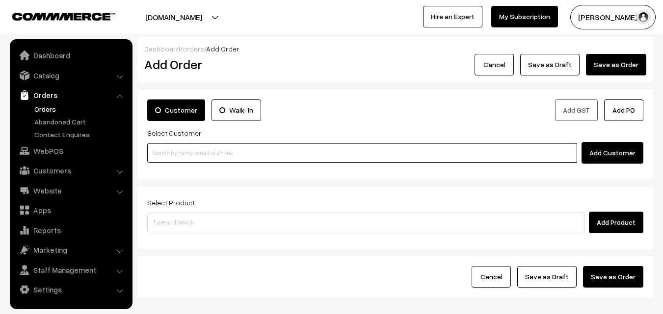
drag, startPoint x: 181, startPoint y: 158, endPoint x: 164, endPoint y: 157, distance: 17.2
click at [180, 157] on input at bounding box center [362, 153] width 430 height 20
paste input "94869 18404"
click at [170, 150] on input "94869 18404" at bounding box center [362, 153] width 430 height 20
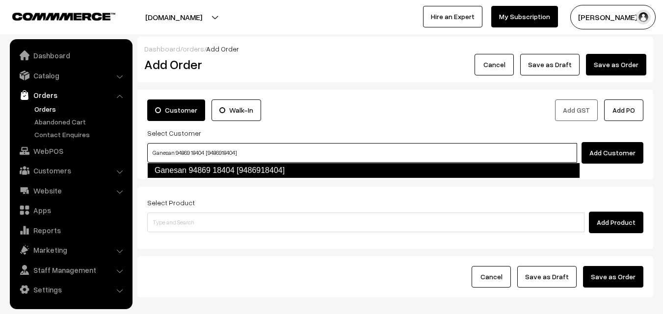
type input "Ganesan 94869 18404 [9486918404]"
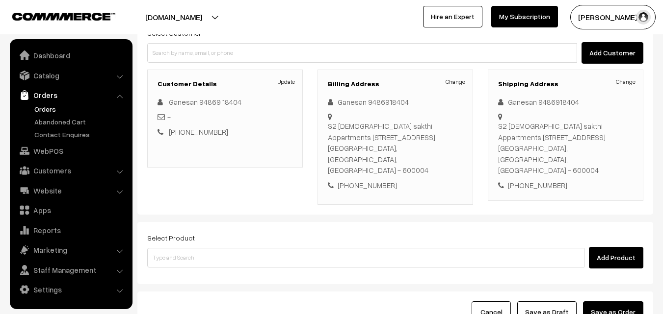
scroll to position [130, 0]
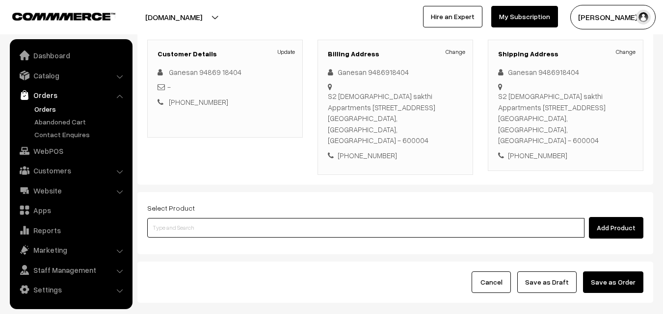
click at [223, 221] on input at bounding box center [365, 228] width 437 height 20
click at [206, 226] on input at bounding box center [365, 228] width 437 height 20
paste input "Ompodi - 200gm"
type input "Ompodi - 200gm"
click at [228, 218] on input at bounding box center [365, 228] width 437 height 20
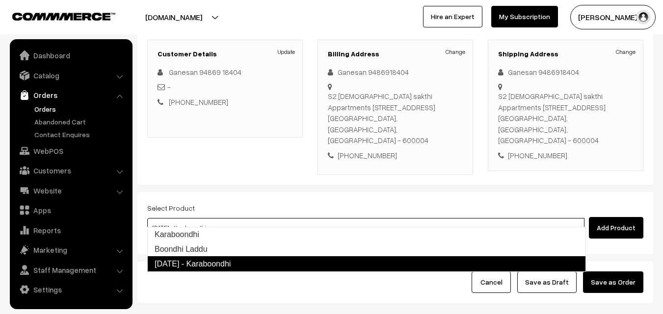
type input "Boondhi Laddu"
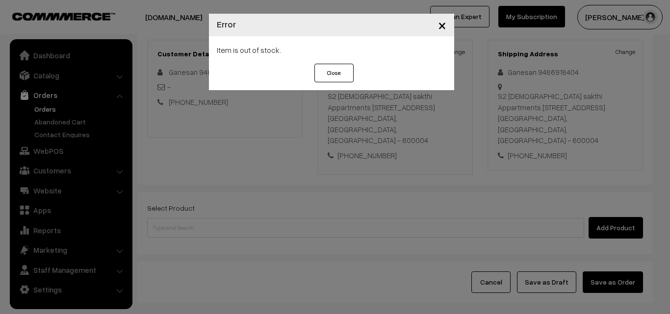
click at [228, 215] on div "× Error Item is out of stock. Close" at bounding box center [335, 157] width 670 height 314
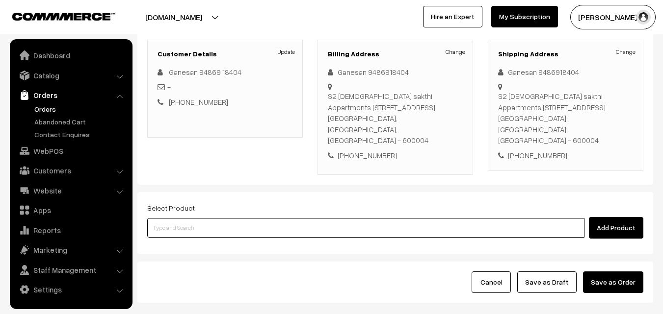
click at [199, 218] on input at bounding box center [365, 228] width 437 height 20
paste input "[DATE] - Laddu"
type input "[DATE] - Laddu"
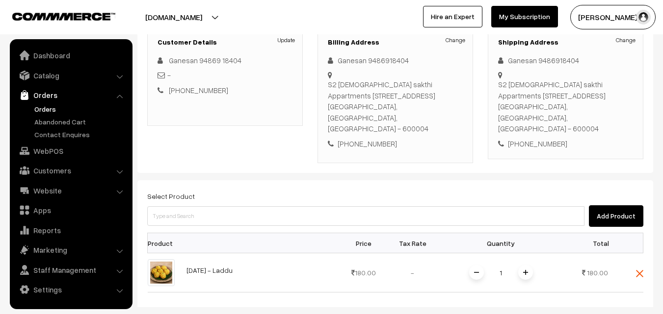
scroll to position [147, 0]
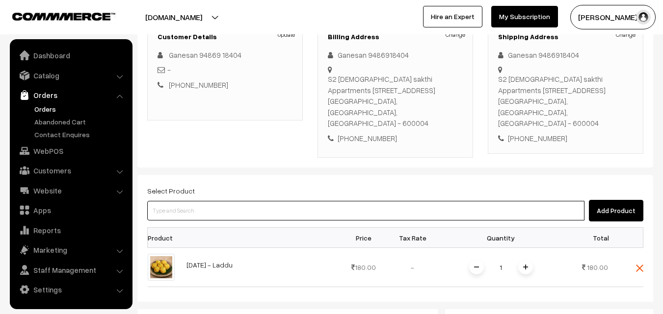
click at [236, 201] on input at bounding box center [365, 211] width 437 height 20
type input "om Podi"
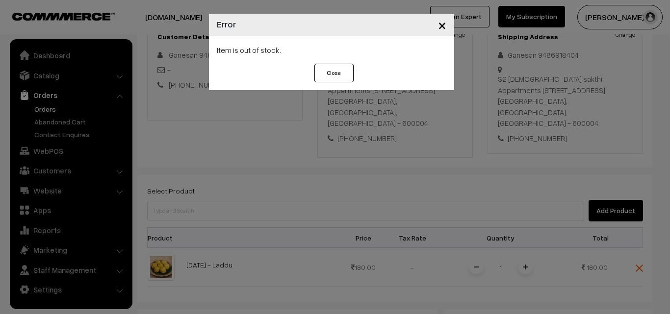
click at [336, 75] on button "Close" at bounding box center [333, 73] width 39 height 19
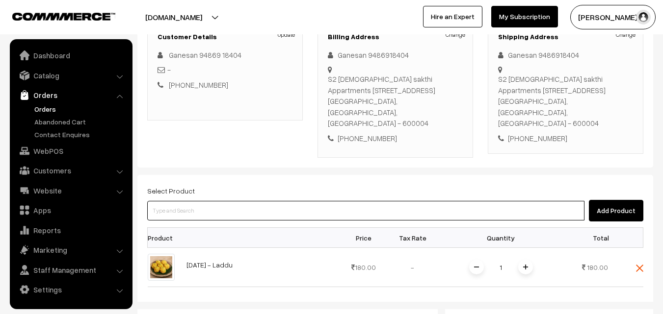
click at [241, 201] on input at bounding box center [365, 211] width 437 height 20
paste input "[DATE] - Omapodi"
type input "[DATE] - Omapodi"
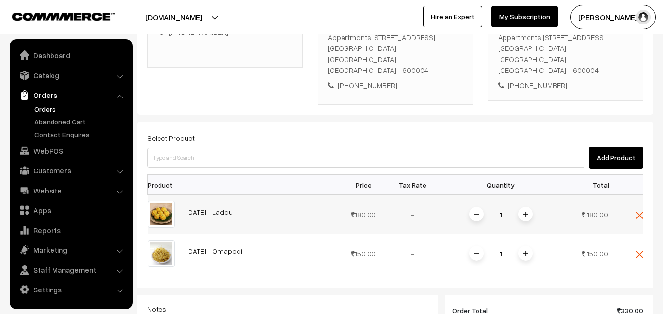
scroll to position [245, 0]
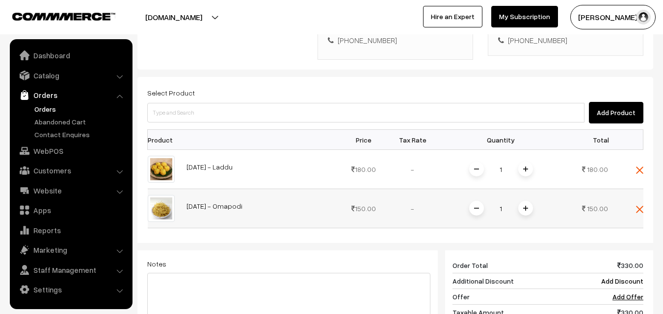
click at [532, 201] on div "1" at bounding box center [501, 208] width 74 height 17
click at [526, 206] on img at bounding box center [525, 208] width 5 height 5
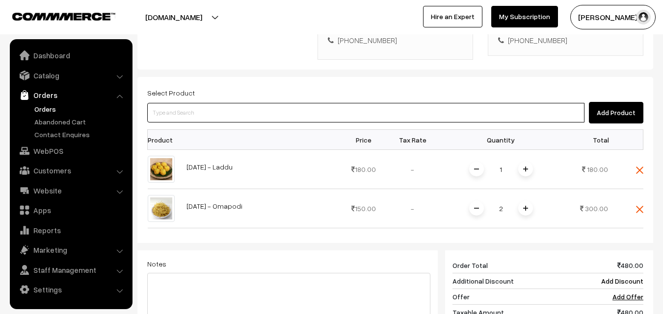
click at [242, 108] on input at bounding box center [365, 113] width 437 height 20
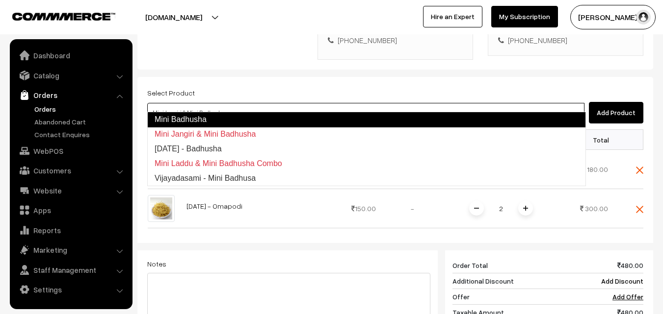
type input "Diwali - Badhusha"
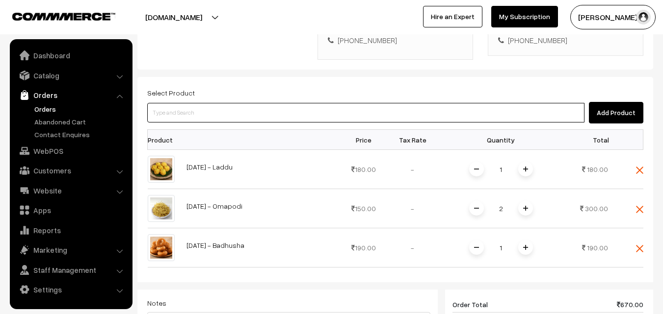
click at [271, 103] on input at bounding box center [365, 113] width 437 height 20
type input "a"
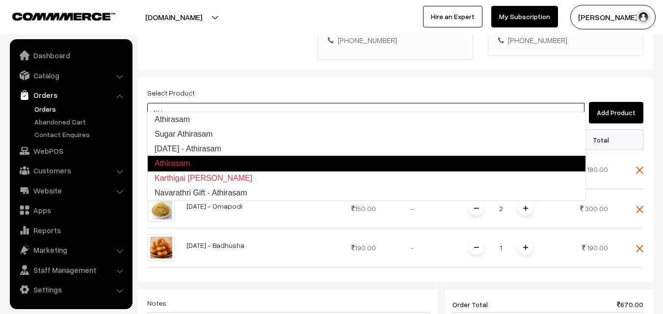
type input "Diwali - Athirasam"
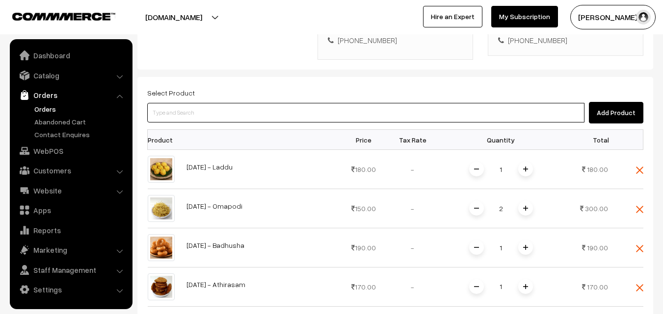
click at [236, 104] on input at bounding box center [365, 113] width 437 height 20
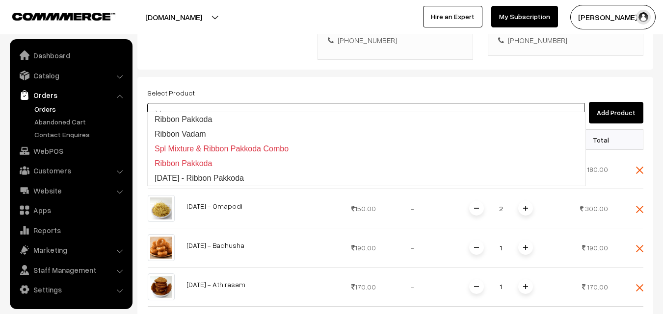
type input "Diwali - Ribbon Pakkoda"
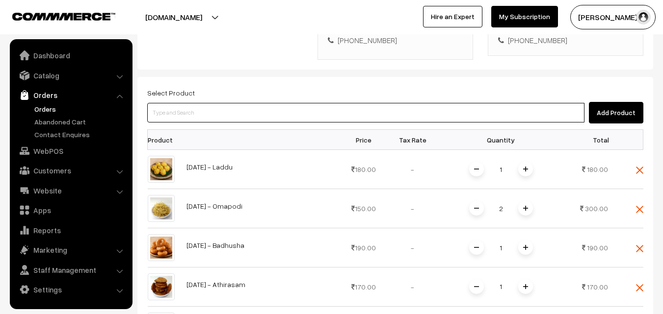
click at [231, 104] on input at bounding box center [365, 113] width 437 height 20
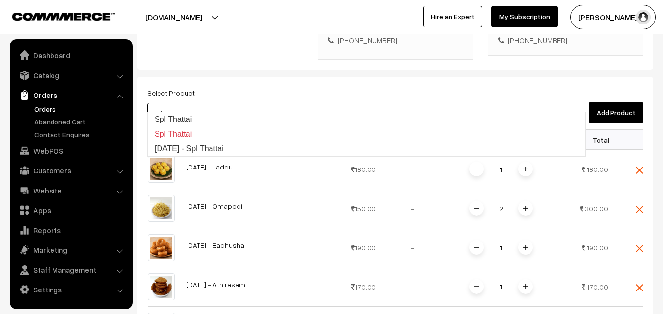
type input "Diwali - Spl Thattai"
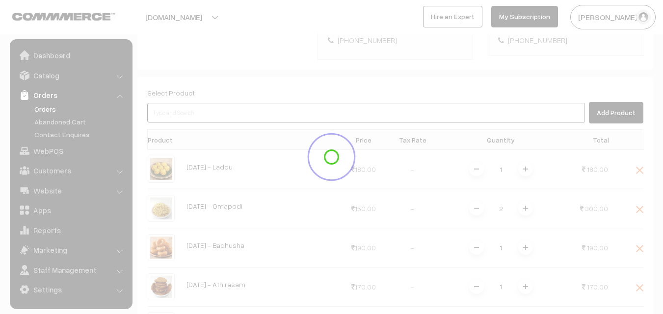
click at [231, 104] on input at bounding box center [365, 113] width 437 height 20
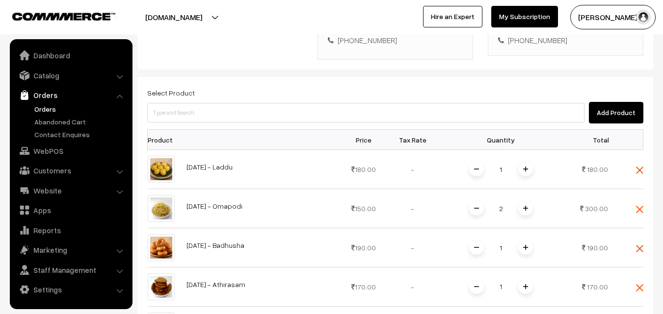
click at [271, 87] on div "Select Product Add Product" at bounding box center [395, 105] width 496 height 37
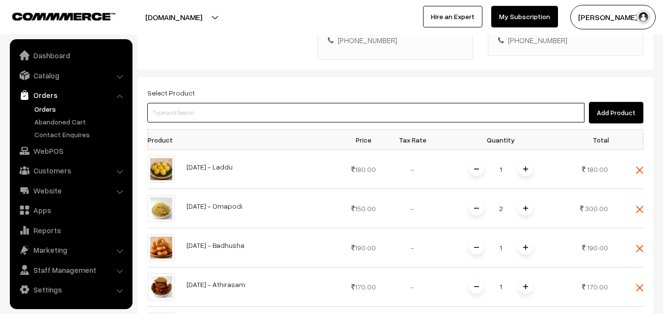
click at [268, 103] on input at bounding box center [365, 113] width 437 height 20
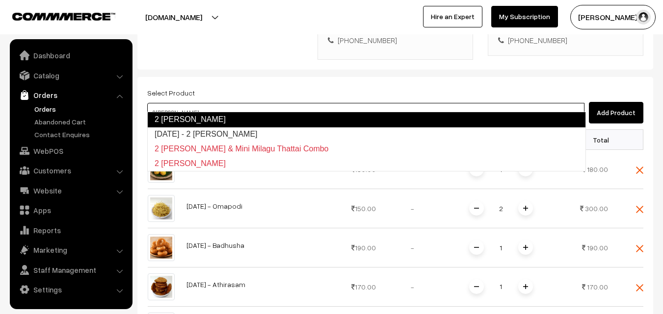
type input "Diwali - 2 Suttu Murukku"
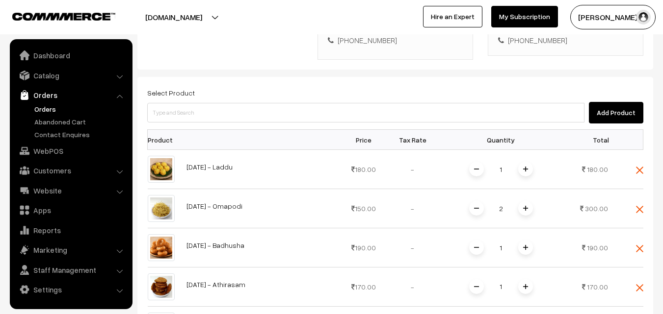
drag, startPoint x: 525, startPoint y: 158, endPoint x: 625, endPoint y: 213, distance: 113.7
click at [525, 167] on img at bounding box center [525, 169] width 5 height 5
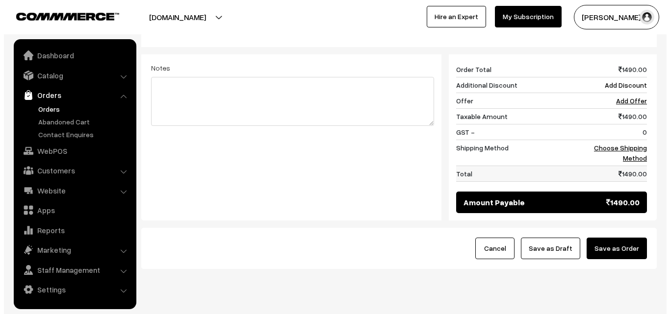
scroll to position [652, 0]
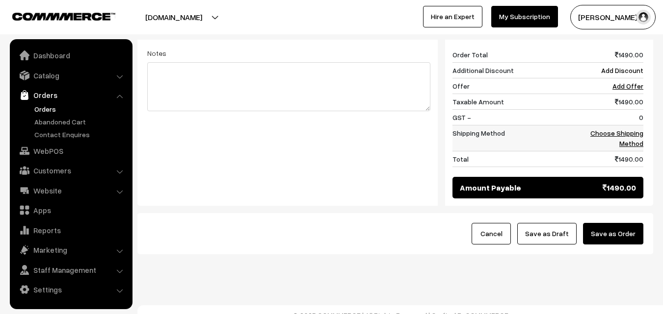
click at [632, 129] on link "Choose Shipping Method" at bounding box center [616, 138] width 53 height 19
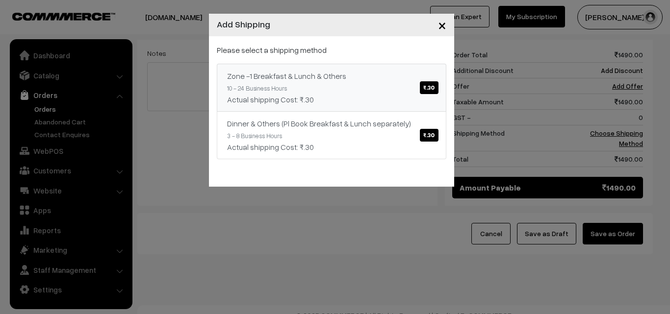
click at [313, 88] on link "Zone -1 Breakfast & Lunch & Others ₹.30 10 - 24 Business Hours Actual shipping …" at bounding box center [332, 88] width 230 height 48
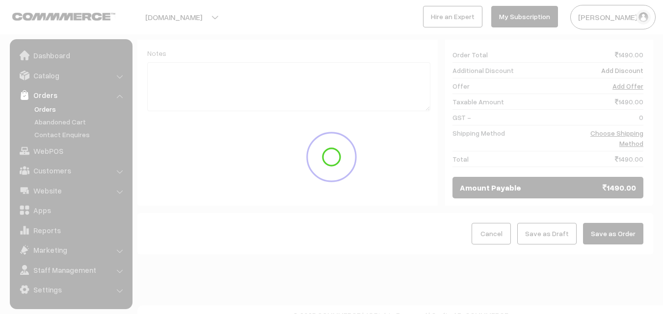
click at [611, 223] on button "Save as Order" at bounding box center [613, 234] width 60 height 22
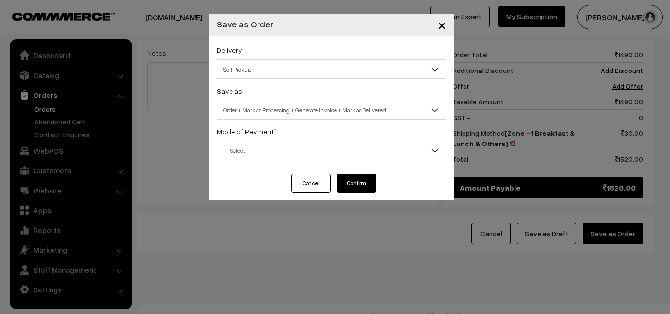
click at [299, 112] on span "Order + Mark as Processing + Generate Invoice + Mark as Delivered" at bounding box center [331, 110] width 229 height 17
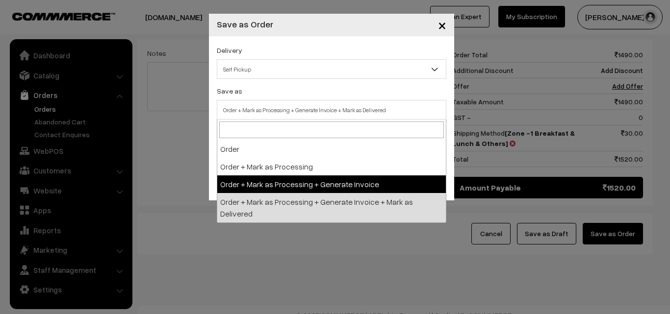
drag, startPoint x: 292, startPoint y: 183, endPoint x: 288, endPoint y: 170, distance: 13.7
select select "3"
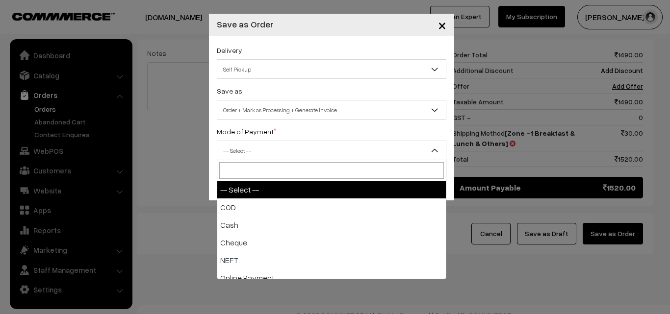
click at [288, 155] on span "-- Select --" at bounding box center [331, 150] width 229 height 17
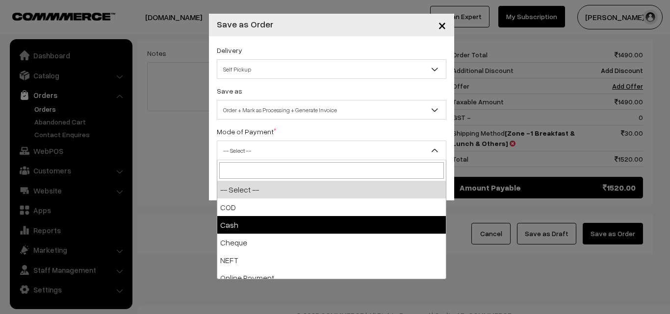
select select "2"
checkbox input "true"
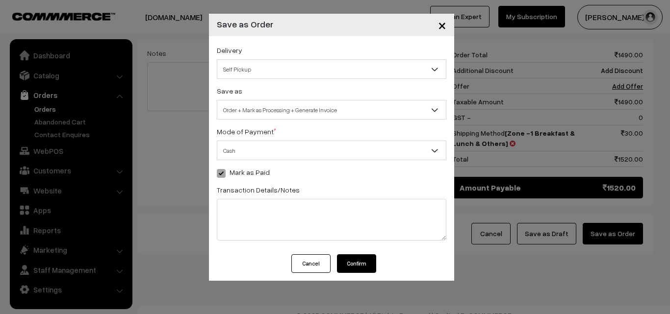
click at [354, 264] on button "Confirm" at bounding box center [356, 264] width 39 height 19
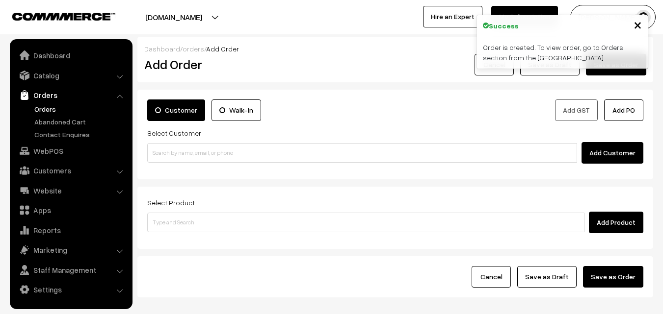
click at [32, 111] on link "Orders" at bounding box center [80, 109] width 97 height 10
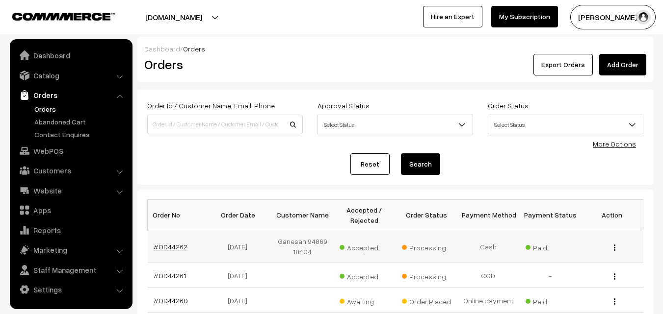
click at [177, 248] on link "#OD44262" at bounding box center [171, 247] width 34 height 8
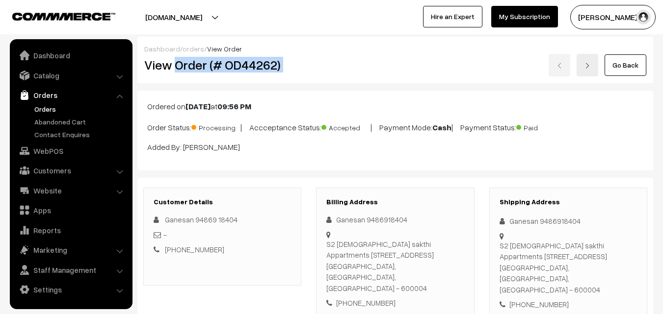
drag, startPoint x: 175, startPoint y: 70, endPoint x: 306, endPoint y: 71, distance: 130.5
click at [307, 71] on div "View Order (# OD44262)" at bounding box center [223, 65] width 172 height 23
copy h2 "Order (# OD44262)"
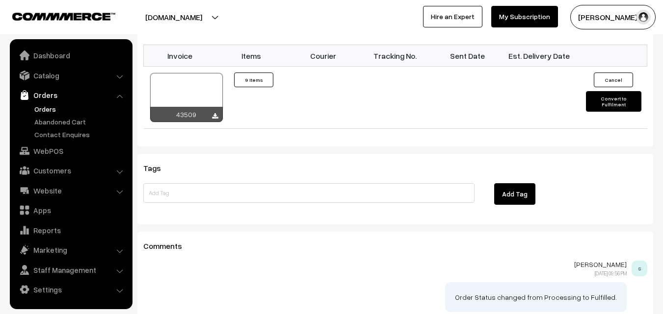
scroll to position [1030, 0]
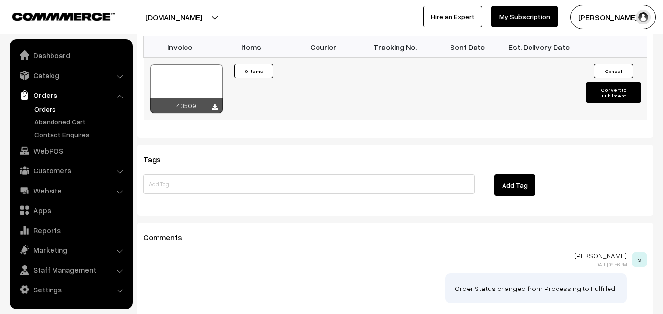
click at [192, 64] on div at bounding box center [186, 88] width 73 height 49
click at [50, 104] on link "Orders" at bounding box center [80, 109] width 97 height 10
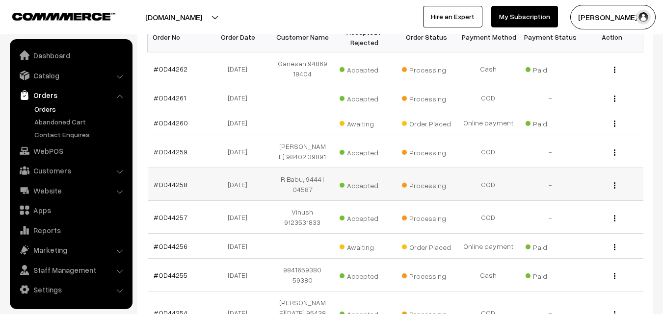
scroll to position [196, 0]
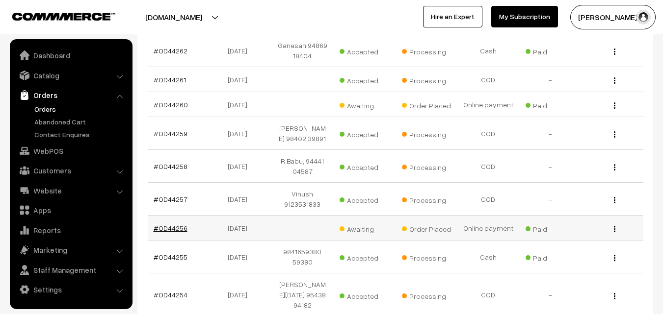
click at [175, 228] on link "#OD44256" at bounding box center [171, 228] width 34 height 8
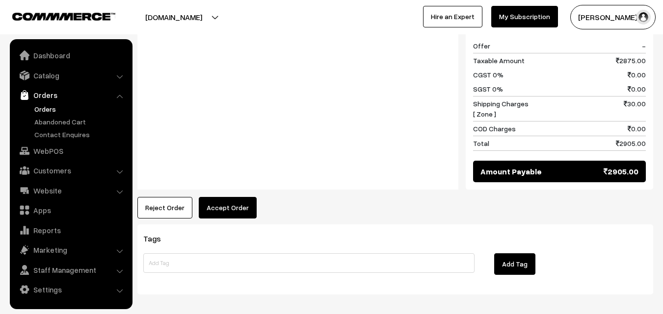
click at [221, 197] on button "Accept Order" at bounding box center [228, 208] width 58 height 22
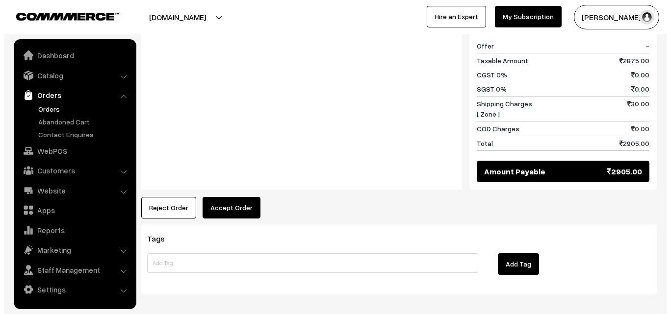
scroll to position [487, 0]
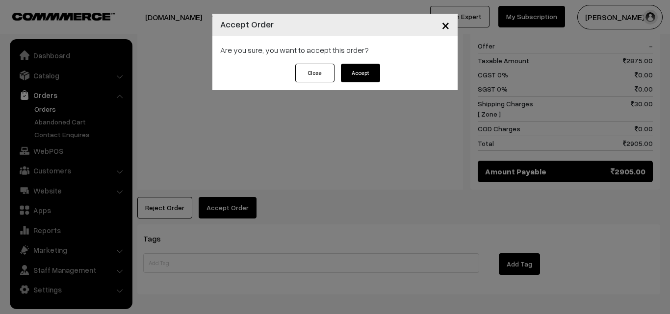
click at [363, 71] on button "Accept" at bounding box center [360, 73] width 39 height 19
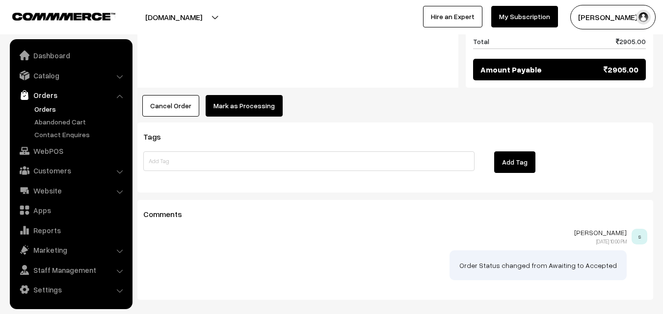
click at [245, 95] on button "Mark as Processing" at bounding box center [244, 106] width 77 height 22
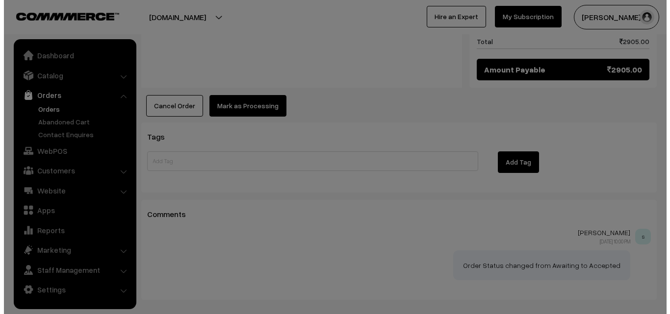
scroll to position [590, 0]
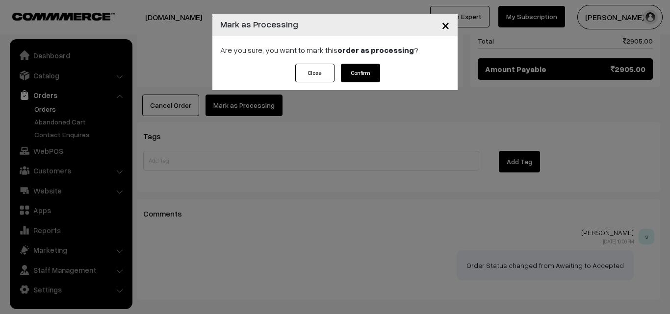
click at [352, 69] on button "Confirm" at bounding box center [360, 73] width 39 height 19
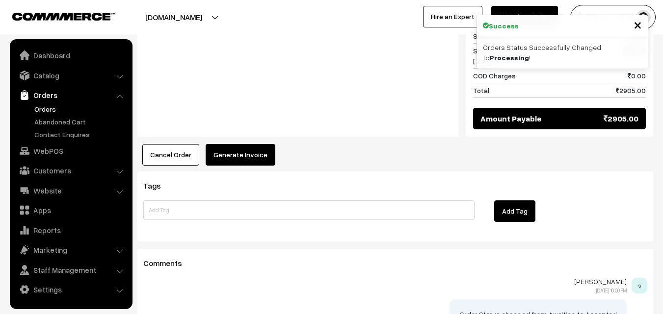
click at [238, 144] on button "Generate Invoice" at bounding box center [241, 155] width 70 height 22
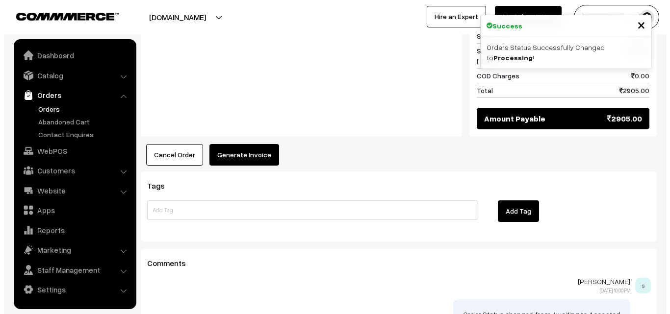
scroll to position [541, 0]
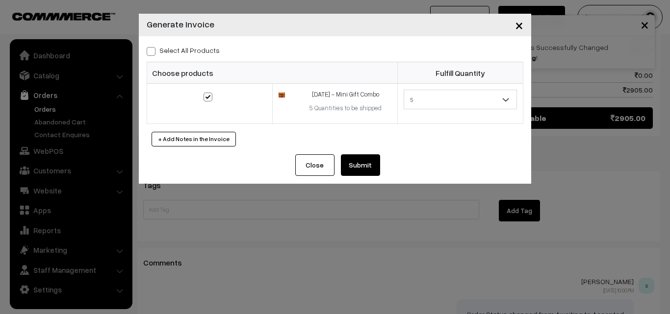
click at [365, 172] on button "Submit" at bounding box center [360, 166] width 39 height 22
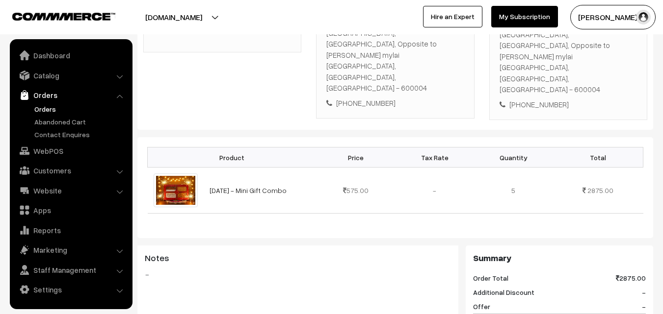
scroll to position [196, 0]
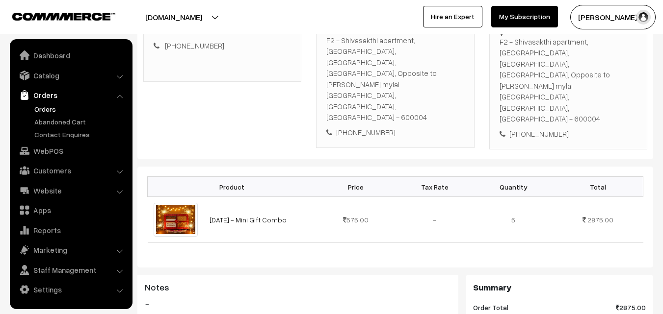
click at [371, 96] on div "Billing Address [PERSON_NAME] F2 - Shivasakthi apartment, [GEOGRAPHIC_DATA], [G…" at bounding box center [395, 66] width 158 height 165
click at [370, 96] on div "Billing Address [PERSON_NAME] F2 - Shivasakthi apartment, [GEOGRAPHIC_DATA], [G…" at bounding box center [395, 66] width 158 height 165
click at [372, 127] on div "[PHONE_NUMBER]" at bounding box center [394, 132] width 137 height 11
copy div "9731533227"
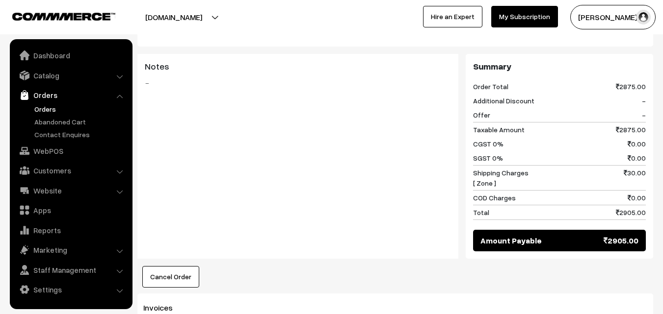
scroll to position [442, 0]
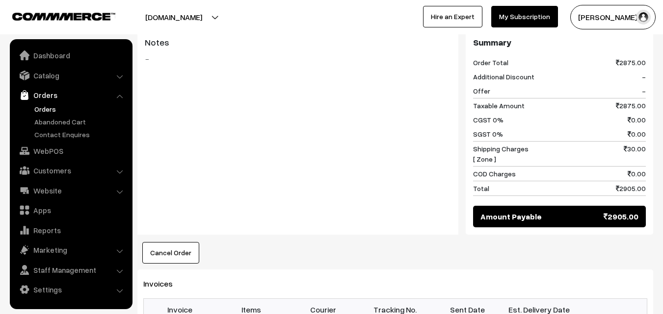
click at [43, 112] on link "Orders" at bounding box center [80, 109] width 97 height 10
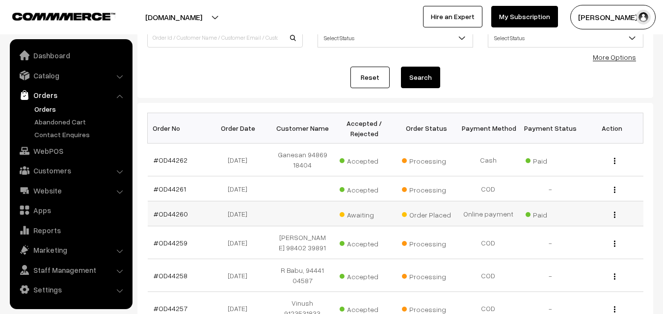
scroll to position [147, 0]
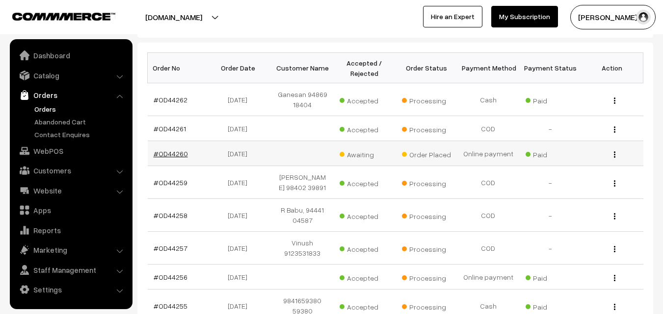
click at [178, 152] on link "#OD44260" at bounding box center [171, 154] width 34 height 8
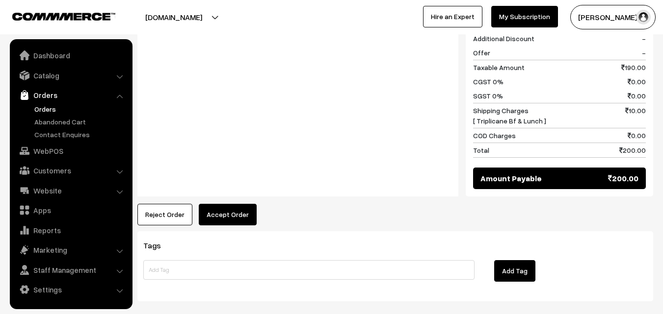
click at [232, 204] on button "Accept Order" at bounding box center [228, 215] width 58 height 22
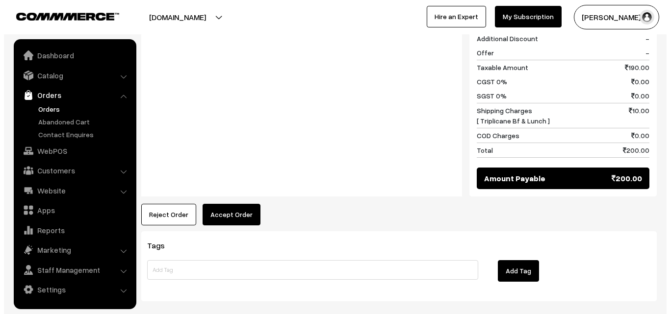
scroll to position [492, 0]
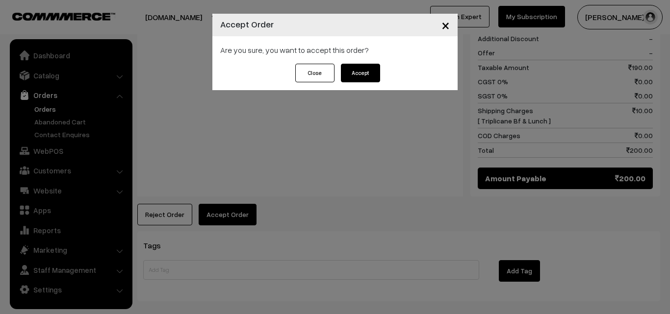
click at [360, 69] on button "Accept" at bounding box center [360, 73] width 39 height 19
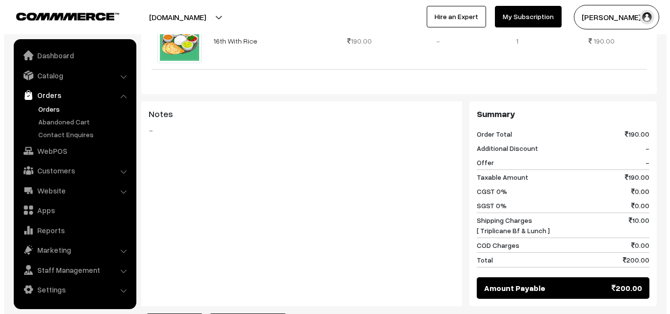
scroll to position [392, 0]
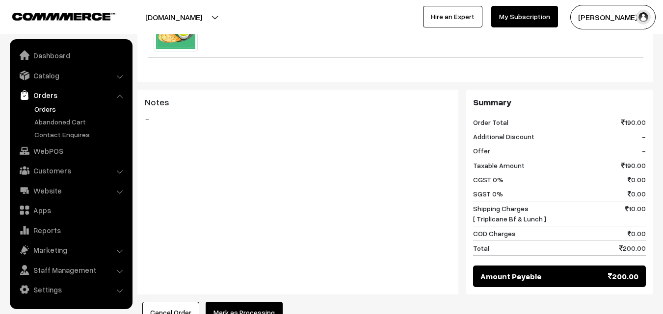
click at [236, 302] on button "Mark as Processing" at bounding box center [244, 313] width 77 height 22
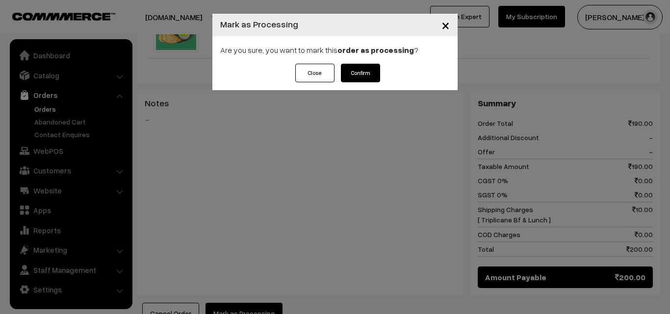
click at [367, 65] on button "Confirm" at bounding box center [360, 73] width 39 height 19
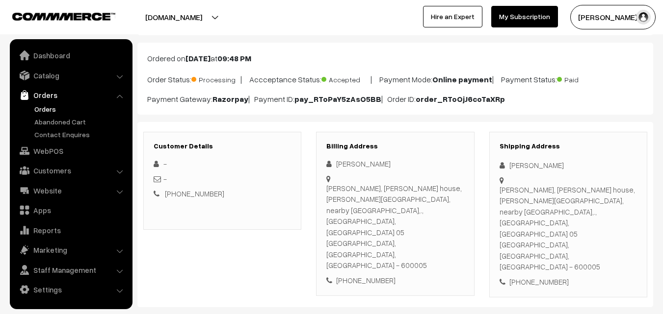
scroll to position [49, 0]
click at [373, 274] on div "[PHONE_NUMBER]" at bounding box center [394, 279] width 137 height 11
click at [373, 274] on div "+91 9445002408" at bounding box center [394, 279] width 137 height 11
copy div "9445002408"
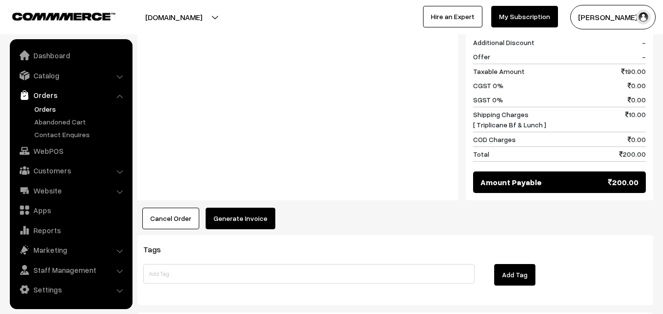
scroll to position [491, 0]
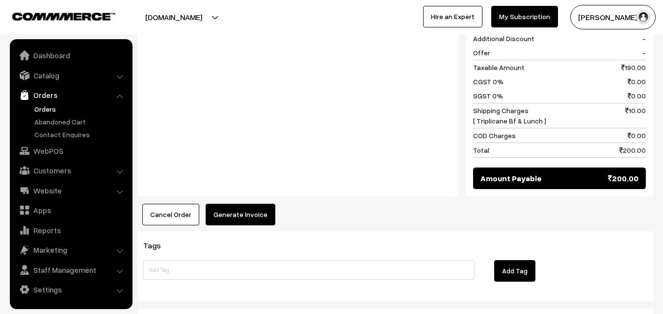
click at [251, 204] on button "Generate Invoice" at bounding box center [241, 215] width 70 height 22
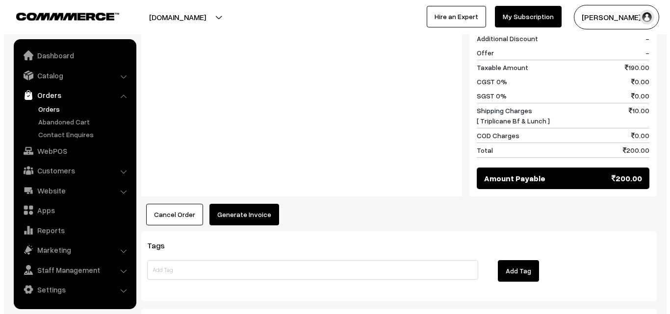
scroll to position [492, 0]
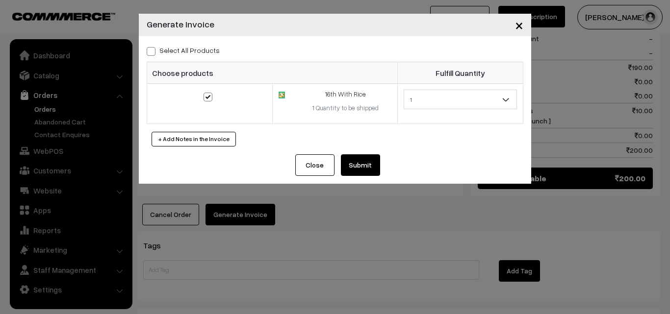
click at [356, 165] on button "Submit" at bounding box center [360, 166] width 39 height 22
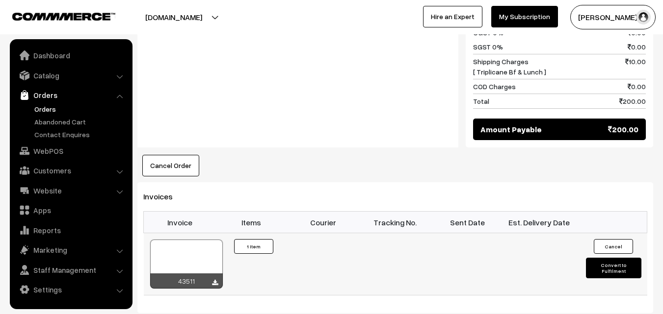
scroll to position [540, 0]
click at [50, 110] on link "Orders" at bounding box center [80, 109] width 97 height 10
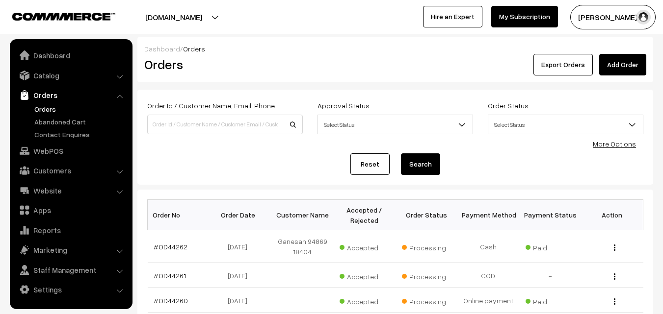
click at [222, 103] on label "Order Id / Customer Name, Email, Phone" at bounding box center [211, 106] width 128 height 10
drag, startPoint x: 43, startPoint y: 152, endPoint x: 62, endPoint y: 170, distance: 26.4
click at [43, 151] on link "WebPOS" at bounding box center [70, 151] width 117 height 18
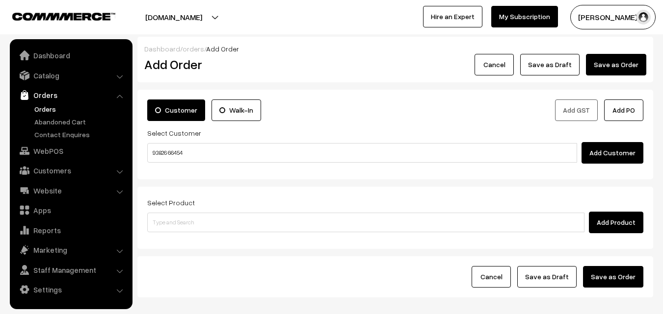
click at [178, 149] on input "93826 66454" at bounding box center [362, 153] width 430 height 20
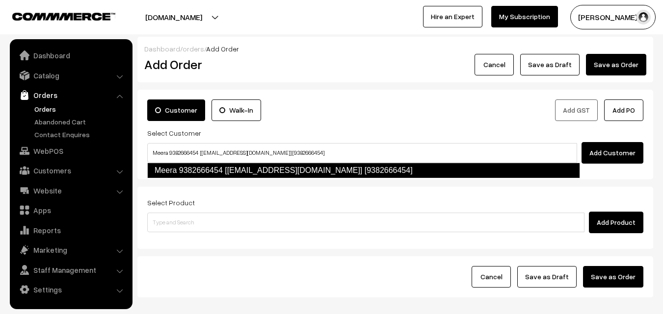
type input "Meera 9382666454 [[EMAIL_ADDRESS][DOMAIN_NAME]] [9382666454]"
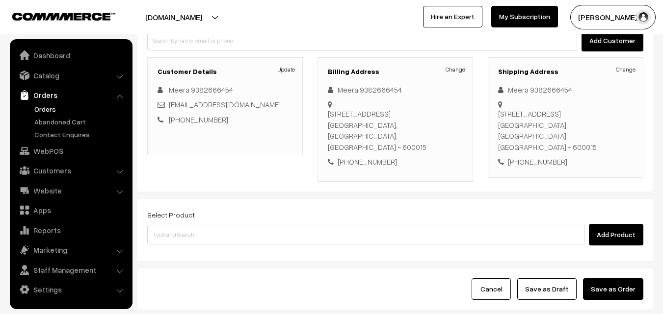
scroll to position [147, 0]
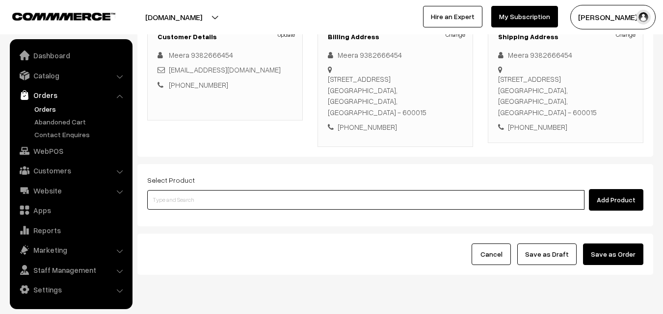
click at [237, 190] on input at bounding box center [365, 200] width 437 height 20
paste input "16th Without Rice..."
type input "16th Without Rice..."
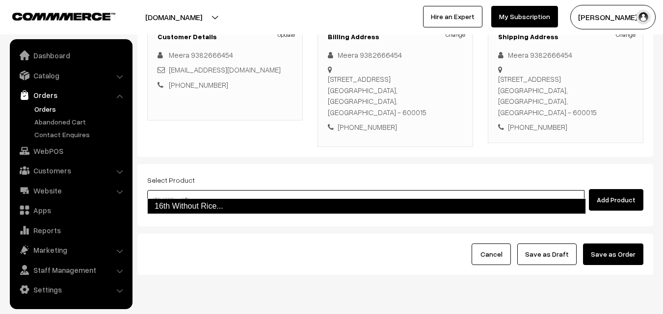
click at [206, 209] on link "16th Without Rice..." at bounding box center [366, 207] width 439 height 16
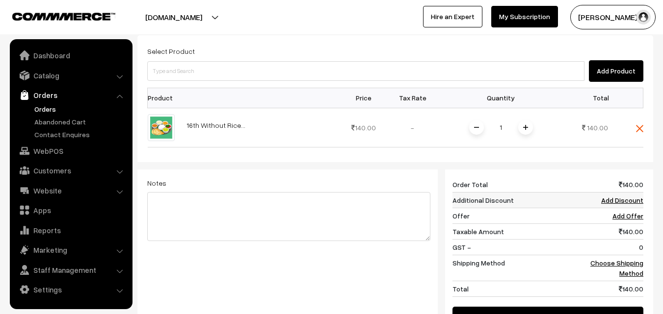
scroll to position [294, 0]
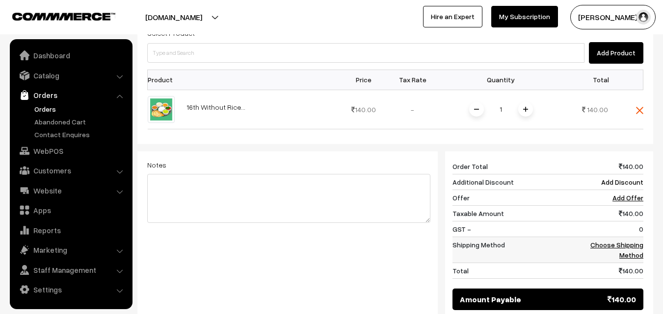
click at [627, 241] on link "Choose Shipping Method" at bounding box center [616, 250] width 53 height 19
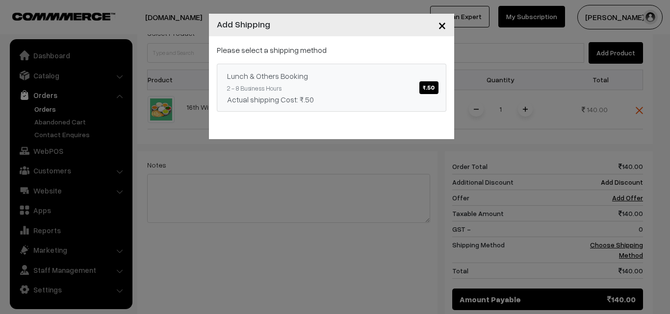
click at [367, 107] on link "Lunch & Others Booking ₹.50 2 - 8 Business Hours Actual shipping Cost: ₹.50" at bounding box center [332, 88] width 230 height 48
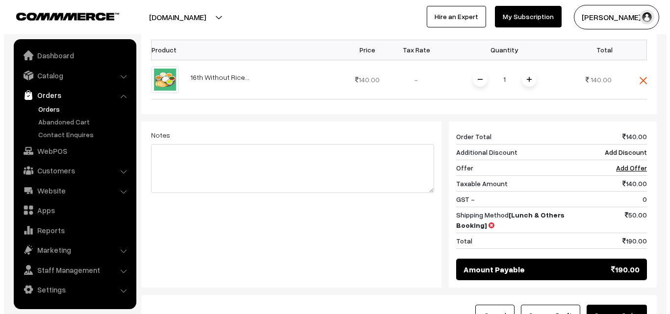
scroll to position [406, 0]
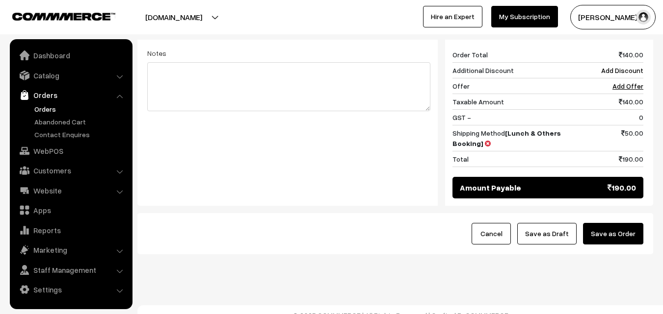
click at [620, 223] on button "Save as Order" at bounding box center [613, 234] width 60 height 22
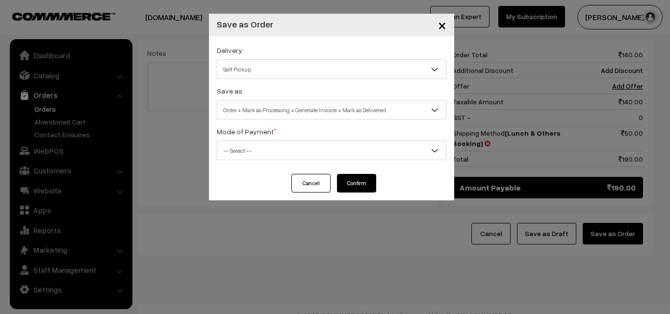
click at [292, 111] on span "Order + Mark as Processing + Generate Invoice + Mark as Delivered" at bounding box center [331, 110] width 229 height 17
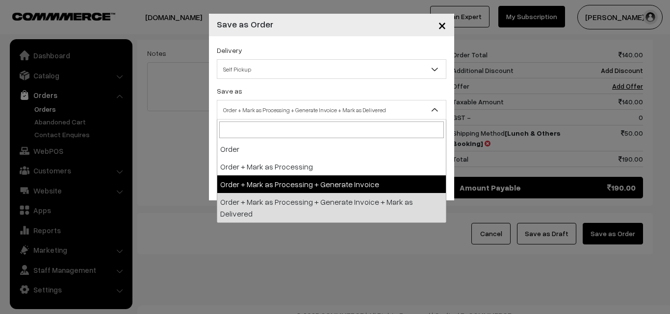
select select "3"
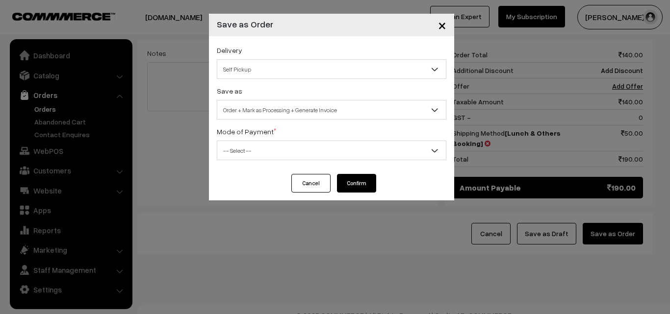
click at [278, 153] on span "-- Select --" at bounding box center [331, 150] width 229 height 17
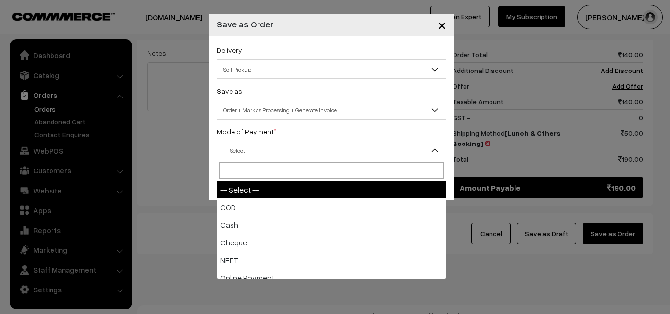
select select "2"
checkbox input "true"
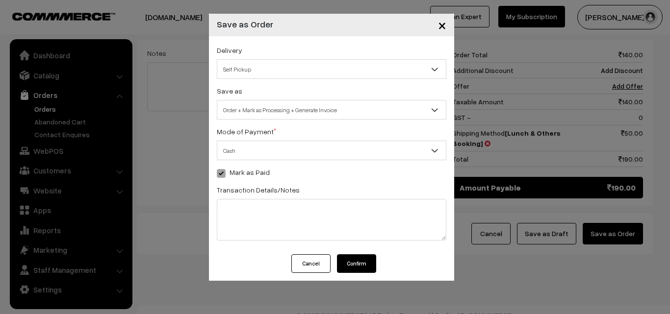
click at [365, 262] on button "Confirm" at bounding box center [356, 264] width 39 height 19
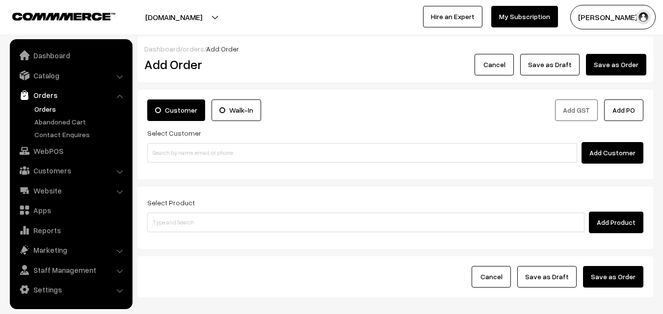
click at [43, 115] on ul "Orders" at bounding box center [71, 122] width 118 height 36
click at [47, 106] on link "Orders" at bounding box center [80, 109] width 97 height 10
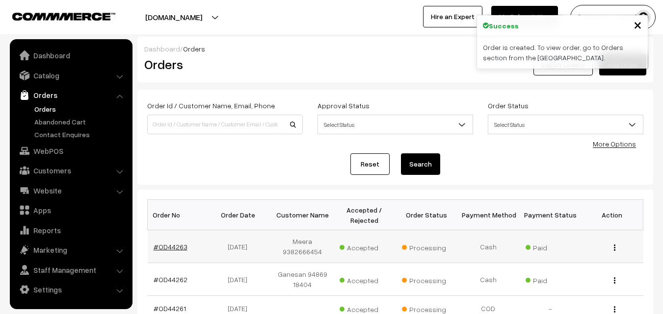
click at [178, 246] on link "#OD44263" at bounding box center [171, 247] width 34 height 8
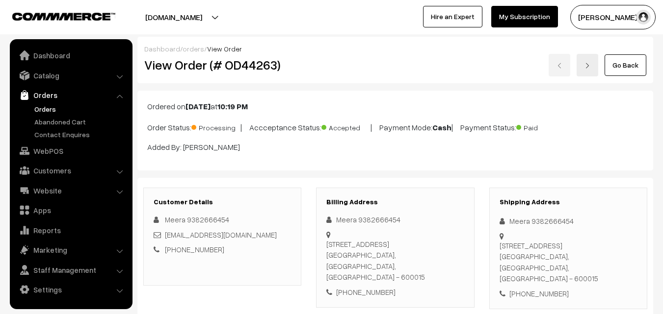
click at [180, 63] on h2 "View Order (# OD44263)" at bounding box center [222, 64] width 157 height 15
drag, startPoint x: 177, startPoint y: 63, endPoint x: 357, endPoint y: 63, distance: 180.0
click at [357, 63] on div "View Order (# OD44263) Go Back" at bounding box center [395, 65] width 517 height 23
copy div "Order (# OD44263)"
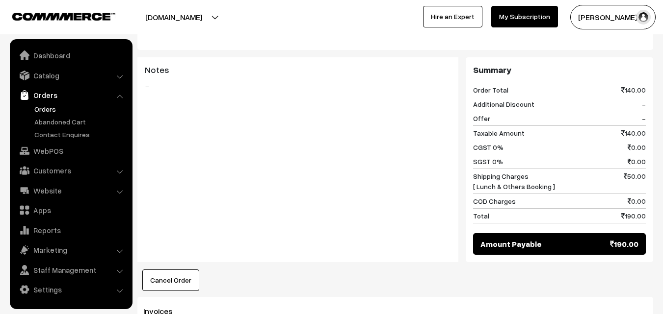
scroll to position [491, 0]
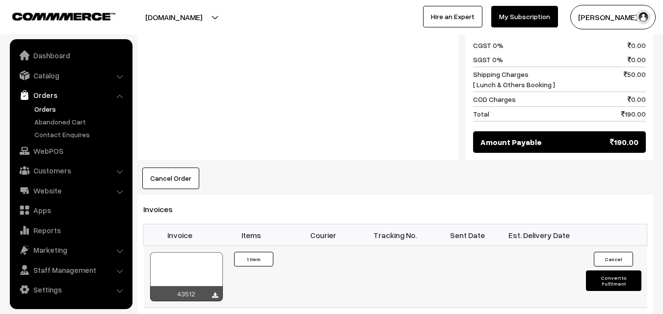
click at [201, 258] on div at bounding box center [186, 277] width 73 height 49
click at [50, 108] on link "Orders" at bounding box center [80, 109] width 97 height 10
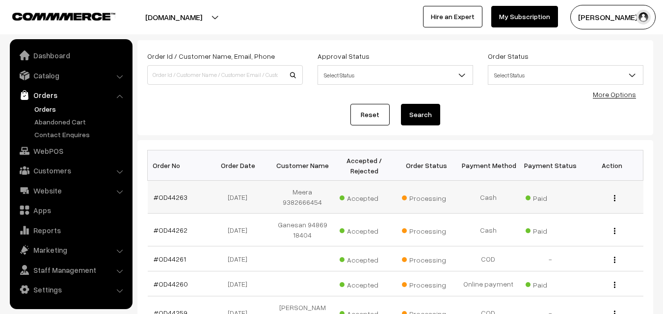
scroll to position [147, 0]
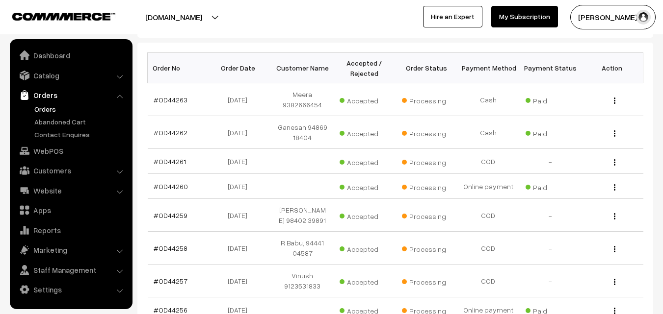
click at [57, 106] on link "Orders" at bounding box center [80, 109] width 97 height 10
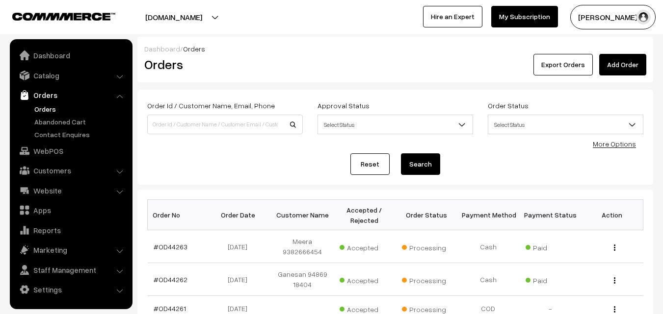
click at [48, 107] on link "Orders" at bounding box center [80, 109] width 97 height 10
drag, startPoint x: 294, startPoint y: 218, endPoint x: 297, endPoint y: 212, distance: 6.4
click at [295, 217] on th "Customer Name" at bounding box center [302, 215] width 62 height 30
